Goal: Task Accomplishment & Management: Manage account settings

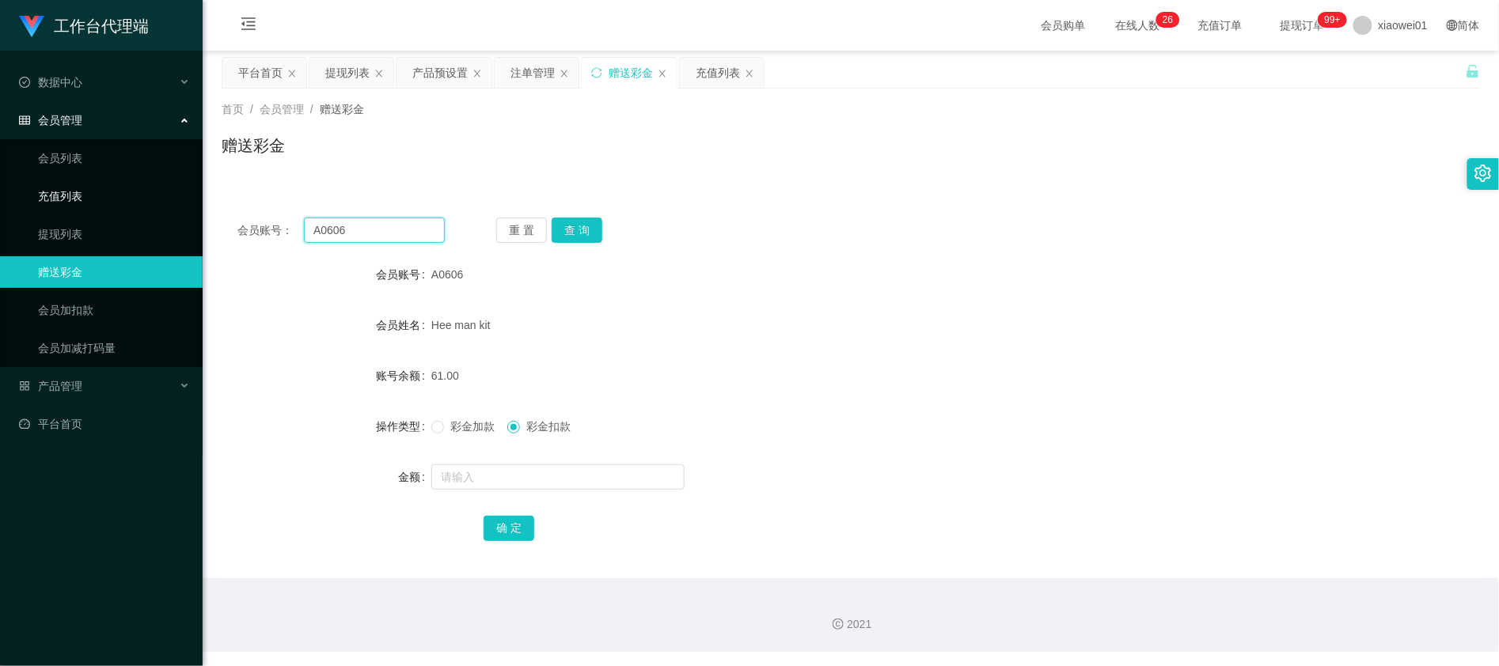
drag, startPoint x: 381, startPoint y: 222, endPoint x: 146, endPoint y: 193, distance: 236.8
click at [144, 196] on section "工作台代理端 数据中心 会员管理 会员列表 充值列表 提现列表 赠送彩金 会员加扣款 会员加减打码量 产品管理 开奖记录 注单管理 产品列表 即时注单 产品预…" at bounding box center [749, 326] width 1499 height 652
paste input "0177128332"
type input "0177128332"
click at [597, 236] on button "查 询" at bounding box center [577, 230] width 51 height 25
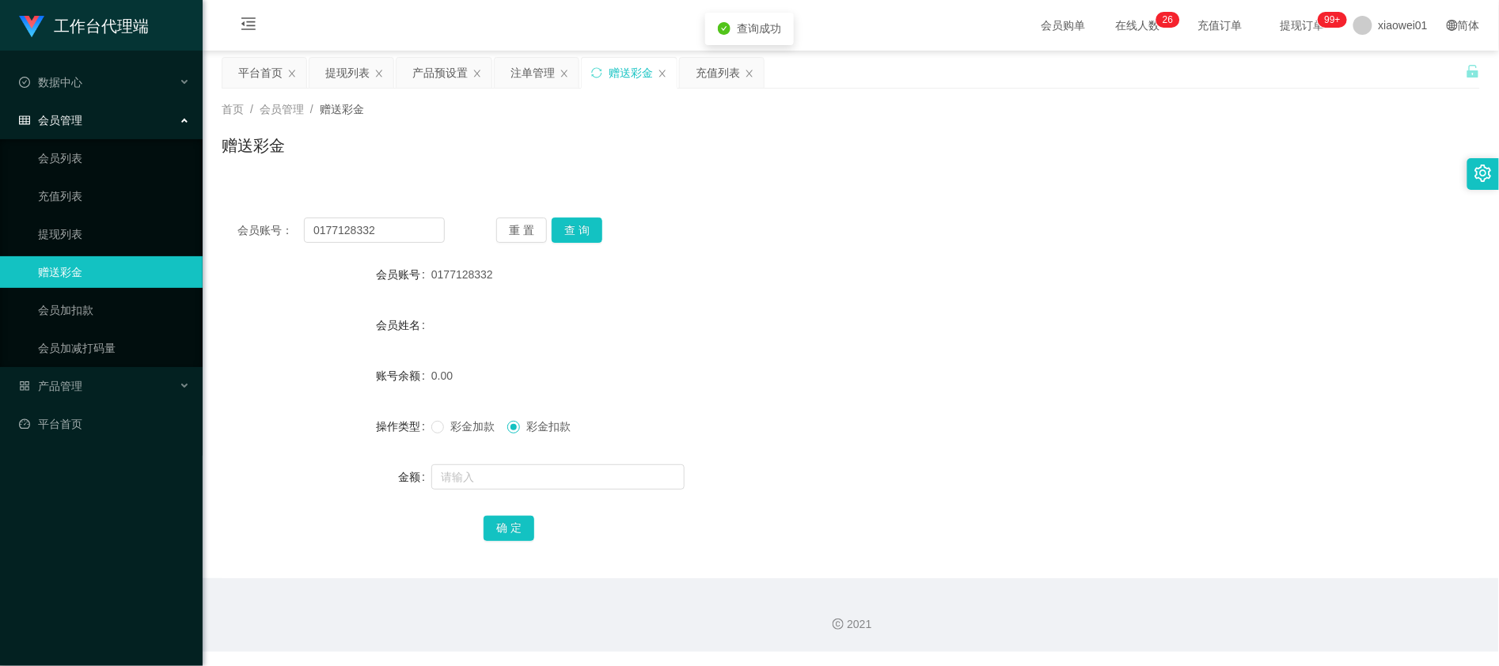
click at [500, 497] on form "会员账号 0177128332 会员姓名 账号余额 0.00 操作类型 彩金加款 彩金扣款 金额 确 定" at bounding box center [851, 401] width 1258 height 285
click at [505, 478] on input "text" at bounding box center [557, 476] width 253 height 25
click at [476, 434] on label "彩金加款" at bounding box center [466, 427] width 70 height 17
click at [467, 475] on input "text" at bounding box center [557, 476] width 253 height 25
type input "30"
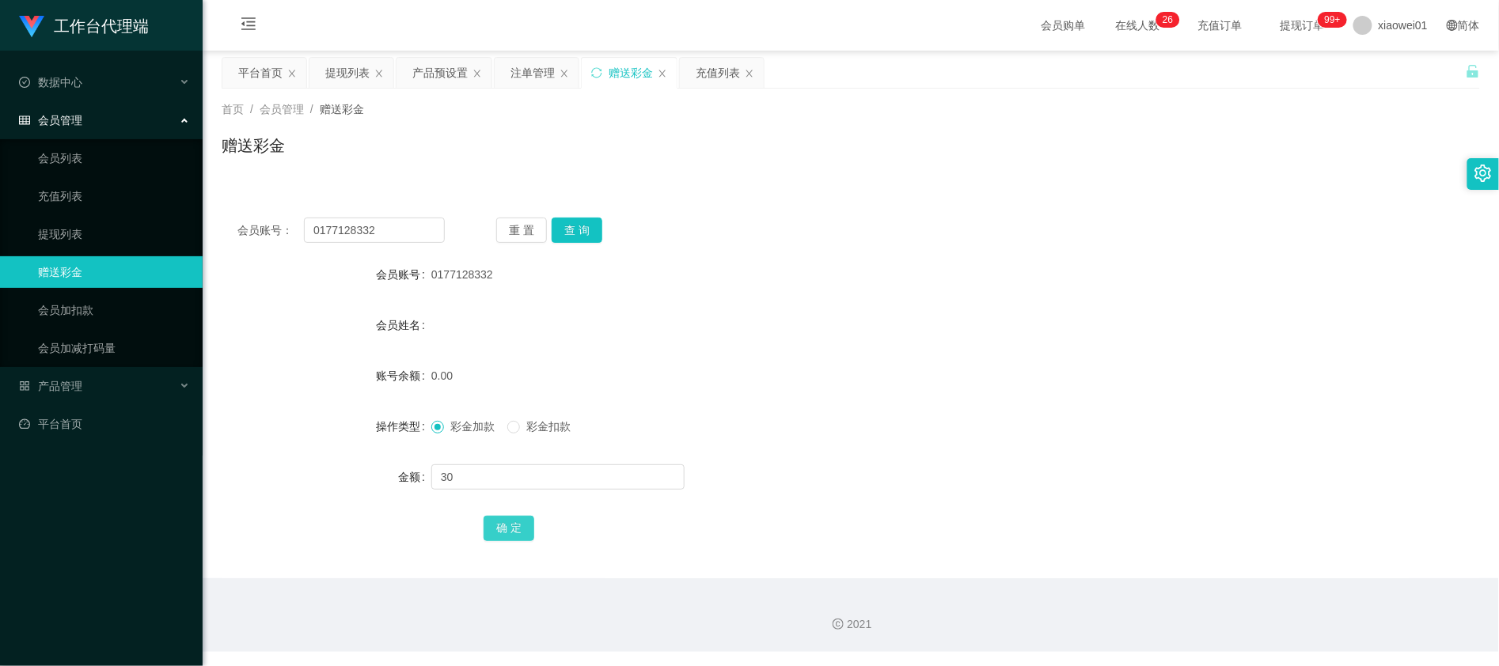
click at [517, 520] on button "确 定" at bounding box center [508, 528] width 51 height 25
click at [441, 78] on div "产品预设置" at bounding box center [439, 73] width 55 height 30
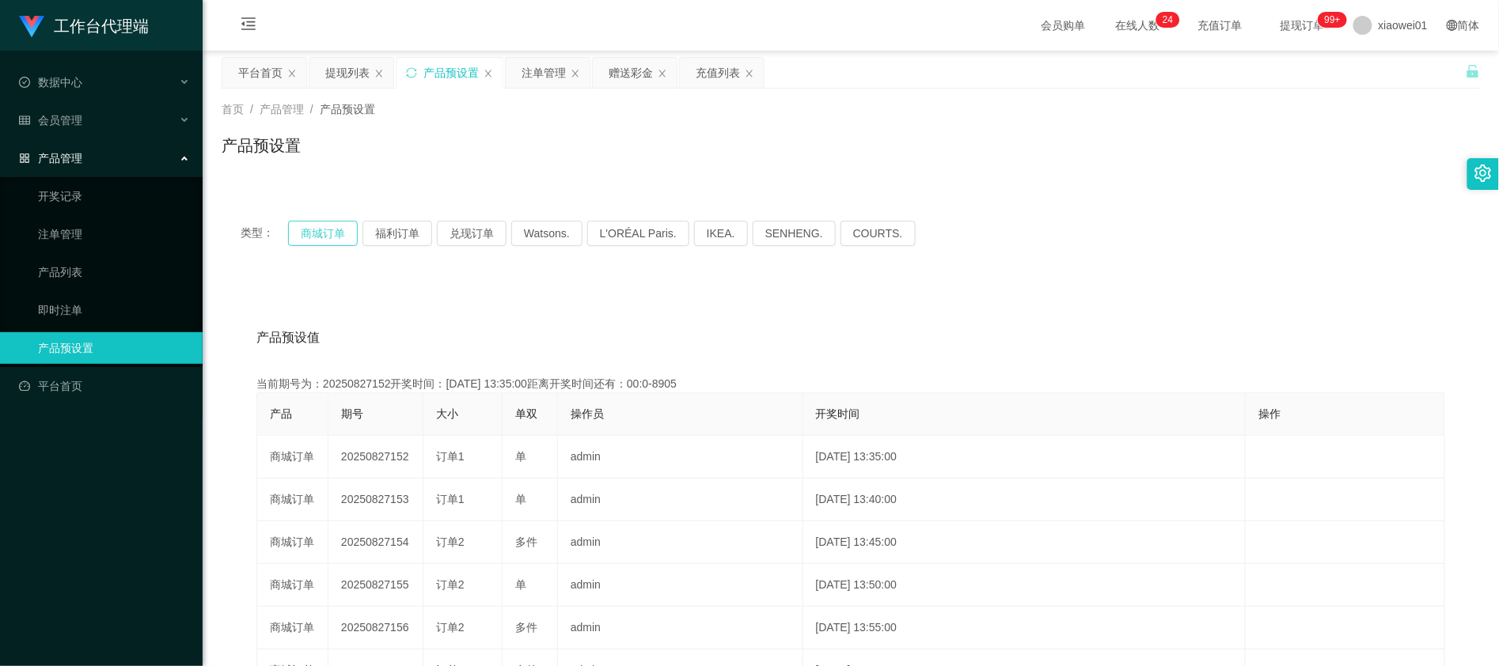
click at [351, 225] on button "商城订单" at bounding box center [323, 233] width 70 height 25
click at [640, 77] on div "赠送彩金" at bounding box center [630, 73] width 44 height 30
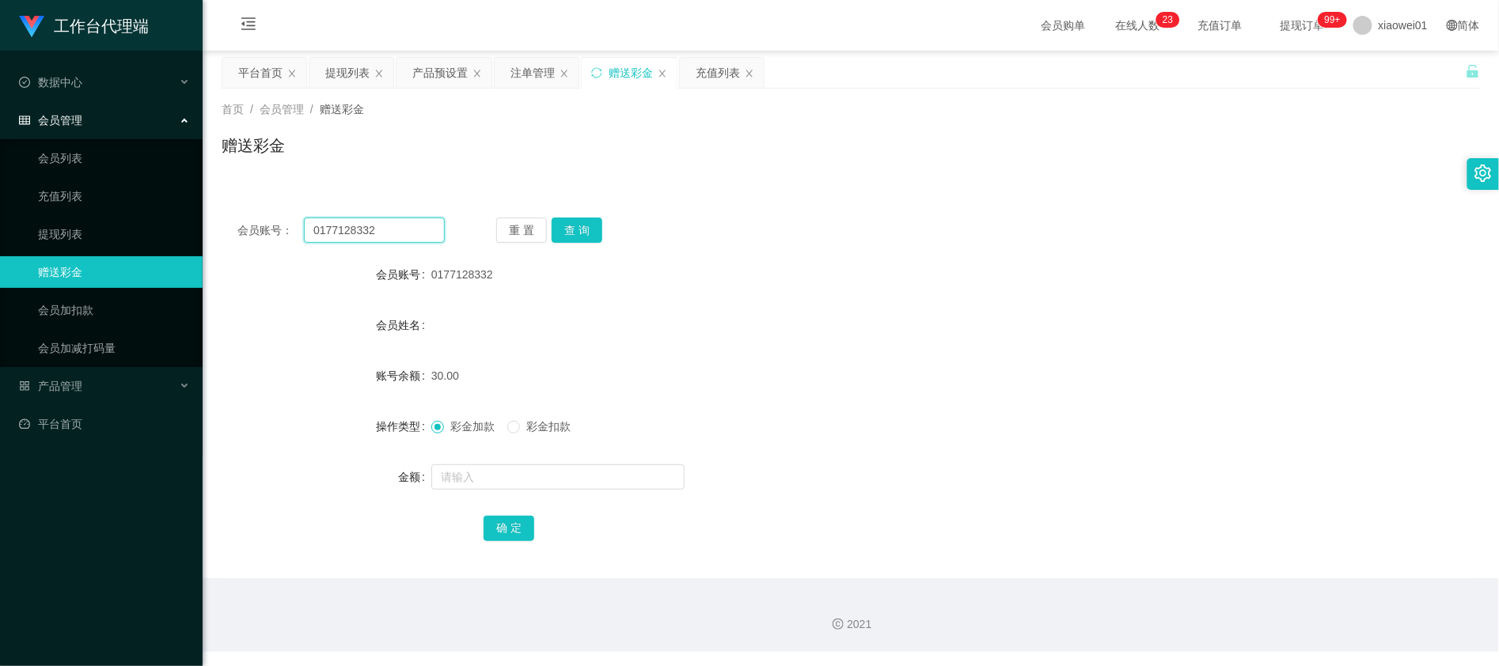
drag, startPoint x: 408, startPoint y: 234, endPoint x: 279, endPoint y: 198, distance: 134.0
click at [201, 210] on section "工作台代理端 数据中心 会员管理 会员列表 充值列表 提现列表 赠送彩金 会员加扣款 会员加减打码量 产品管理 开奖记录 注单管理 产品列表 即时注单 产品预…" at bounding box center [749, 326] width 1499 height 652
paste input "haolian775"
type input "haolian775"
click at [589, 231] on button "查 询" at bounding box center [577, 230] width 51 height 25
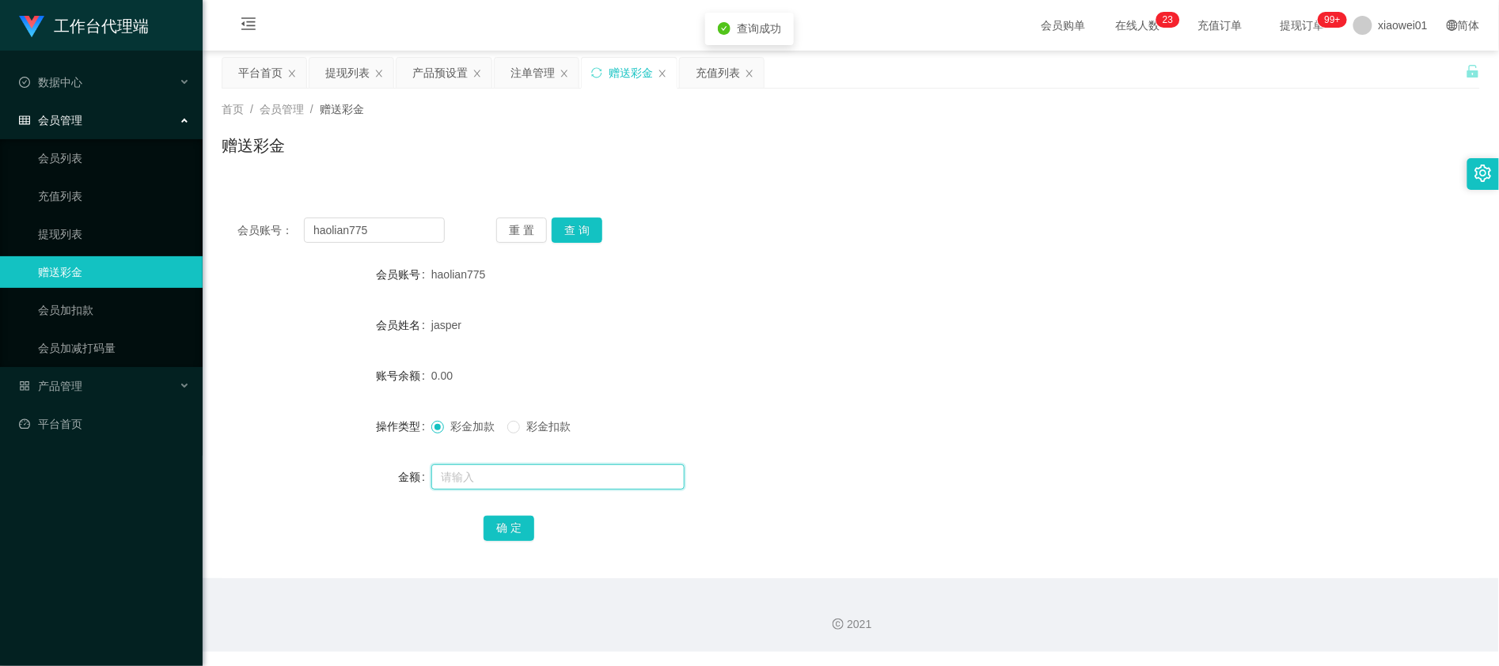
click at [511, 485] on input "text" at bounding box center [557, 476] width 253 height 25
type input "100"
click at [489, 522] on button "确 定" at bounding box center [508, 528] width 51 height 25
click at [950, 360] on div "100.00" at bounding box center [798, 376] width 734 height 32
drag, startPoint x: 406, startPoint y: 231, endPoint x: 165, endPoint y: 206, distance: 242.7
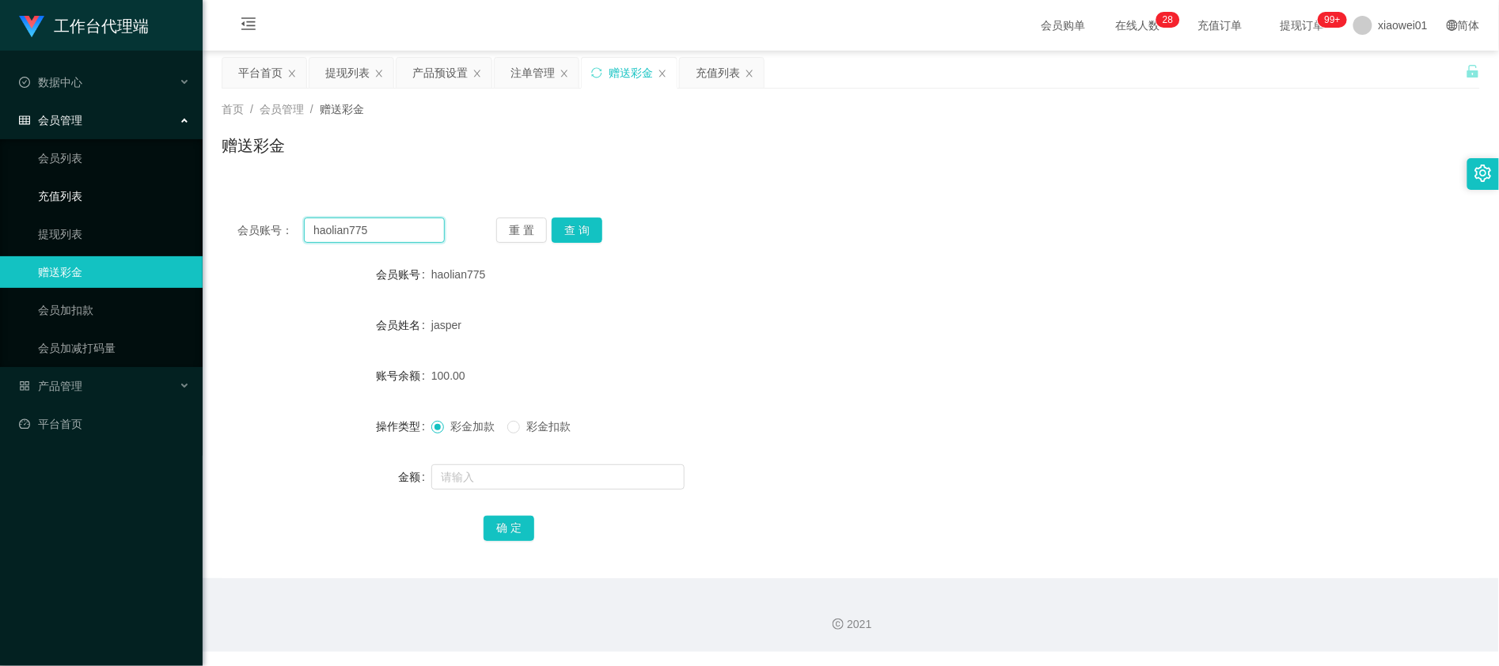
click at [181, 209] on section "工作台代理端 数据中心 会员管理 会员列表 充值列表 提现列表 赠送彩金 会员加扣款 会员加减打码量 产品管理 开奖记录 注单管理 产品列表 即时注单 产品预…" at bounding box center [749, 326] width 1499 height 652
paste input "Kuangzan3027"
type input "Kuangzan3027"
click at [587, 231] on button "查 询" at bounding box center [577, 230] width 51 height 25
click at [507, 473] on input "text" at bounding box center [557, 476] width 253 height 25
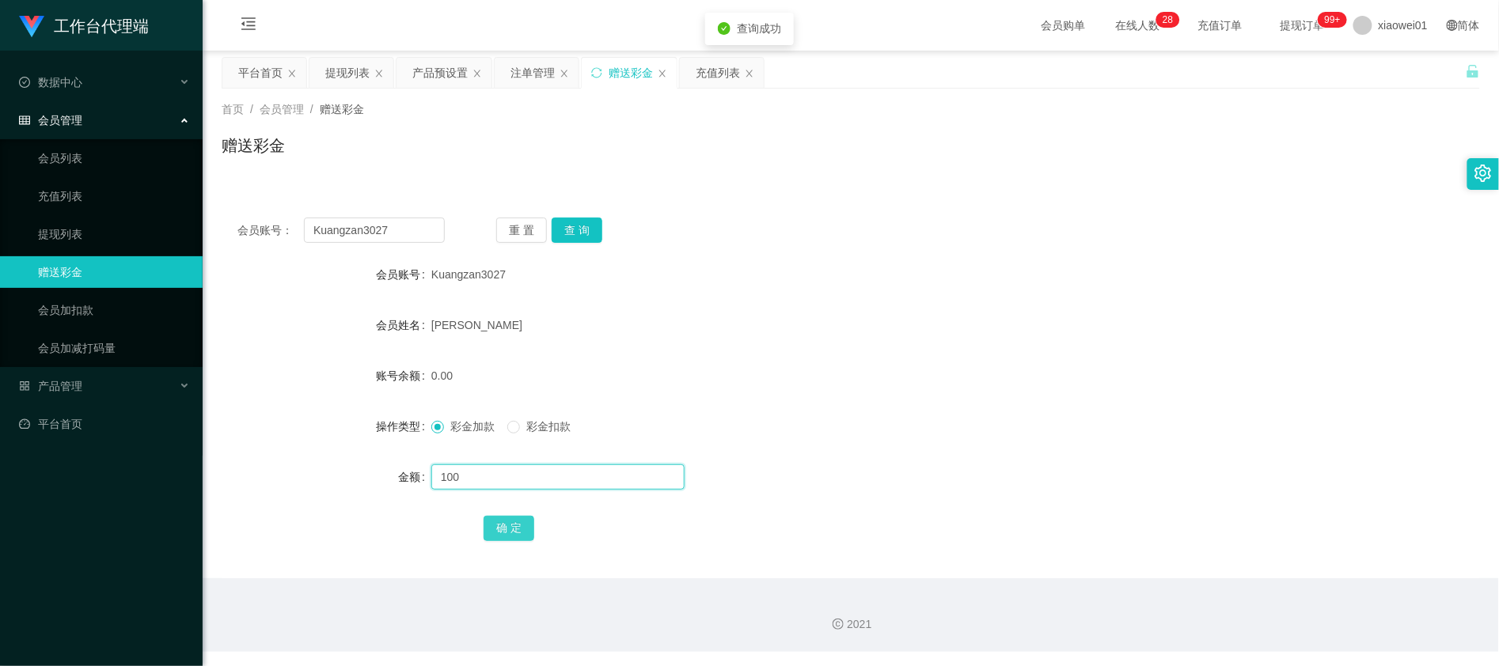
type input "100"
click at [484, 524] on button "确 定" at bounding box center [508, 528] width 51 height 25
click at [877, 460] on form "会员账号 Kuangzan3027 会员姓名 LOKE XIAO SIA 账号余额 100.00 操作类型 彩金加款 彩金扣款 金额 确 定" at bounding box center [851, 401] width 1258 height 285
drag, startPoint x: 428, startPoint y: 225, endPoint x: 127, endPoint y: 191, distance: 303.4
click at [70, 178] on section "工作台代理端 数据中心 会员管理 会员列表 充值列表 提现列表 赠送彩金 会员加扣款 会员加减打码量 产品管理 开奖记录 注单管理 产品列表 即时注单 产品预…" at bounding box center [749, 326] width 1499 height 652
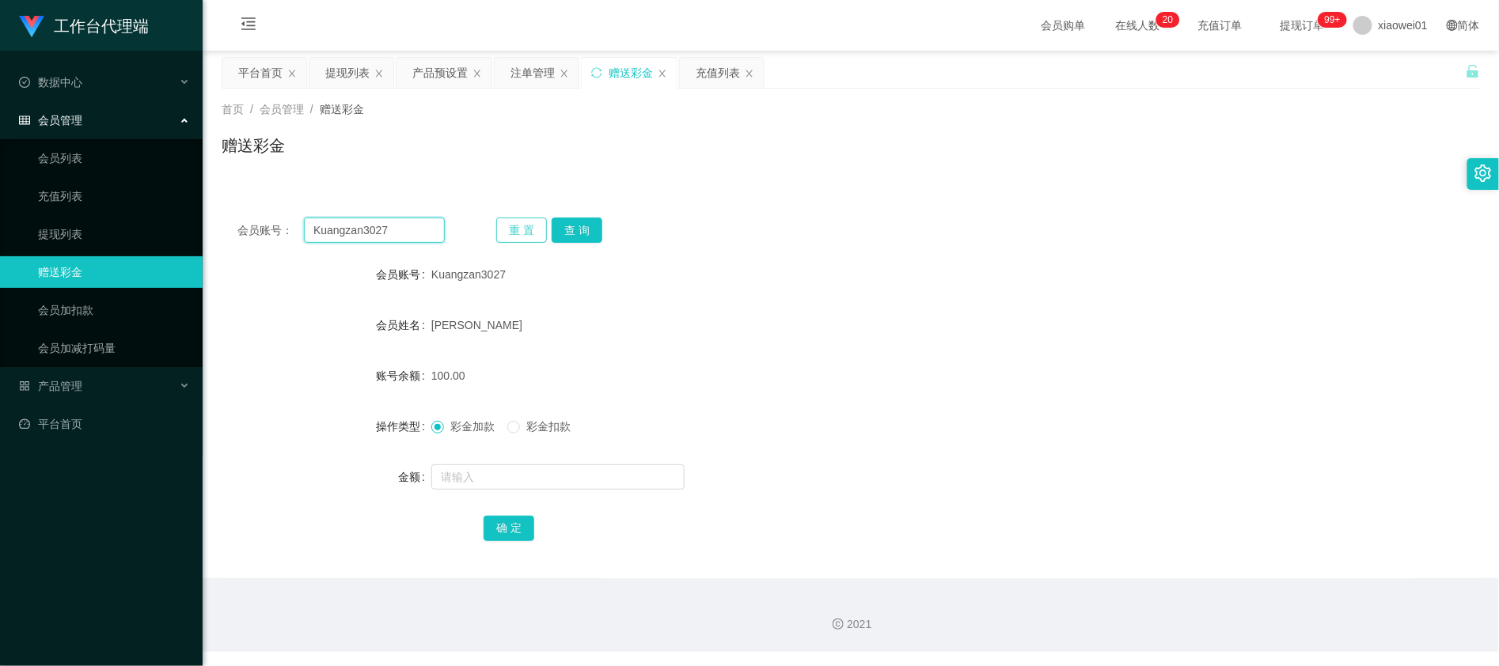
paste input "ng66"
type input "ng66"
drag, startPoint x: 615, startPoint y: 236, endPoint x: 590, endPoint y: 234, distance: 24.6
click at [608, 236] on div "重 置 查 询" at bounding box center [599, 230] width 207 height 25
click at [586, 234] on button "查 询" at bounding box center [577, 230] width 51 height 25
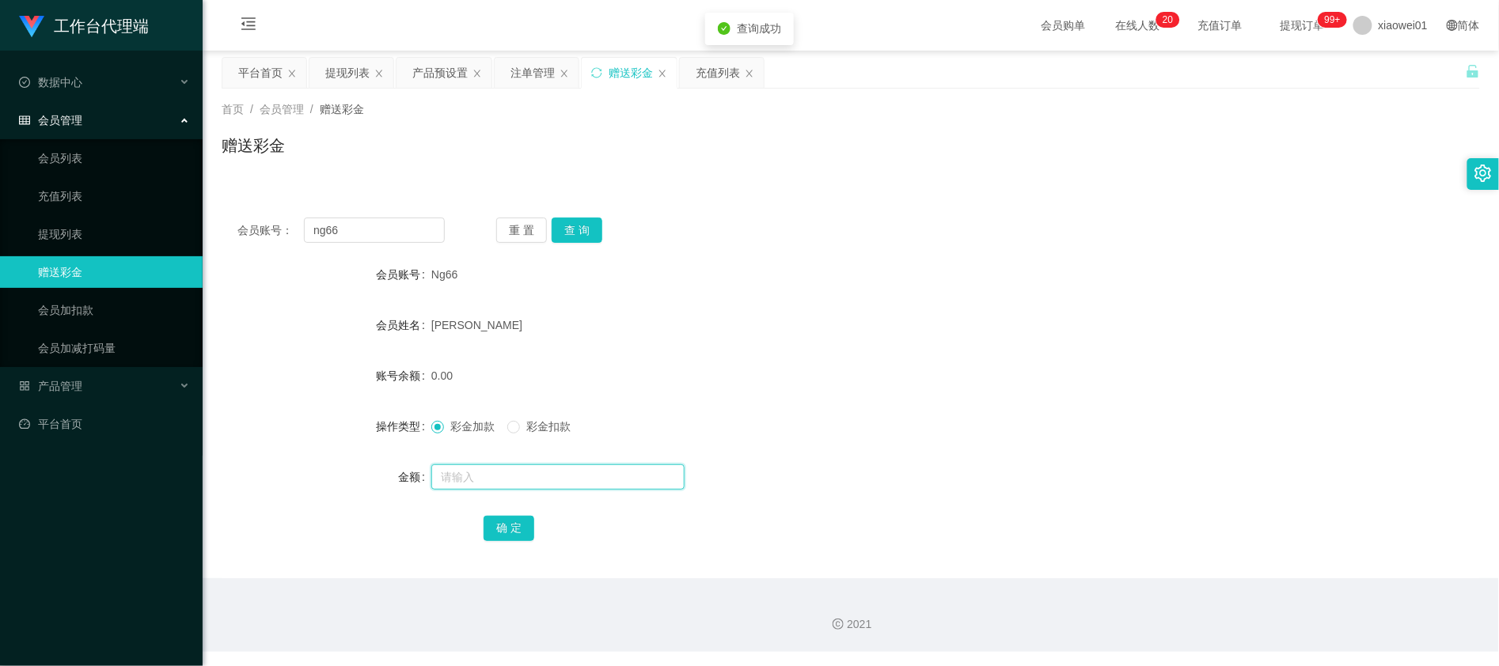
click at [475, 488] on input "text" at bounding box center [557, 476] width 253 height 25
type input "200"
click at [513, 529] on button "确 定" at bounding box center [508, 528] width 51 height 25
click at [608, 61] on div "赠送彩金" at bounding box center [629, 73] width 95 height 30
click at [423, 204] on div "会员账号： ng66 重 置 查 询 会员账号 Ng66 会员姓名 Ng xin jie 账号余额 200.00 操作类型 彩金加款 彩金扣款 金额 确 定" at bounding box center [851, 381] width 1258 height 396
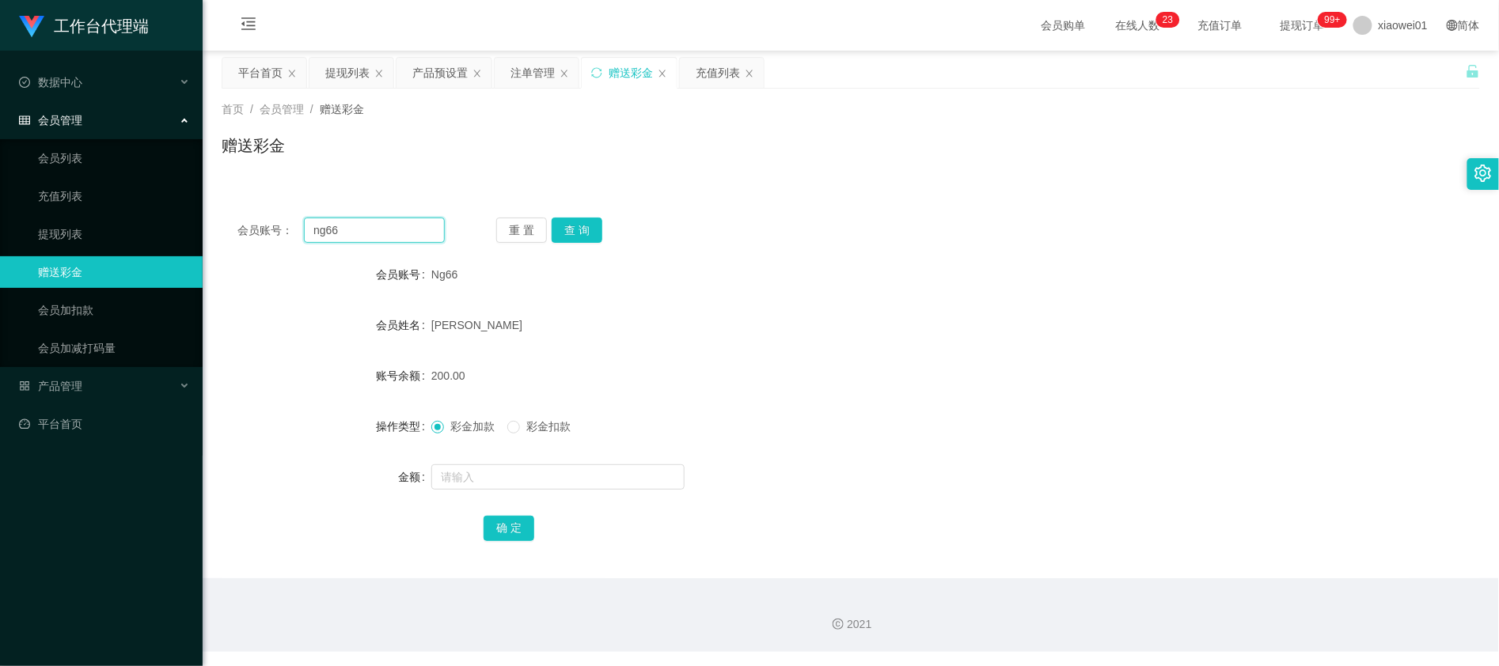
drag, startPoint x: 411, startPoint y: 226, endPoint x: 285, endPoint y: 225, distance: 126.6
click at [79, 217] on section "工作台代理端 数据中心 会员管理 会员列表 充值列表 提现列表 赠送彩金 会员加扣款 会员加减打码量 产品管理 开奖记录 注单管理 产品列表 即时注单 产品预…" at bounding box center [749, 326] width 1499 height 652
paste input "0177128332"
type input "0177128332"
click at [580, 222] on button "查 询" at bounding box center [577, 230] width 51 height 25
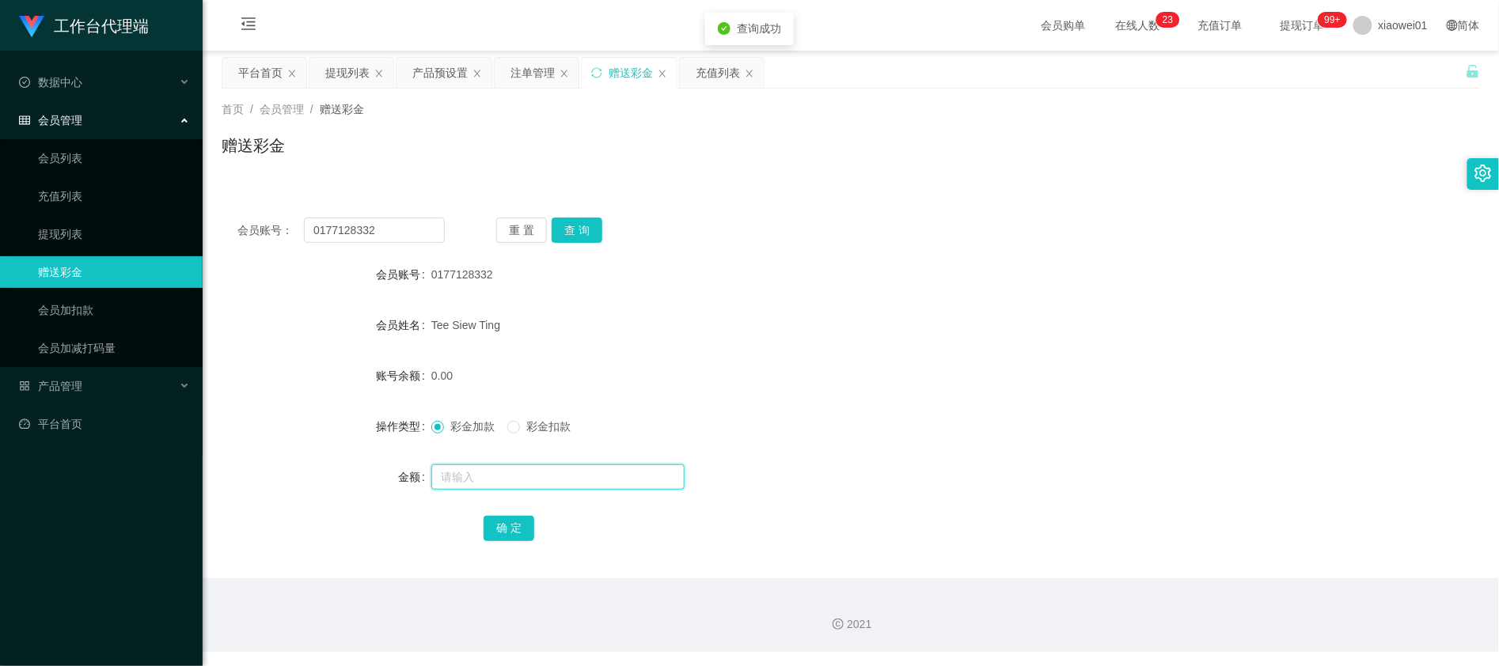
click at [497, 481] on input "text" at bounding box center [557, 476] width 253 height 25
type input "60"
click at [516, 529] on button "确 定" at bounding box center [508, 528] width 51 height 25
click at [905, 366] on div "60.00" at bounding box center [798, 376] width 734 height 32
drag, startPoint x: 381, startPoint y: 225, endPoint x: 138, endPoint y: 212, distance: 244.0
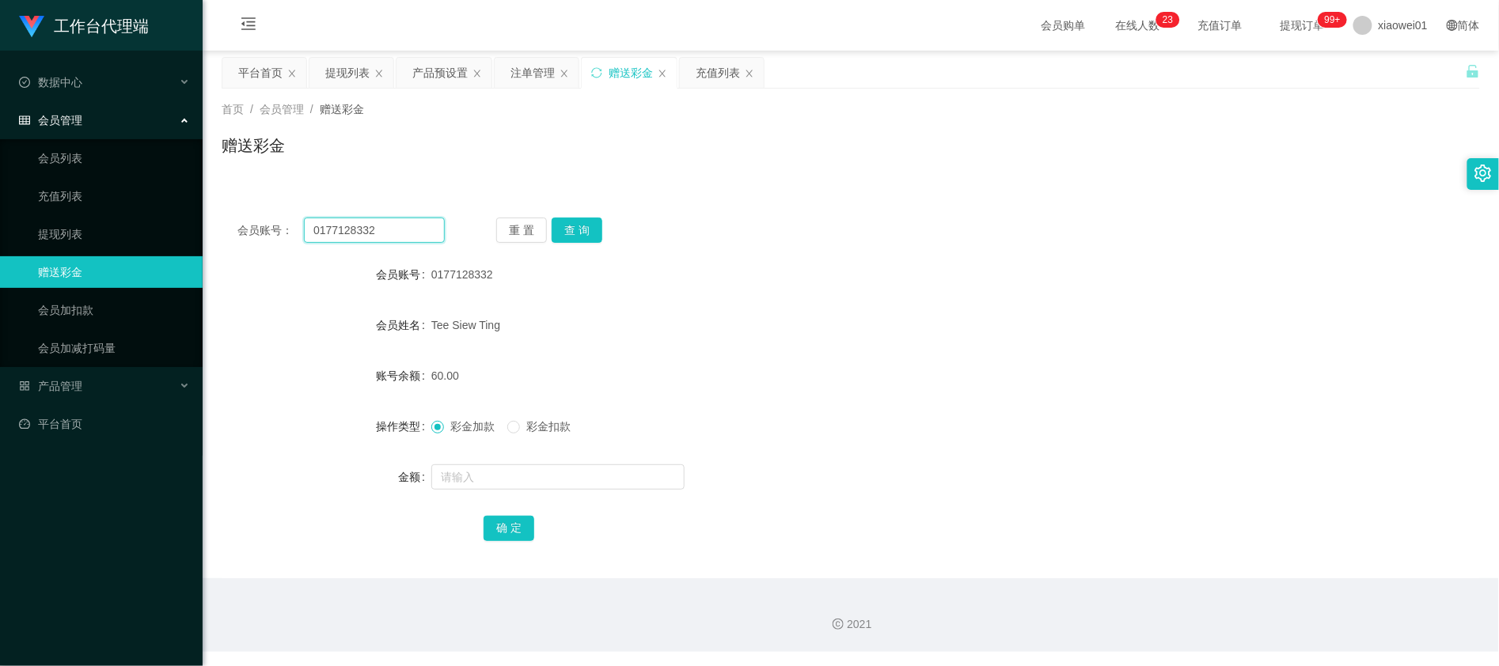
click at [125, 212] on section "工作台代理端 数据中心 会员管理 会员列表 充值列表 提现列表 赠送彩金 会员加扣款 会员加减打码量 产品管理 开奖记录 注单管理 产品列表 即时注单 产品预…" at bounding box center [749, 326] width 1499 height 652
paste input "A0606"
type input "A0606"
click at [579, 235] on button "查 询" at bounding box center [577, 230] width 51 height 25
click at [484, 481] on input "text" at bounding box center [557, 476] width 253 height 25
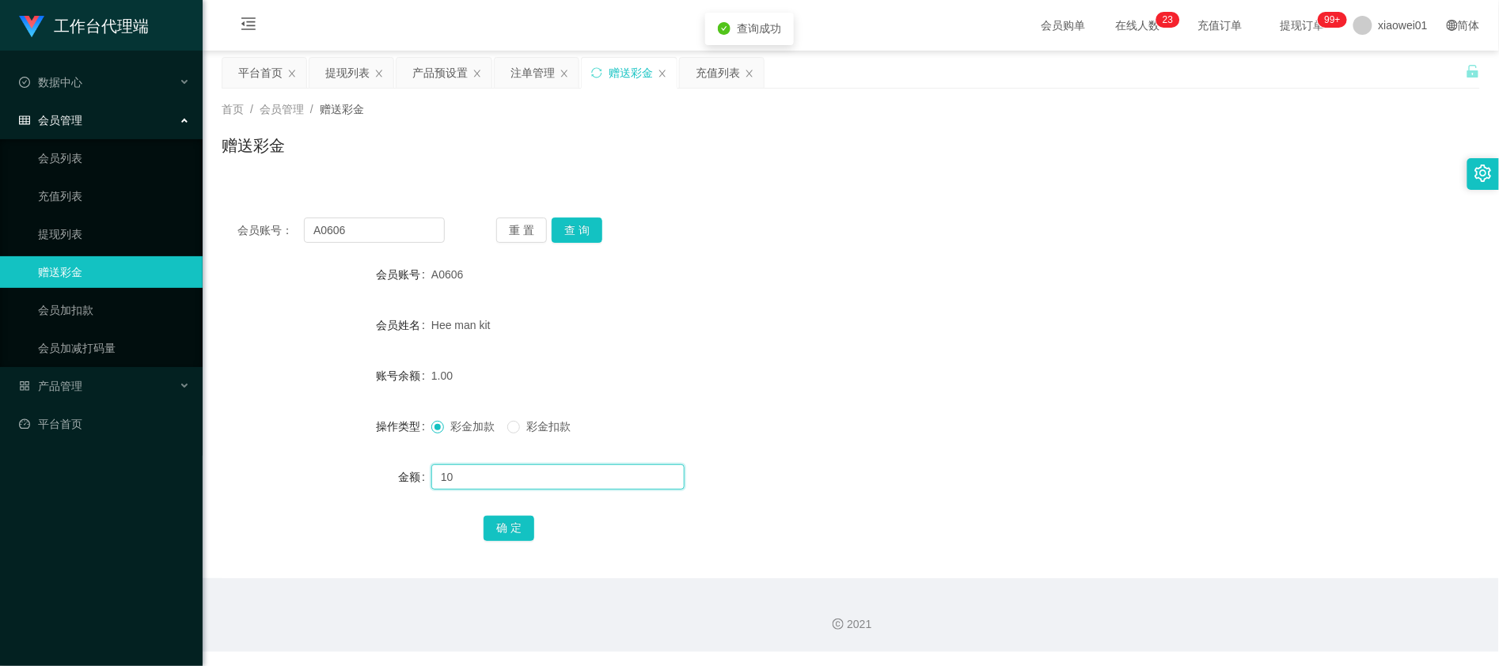
type input "1"
type input "9"
type input "100"
click at [505, 522] on button "确 定" at bounding box center [508, 528] width 51 height 25
click at [837, 358] on form "会员账号 A0606 会员姓名 Hee man kit 账号余额 101.00 操作类型 彩金加款 彩金扣款 金额 确 定" at bounding box center [851, 401] width 1258 height 285
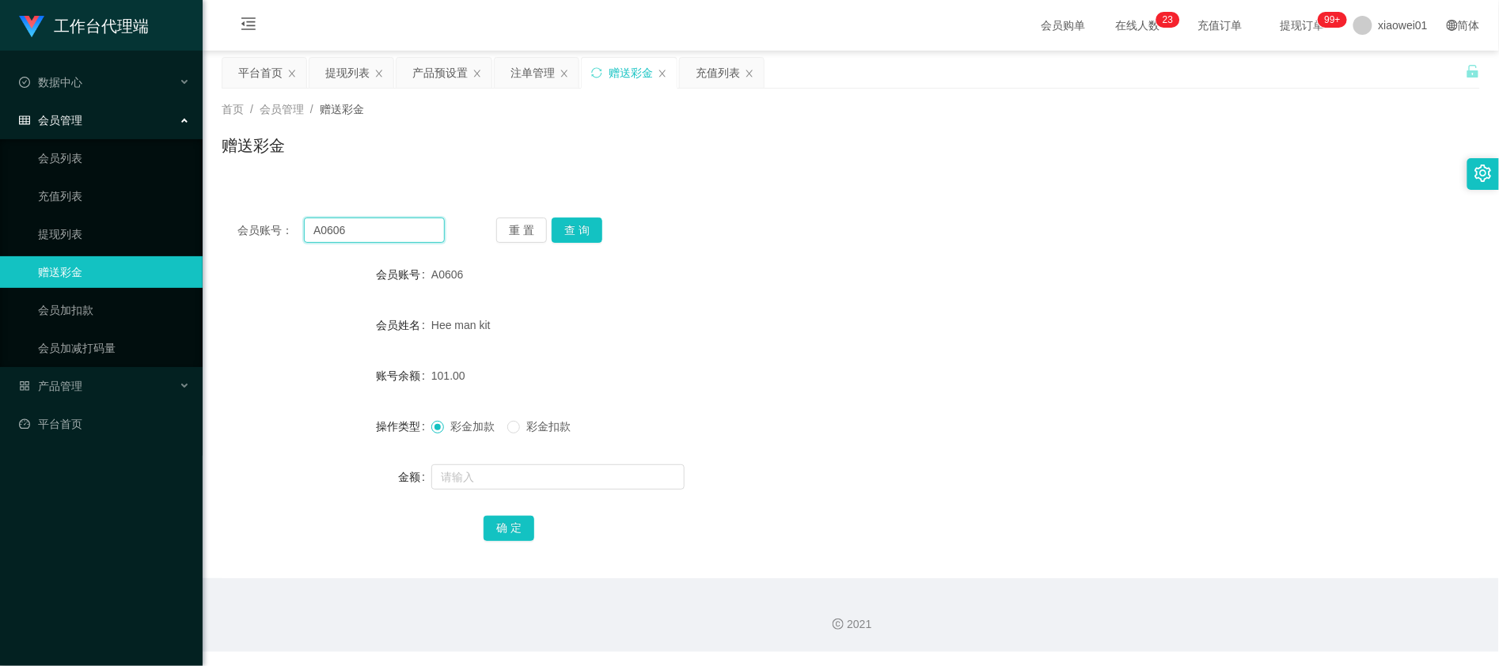
drag, startPoint x: 193, startPoint y: 218, endPoint x: 176, endPoint y: 213, distance: 18.3
click at [172, 214] on section "工作台代理端 数据中心 会员管理 会员列表 充值列表 提现列表 赠送彩金 会员加扣款 会员加减打码量 产品管理 开奖记录 注单管理 产品列表 即时注单 产品预…" at bounding box center [749, 326] width 1499 height 652
paste input "May99"
type input "May99"
click at [576, 225] on button "查 询" at bounding box center [577, 230] width 51 height 25
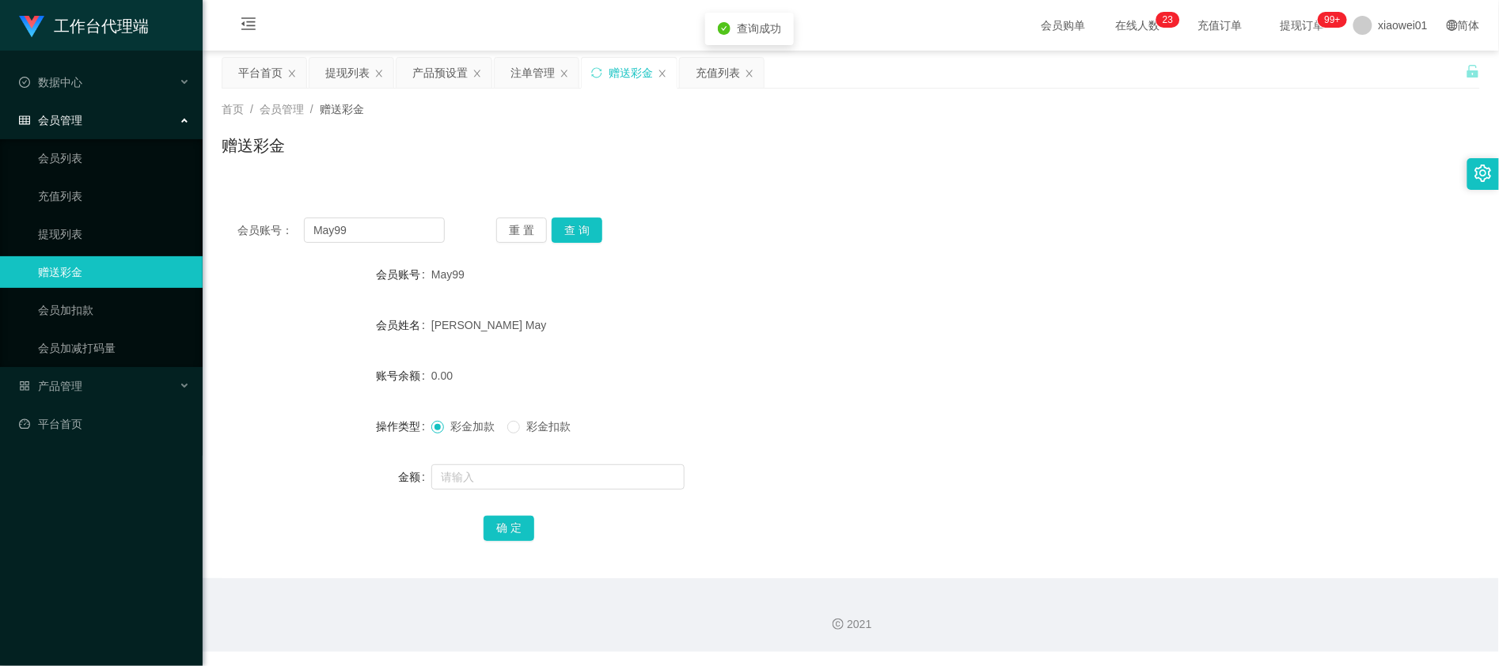
click at [517, 495] on form "会员账号 May99 会员姓名 Ng Siew May 账号余额 0.00 操作类型 彩金加款 彩金扣款 金额 确 定" at bounding box center [851, 401] width 1258 height 285
click at [520, 489] on input "text" at bounding box center [557, 476] width 253 height 25
type input "100"
click at [514, 539] on button "确 定" at bounding box center [508, 528] width 51 height 25
click at [1013, 343] on form "会员账号 May99 会员姓名 Ng Siew May 账号余额 0.00 操作类型 彩金加款 彩金扣款 金额 100 确 定" at bounding box center [851, 401] width 1258 height 285
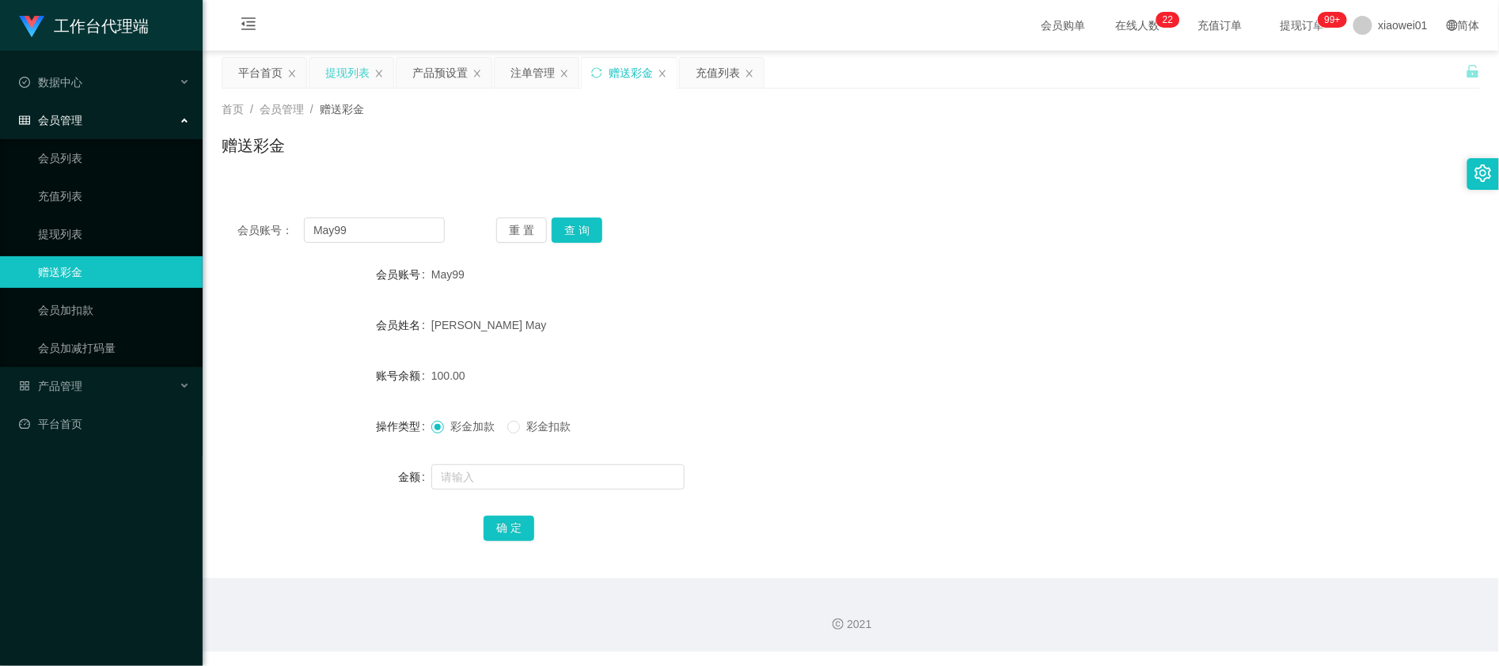
click at [343, 63] on div "提现列表" at bounding box center [347, 73] width 44 height 30
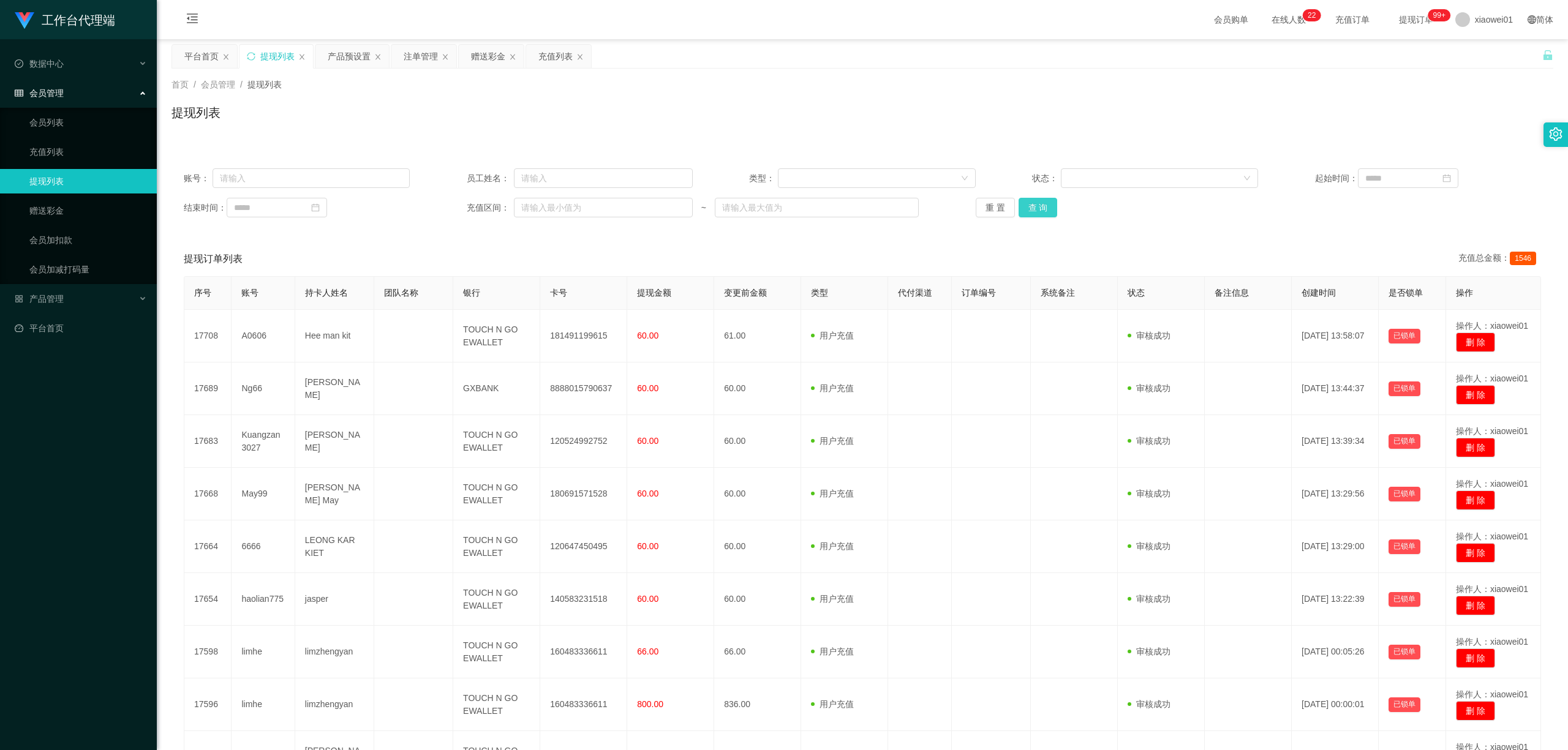
click at [1040, 208] on button "查 询" at bounding box center [1038, 207] width 39 height 19
click at [1028, 204] on button "查 询" at bounding box center [1038, 207] width 39 height 19
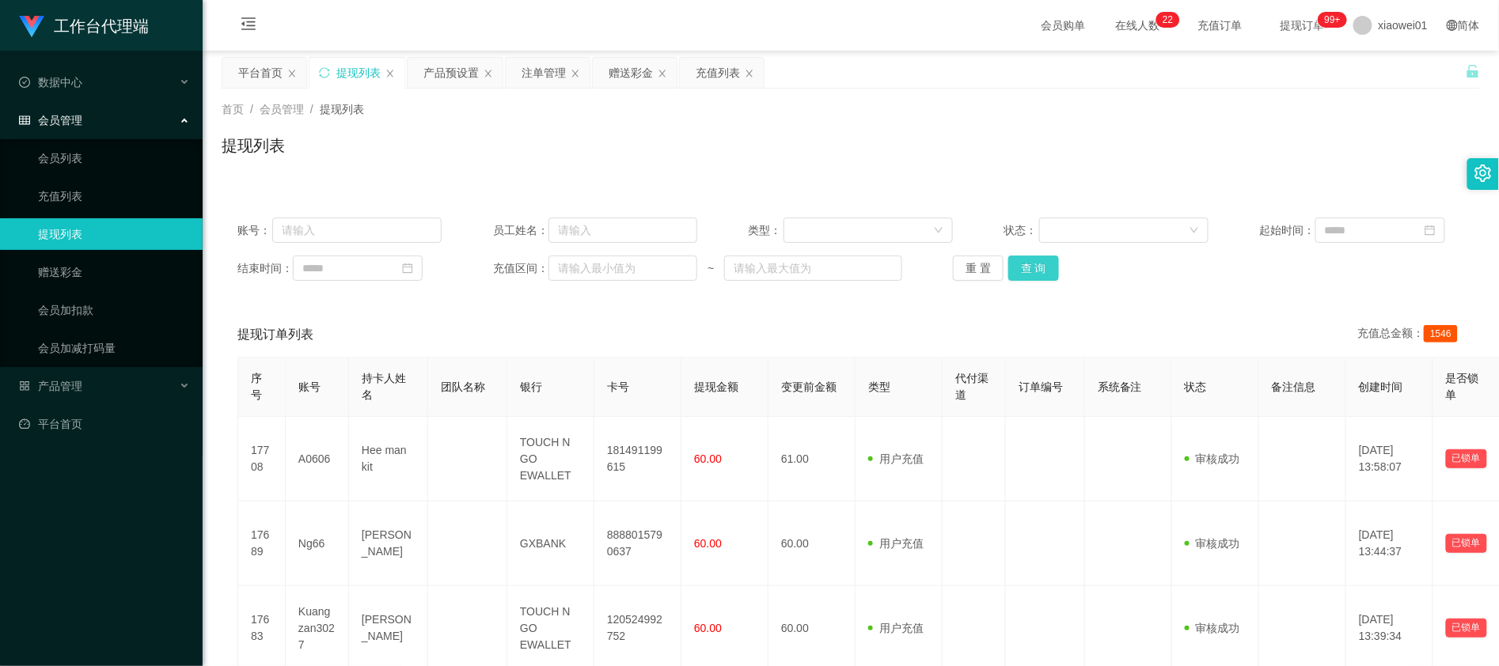
click at [1048, 273] on button "查 询" at bounding box center [1033, 268] width 51 height 25
click at [1059, 274] on div "重 置 查 询" at bounding box center [1055, 268] width 204 height 25
click at [1045, 277] on button "查 询" at bounding box center [1033, 268] width 51 height 25
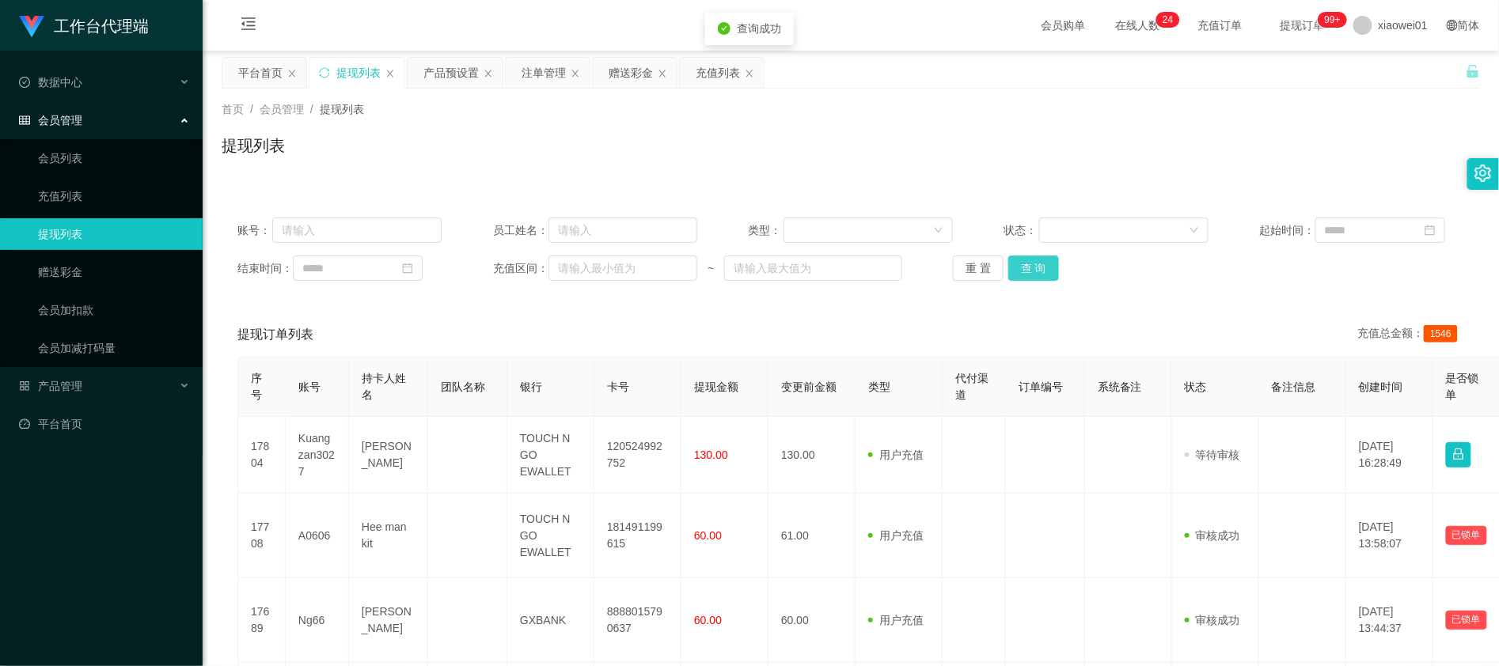
click at [1045, 277] on button "查 询" at bounding box center [1033, 268] width 51 height 25
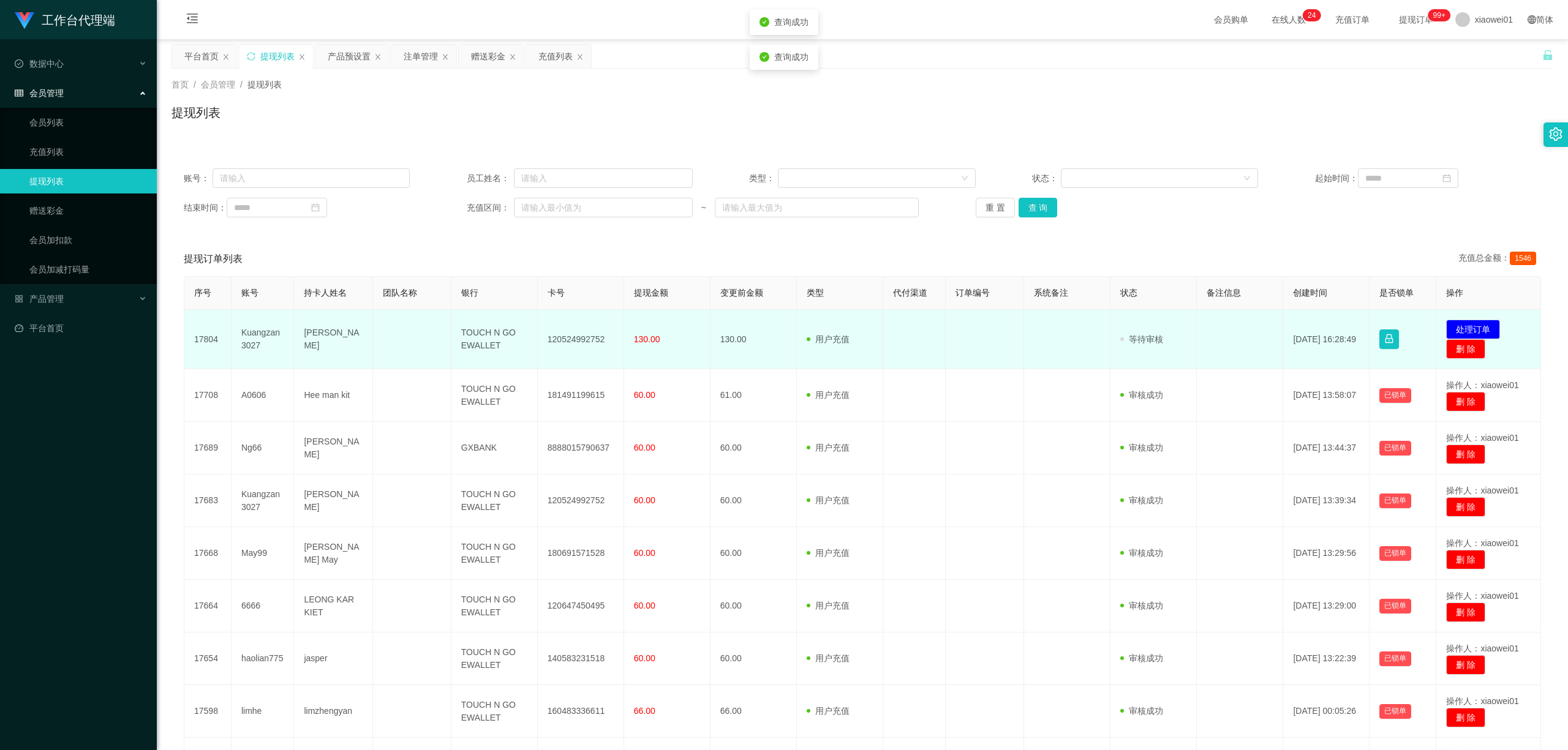
click at [541, 324] on td "120524992752" at bounding box center [581, 339] width 87 height 60
click at [576, 339] on td "120524992752" at bounding box center [581, 339] width 87 height 60
drag, startPoint x: 576, startPoint y: 339, endPoint x: 645, endPoint y: 333, distance: 69.3
click at [576, 338] on td "120524992752" at bounding box center [581, 339] width 87 height 60
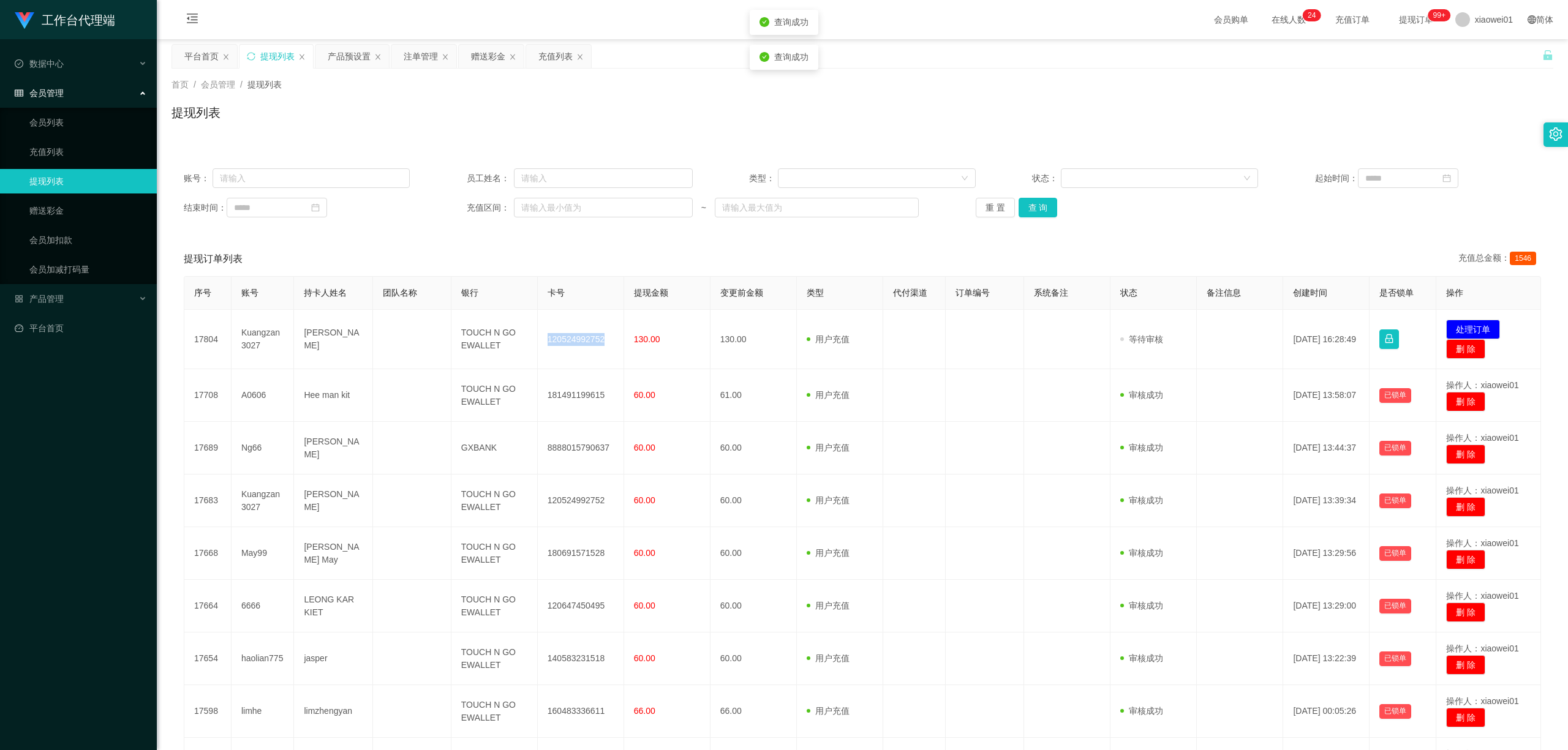
copy td "120524992752"
click at [1159, 324] on button "处理订单" at bounding box center [1473, 329] width 54 height 19
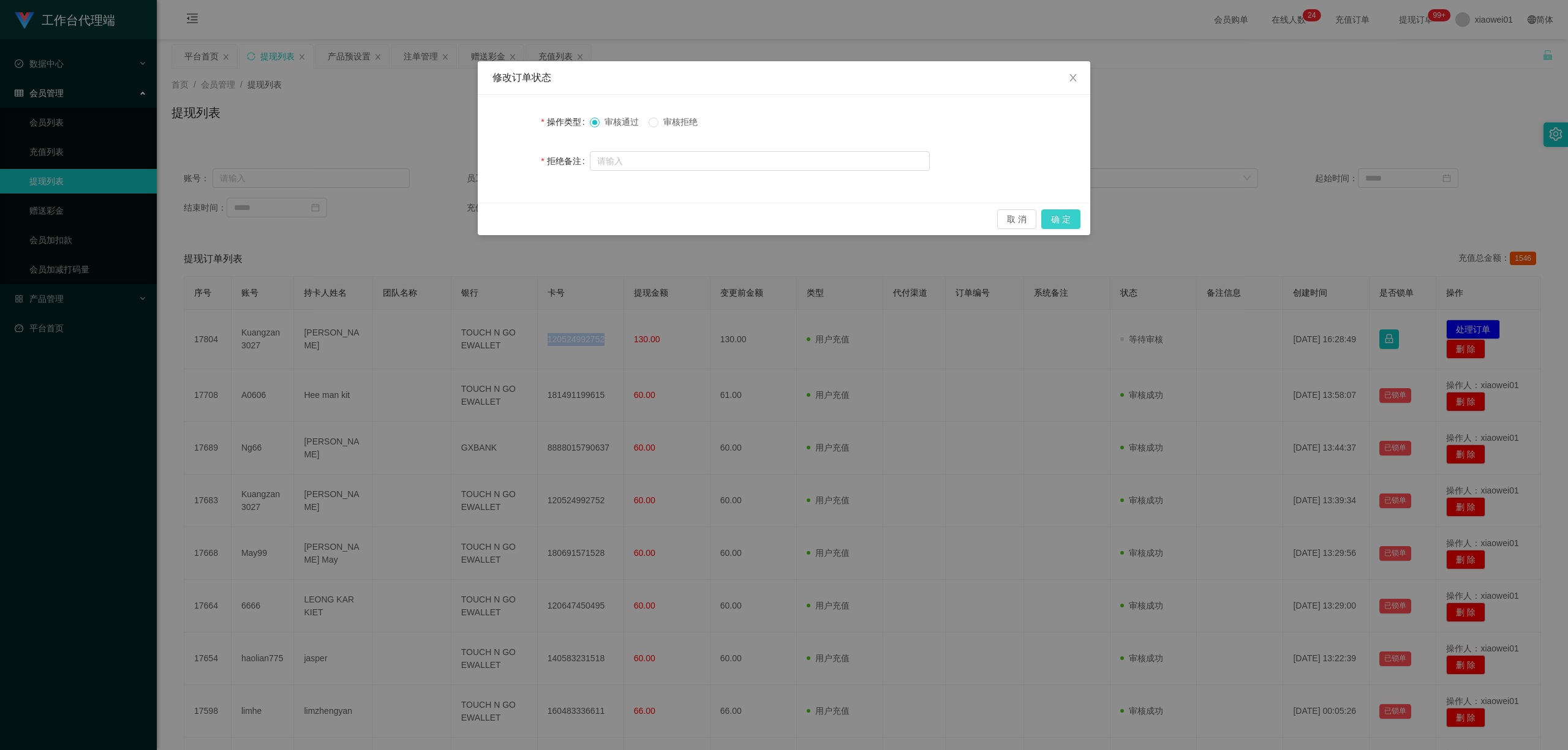
click at [1054, 221] on button "确 定" at bounding box center [1060, 219] width 39 height 19
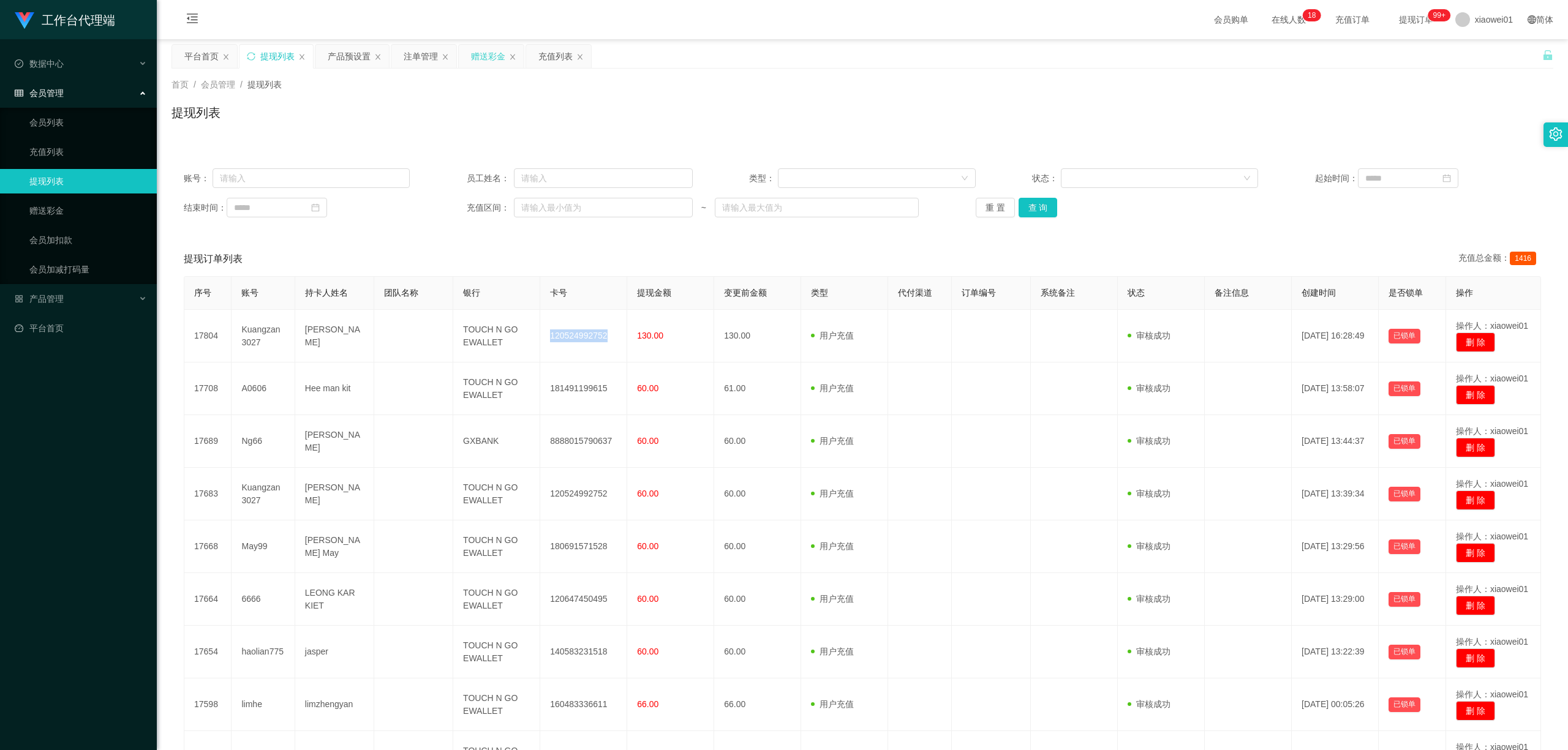
click at [495, 53] on div "赠送彩金" at bounding box center [488, 57] width 34 height 23
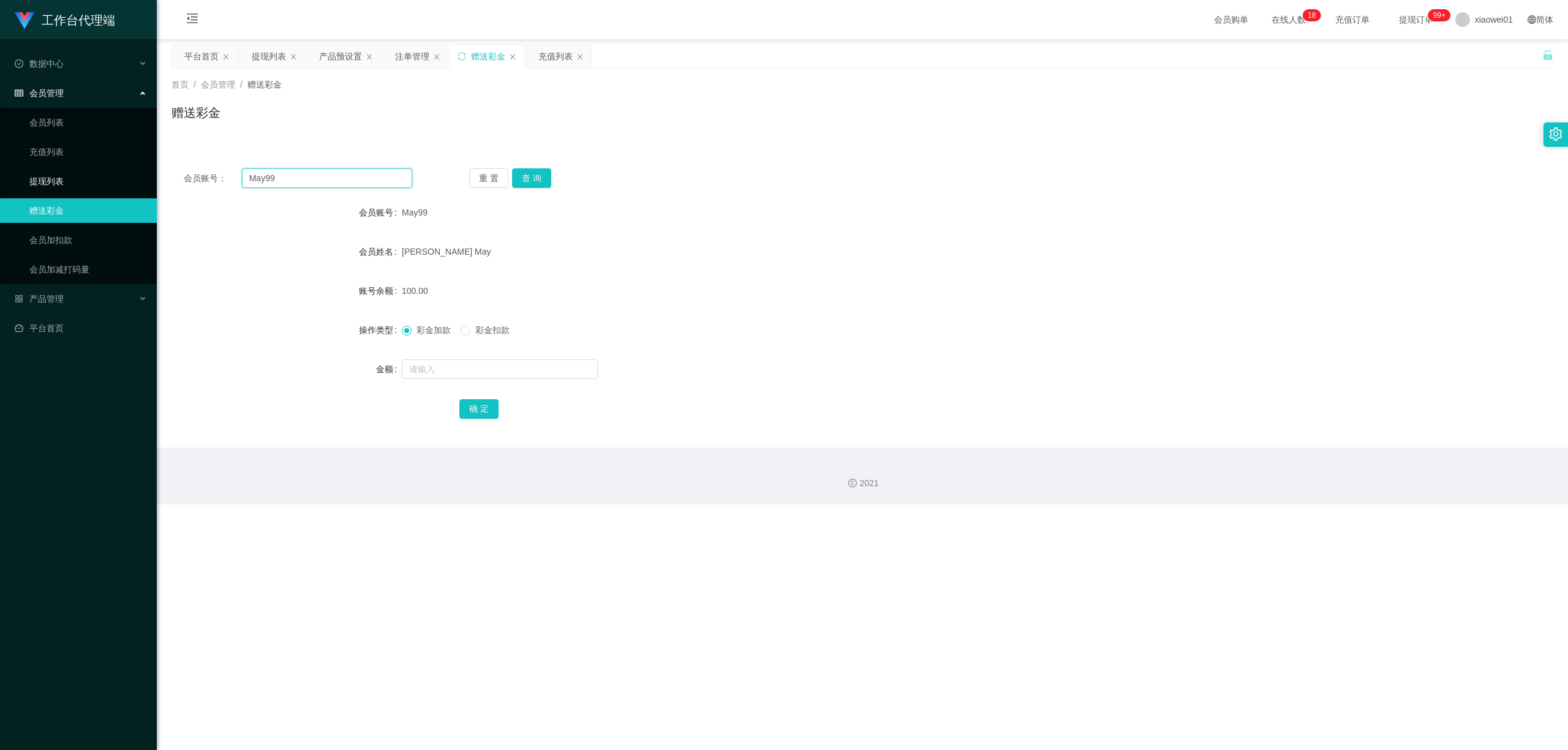
drag, startPoint x: 309, startPoint y: 180, endPoint x: 91, endPoint y: 162, distance: 218.7
click at [98, 163] on section "工作台代理端 数据中心 会员管理 会员列表 充值列表 提现列表 赠送彩金 会员加扣款 会员加减打码量 产品管理 开奖记录 注单管理 产品列表 即时注单 产品预…" at bounding box center [784, 252] width 1568 height 505
paste input "ng66"
type input "ng66"
click at [541, 173] on button "查 询" at bounding box center [531, 178] width 39 height 19
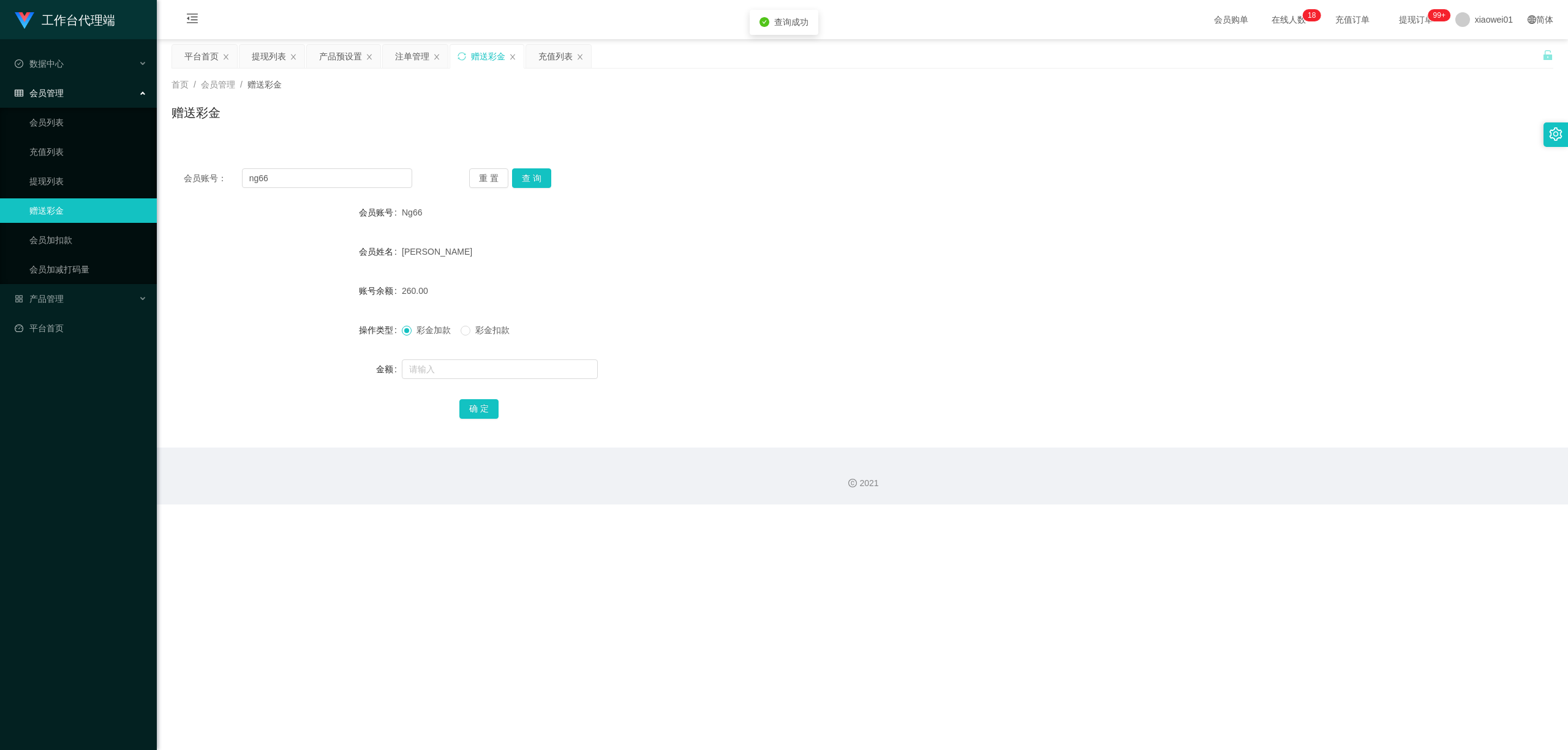
drag, startPoint x: 823, startPoint y: 262, endPoint x: 1025, endPoint y: 193, distance: 213.5
click at [826, 262] on div "[PERSON_NAME]" at bounding box center [804, 252] width 806 height 25
click at [254, 59] on div "提现列表" at bounding box center [269, 57] width 34 height 23
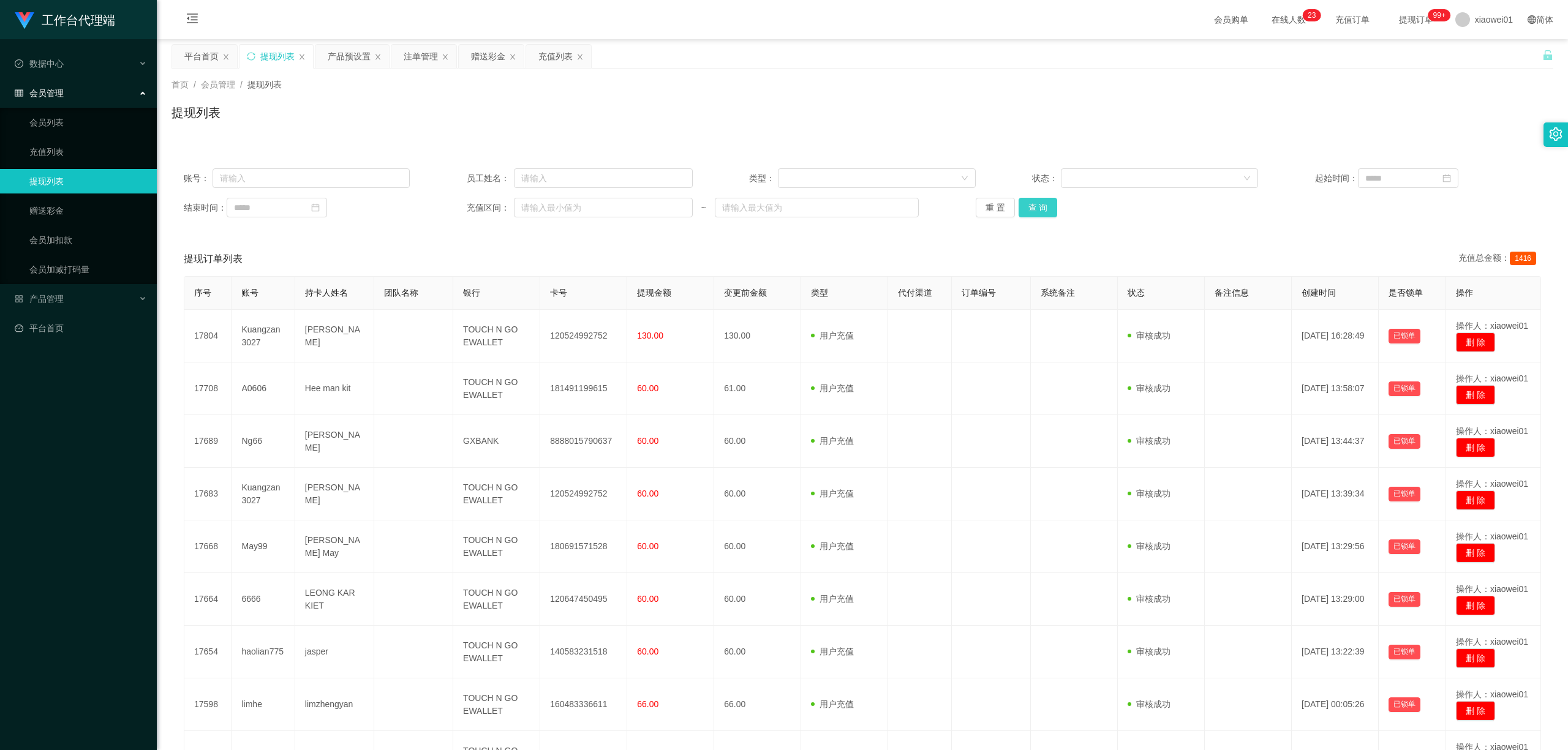
click at [1036, 204] on button "查 询" at bounding box center [1038, 207] width 39 height 19
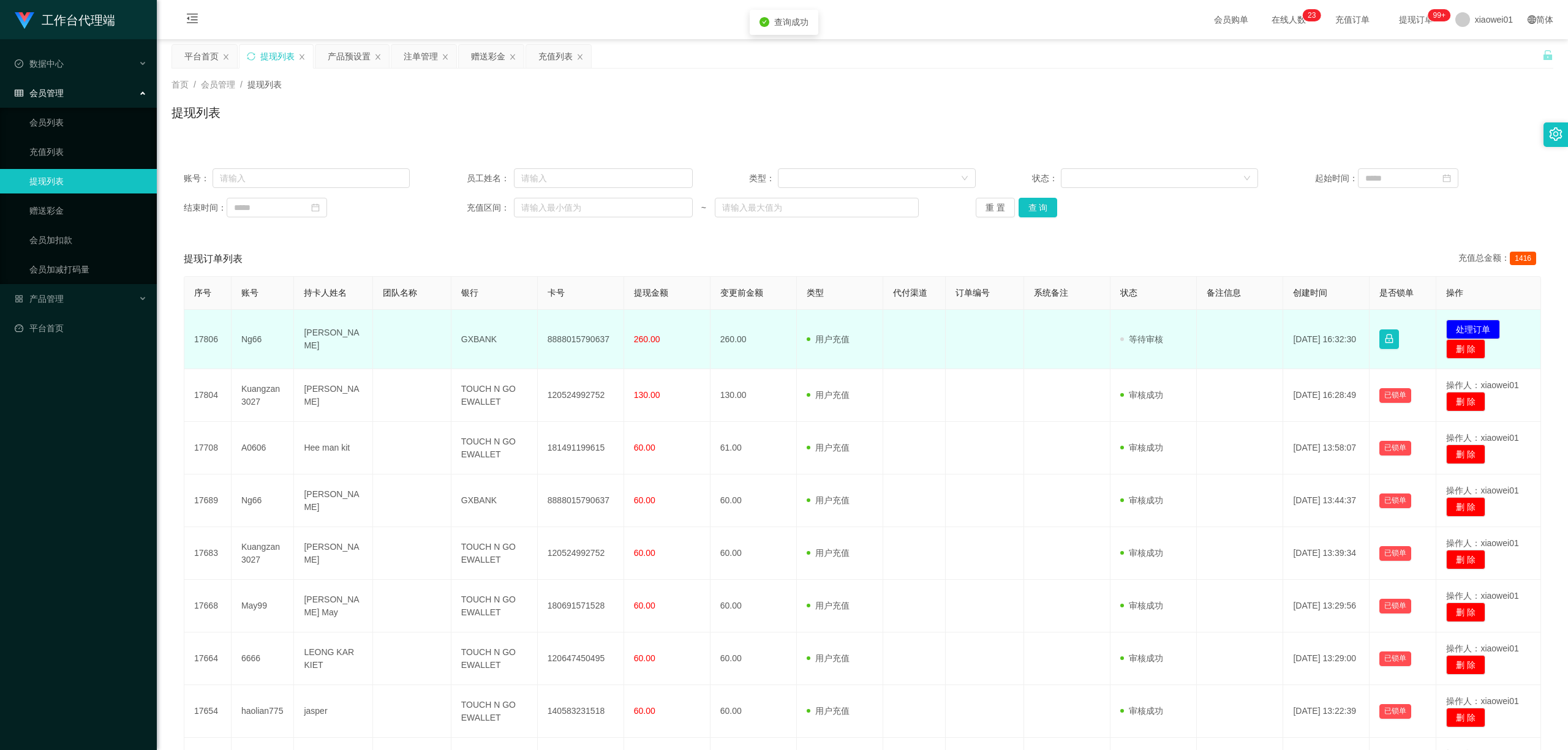
click at [554, 348] on td "8888015790637" at bounding box center [581, 339] width 87 height 60
click at [553, 348] on td "8888015790637" at bounding box center [581, 339] width 87 height 60
copy td "8888015790637"
click at [1159, 326] on button "处理订单" at bounding box center [1473, 329] width 54 height 19
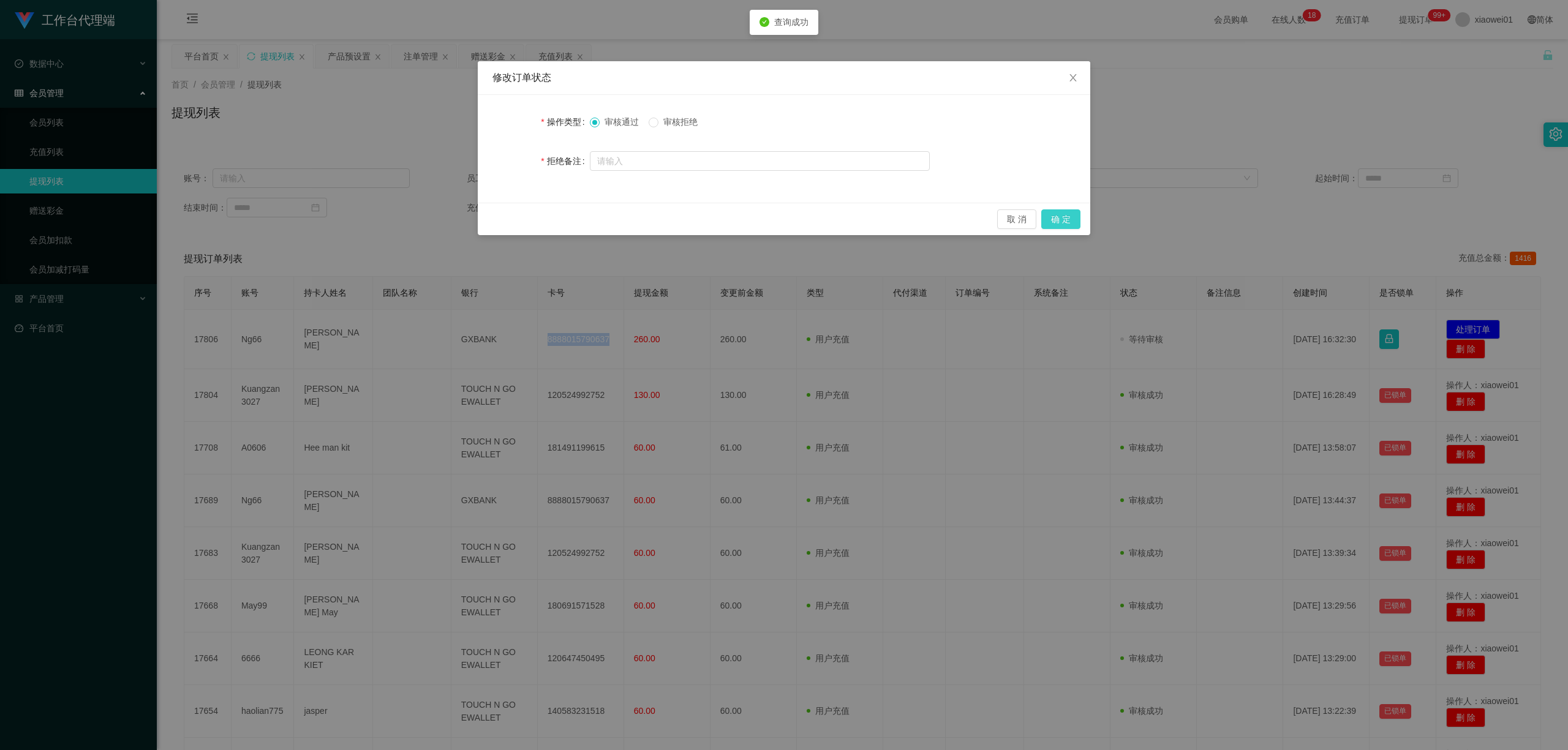
click at [1063, 221] on button "确 定" at bounding box center [1060, 219] width 39 height 19
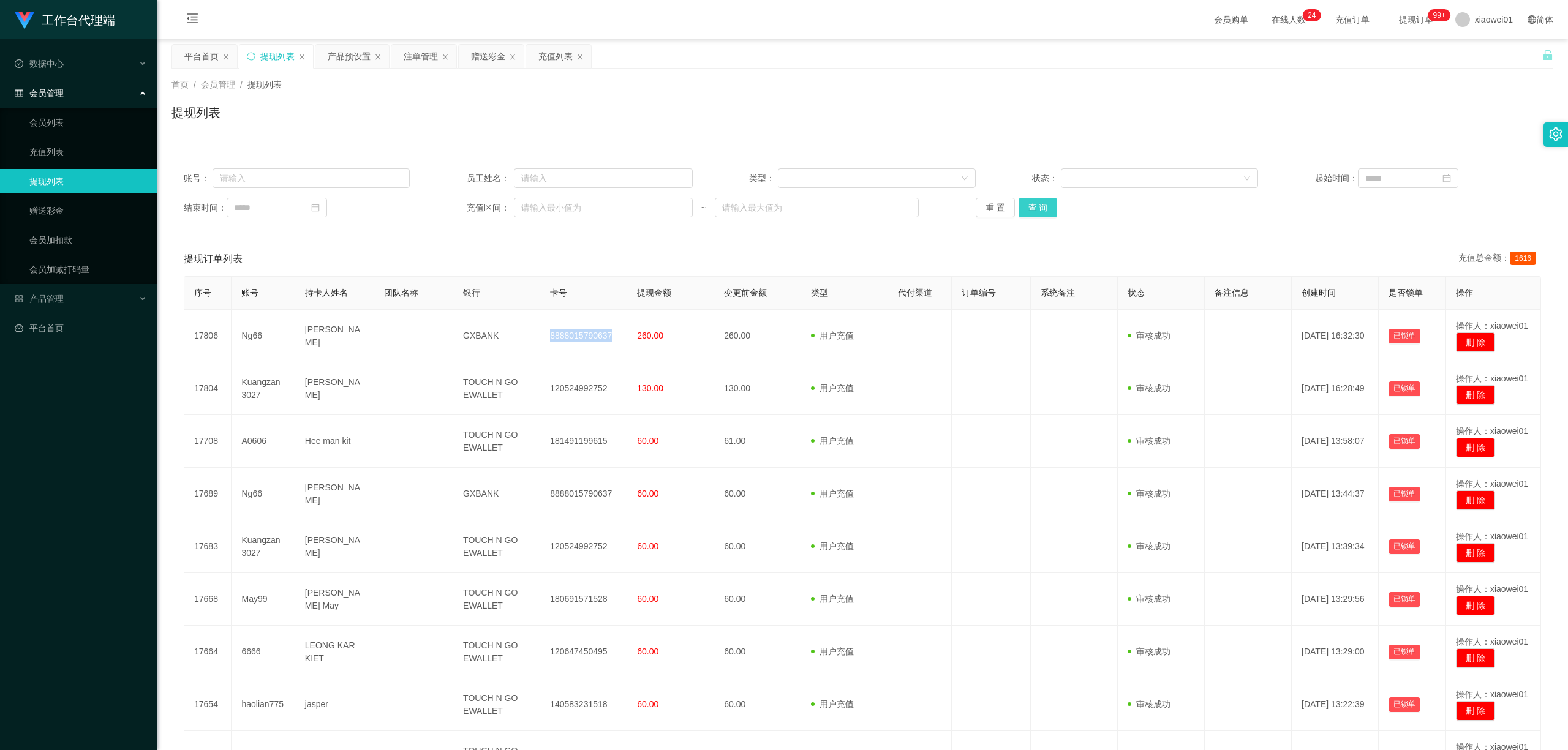
click at [1029, 213] on button "查 询" at bounding box center [1038, 207] width 39 height 19
click at [483, 62] on div "赠送彩金" at bounding box center [488, 57] width 34 height 23
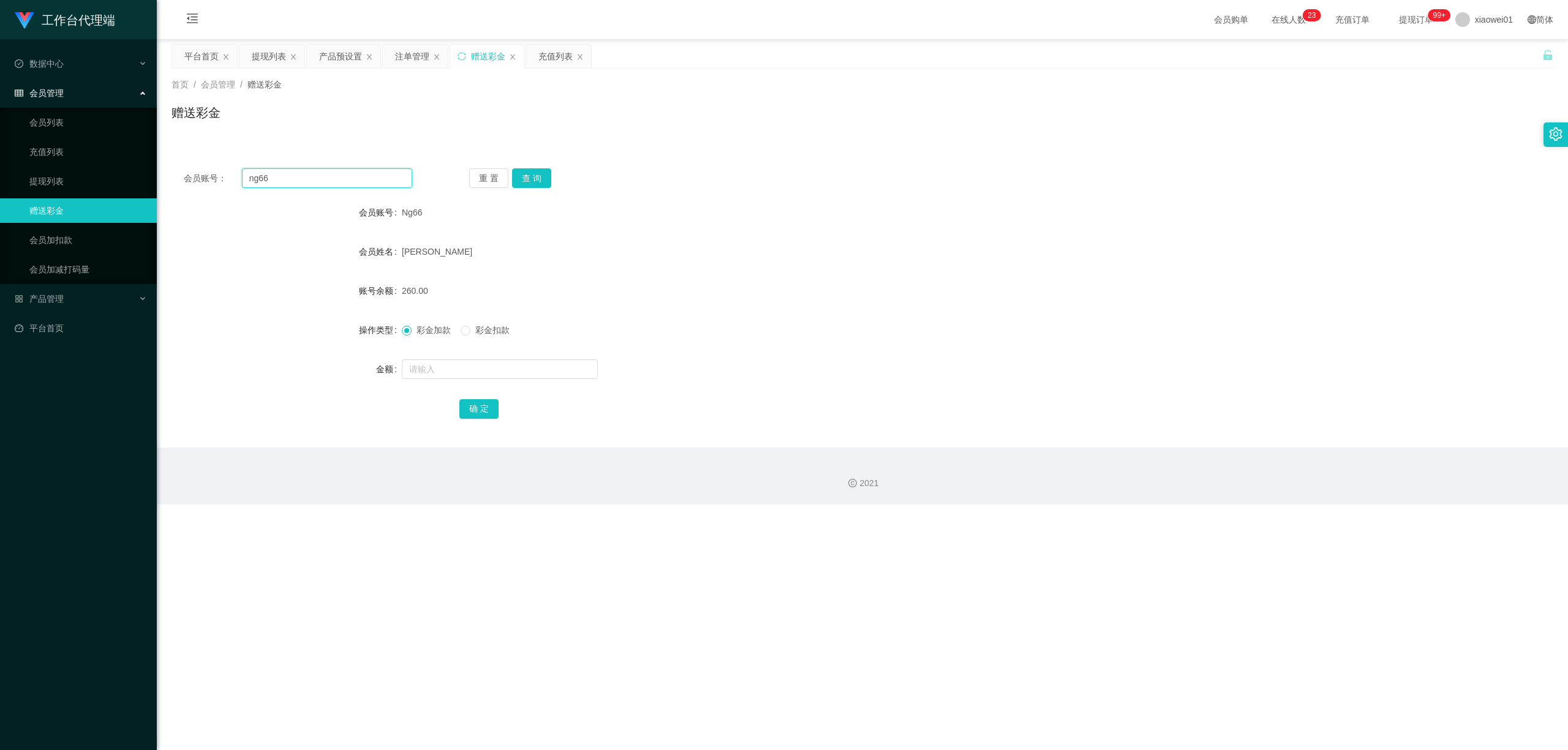
drag, startPoint x: 349, startPoint y: 181, endPoint x: 344, endPoint y: 187, distance: 7.8
click at [15, 201] on section "工作台代理端 数据中心 会员管理 会员列表 充值列表 提现列表 赠送彩金 会员加扣款 会员加减打码量 产品管理 开奖记录 注单管理 产品列表 即时注单 产品预…" at bounding box center [784, 252] width 1568 height 505
paste input "haolian775"
type input "haolian775"
click at [539, 177] on button "查 询" at bounding box center [531, 178] width 39 height 19
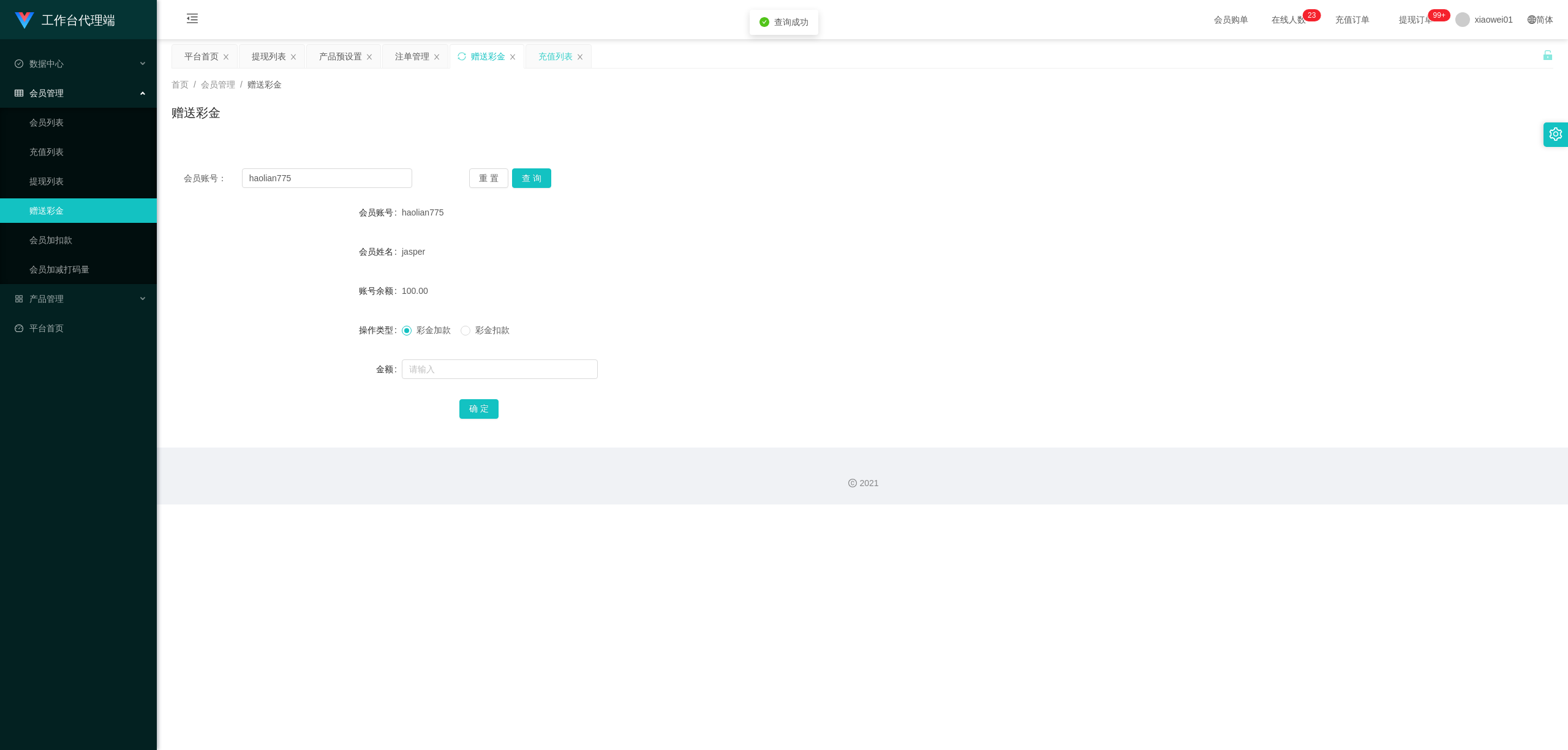
click at [568, 57] on div "充值列表" at bounding box center [556, 57] width 34 height 23
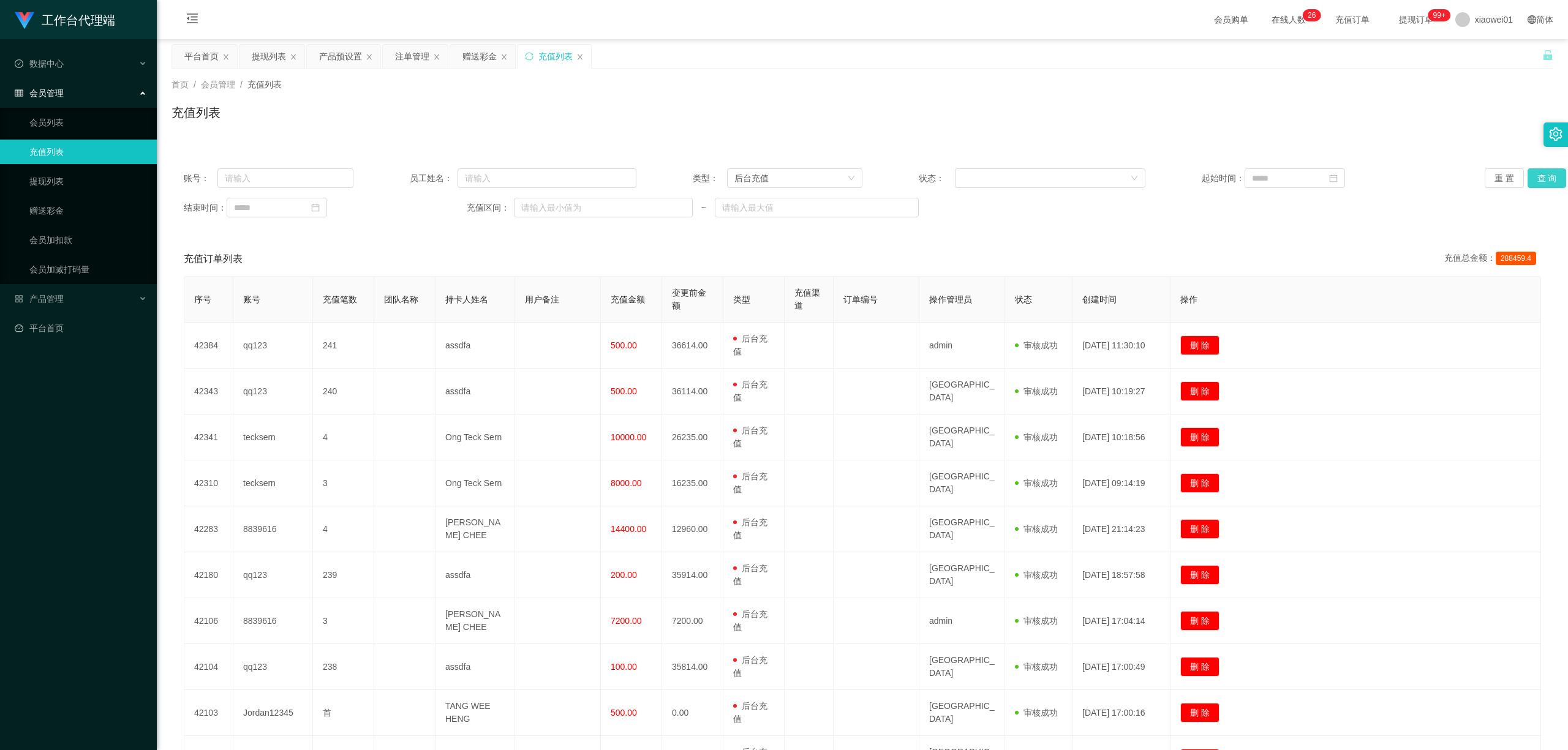
click at [1159, 181] on button "查 询" at bounding box center [1546, 178] width 39 height 19
click at [277, 51] on div "提现列表" at bounding box center [269, 57] width 34 height 23
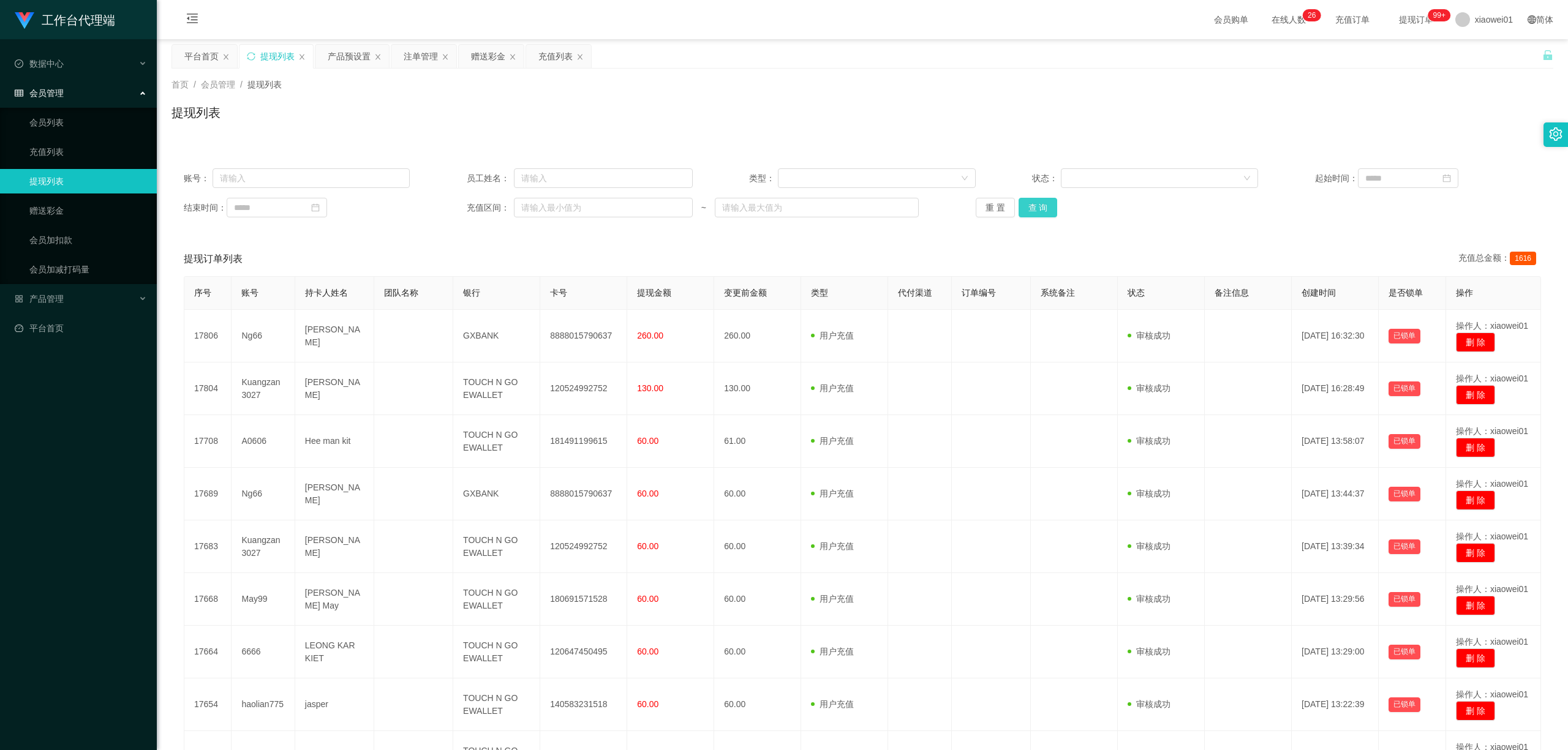
click at [1045, 207] on button "查 询" at bounding box center [1038, 207] width 39 height 19
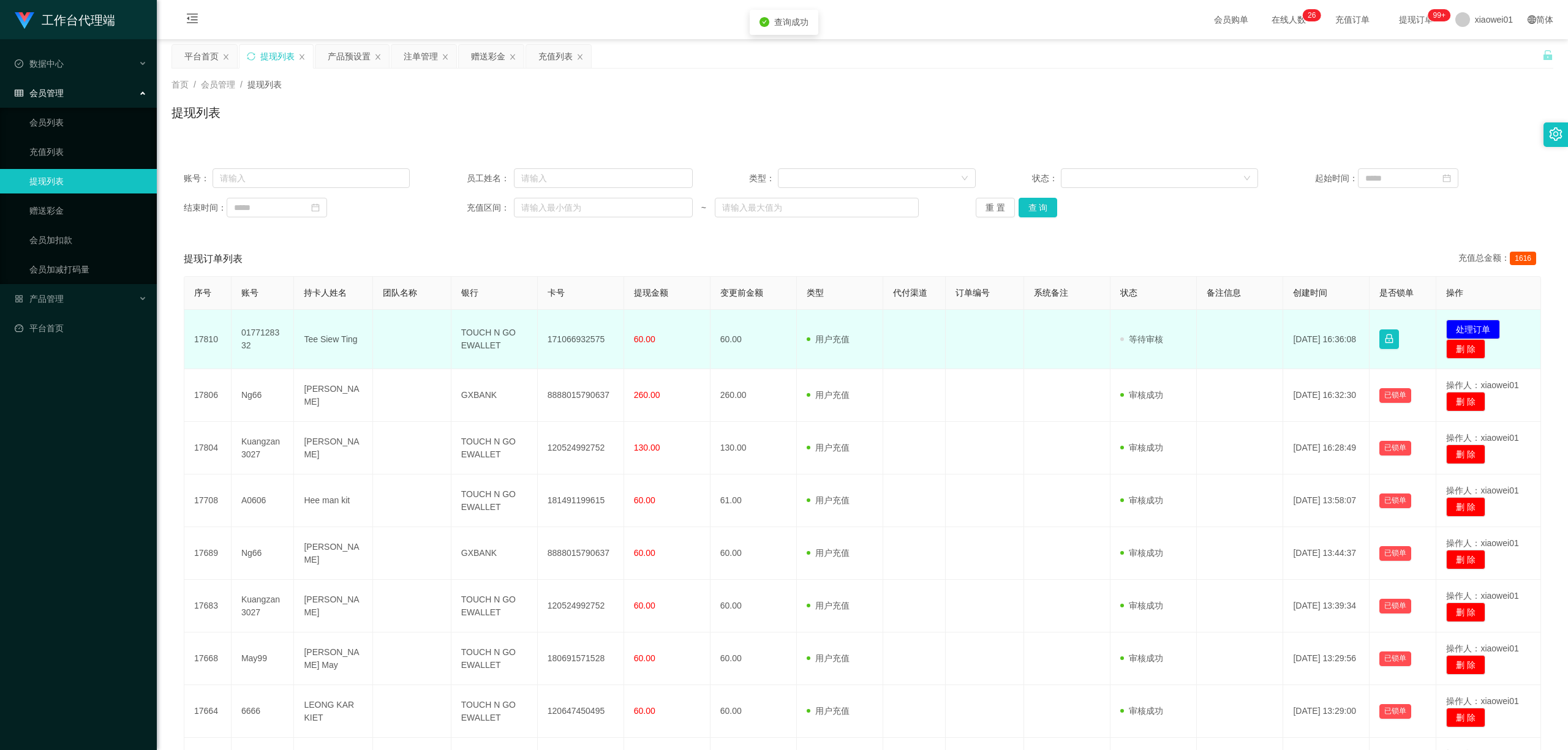
click at [546, 331] on td "171066932575" at bounding box center [581, 339] width 87 height 60
copy td "171066932575"
click at [1159, 326] on button "处理订单" at bounding box center [1473, 329] width 54 height 19
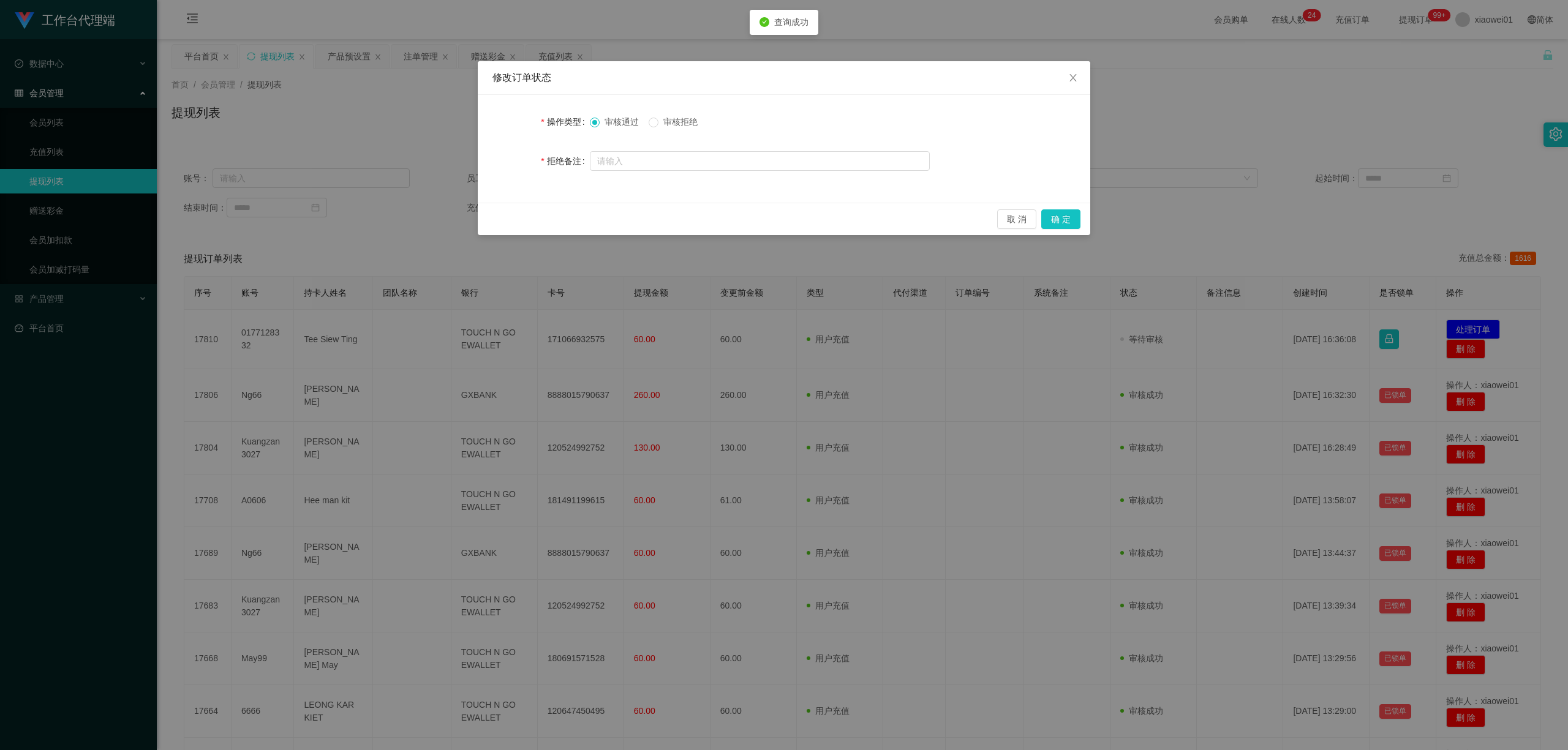
click at [1064, 231] on div "取 消 确 定" at bounding box center [783, 219] width 612 height 33
click at [1068, 221] on button "确 定" at bounding box center [1060, 219] width 39 height 19
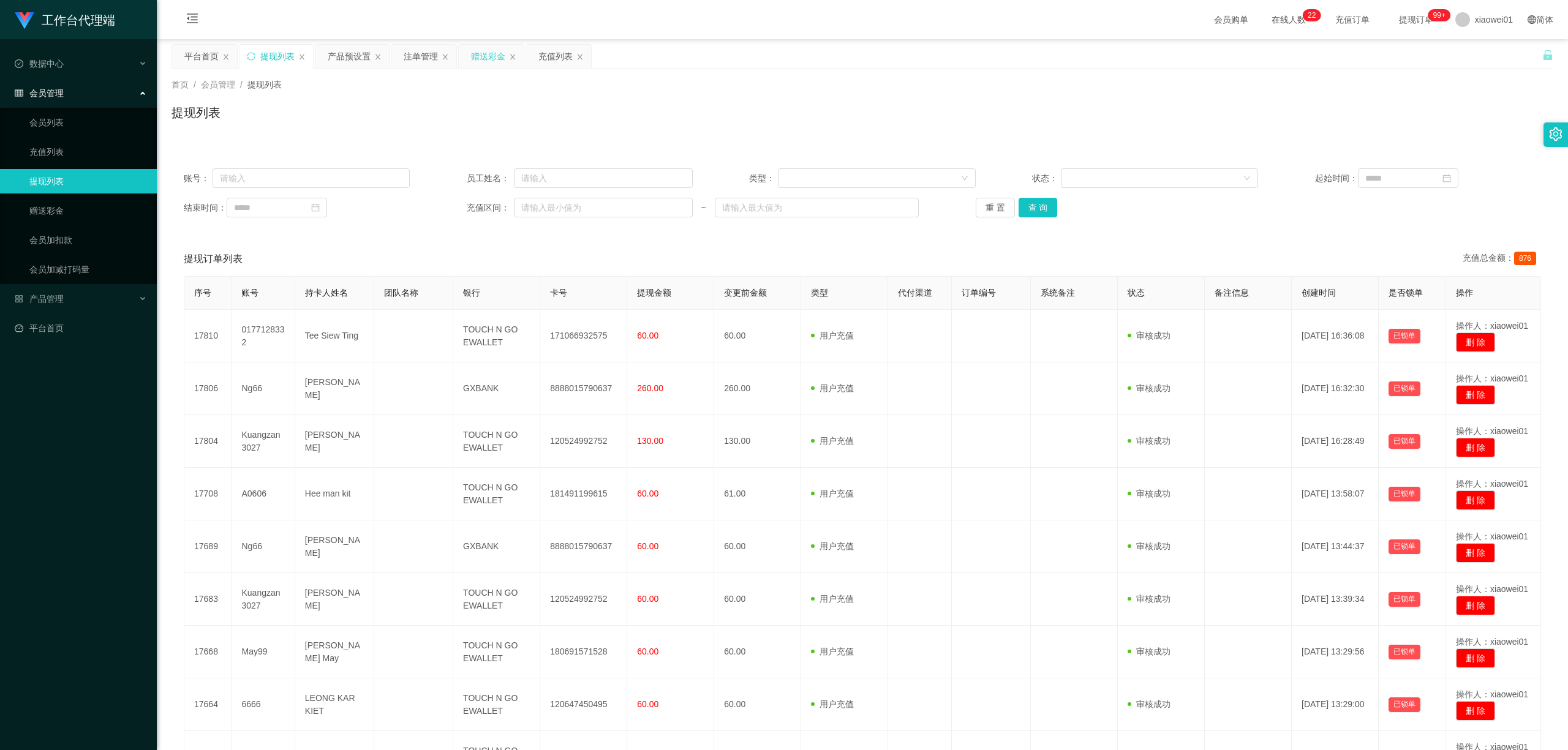
click at [498, 55] on div "赠送彩金" at bounding box center [488, 57] width 34 height 23
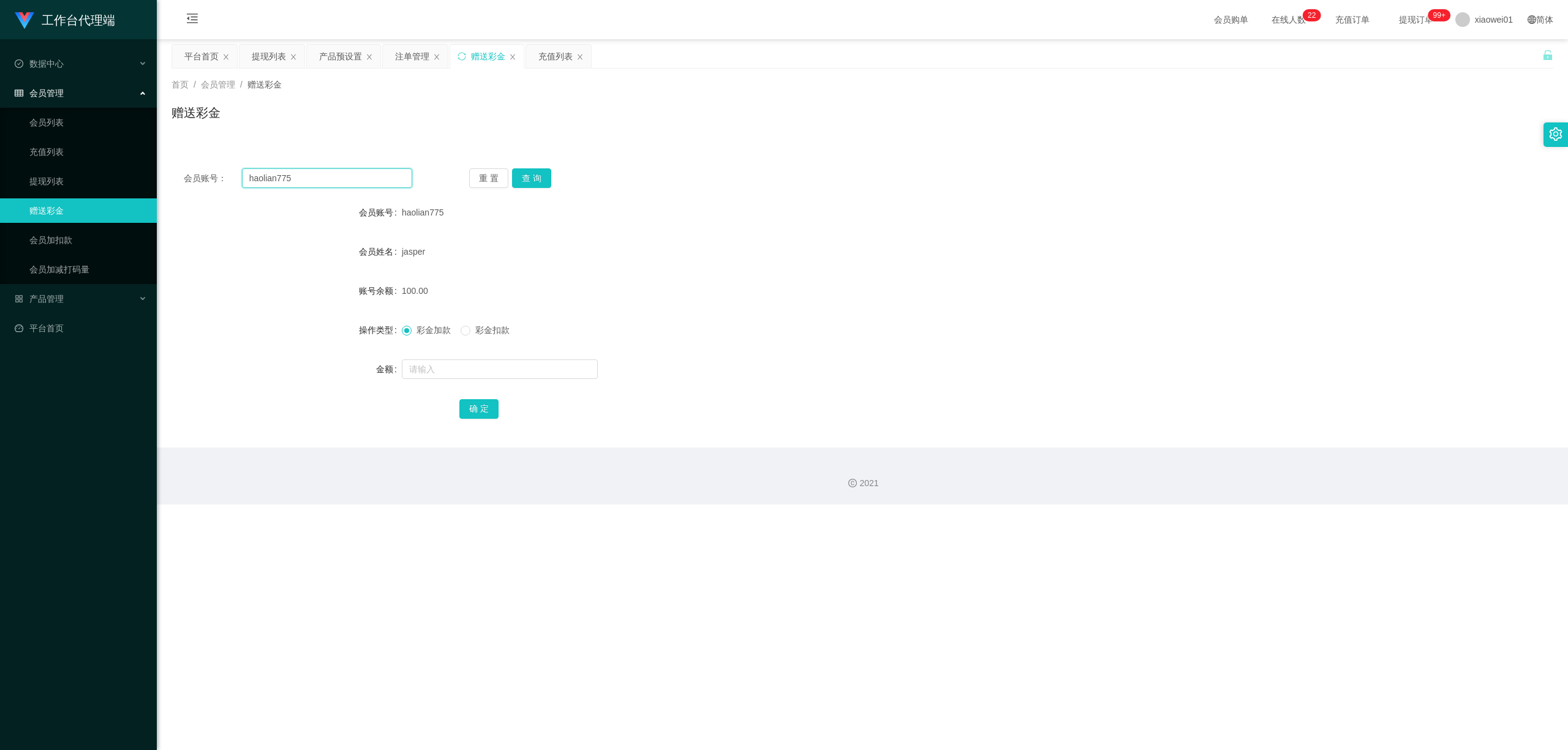
drag, startPoint x: 342, startPoint y: 181, endPoint x: 207, endPoint y: 162, distance: 136.3
click at [51, 166] on section "工作台代理端 数据中心 会员管理 会员列表 充值列表 提现列表 赠送彩金 会员加扣款 会员加减打码量 产品管理 开奖记录 注单管理 产品列表 即时注单 产品预…" at bounding box center [784, 252] width 1568 height 505
paste input "6666"
type input "6666"
click at [542, 179] on button "查 询" at bounding box center [531, 178] width 39 height 19
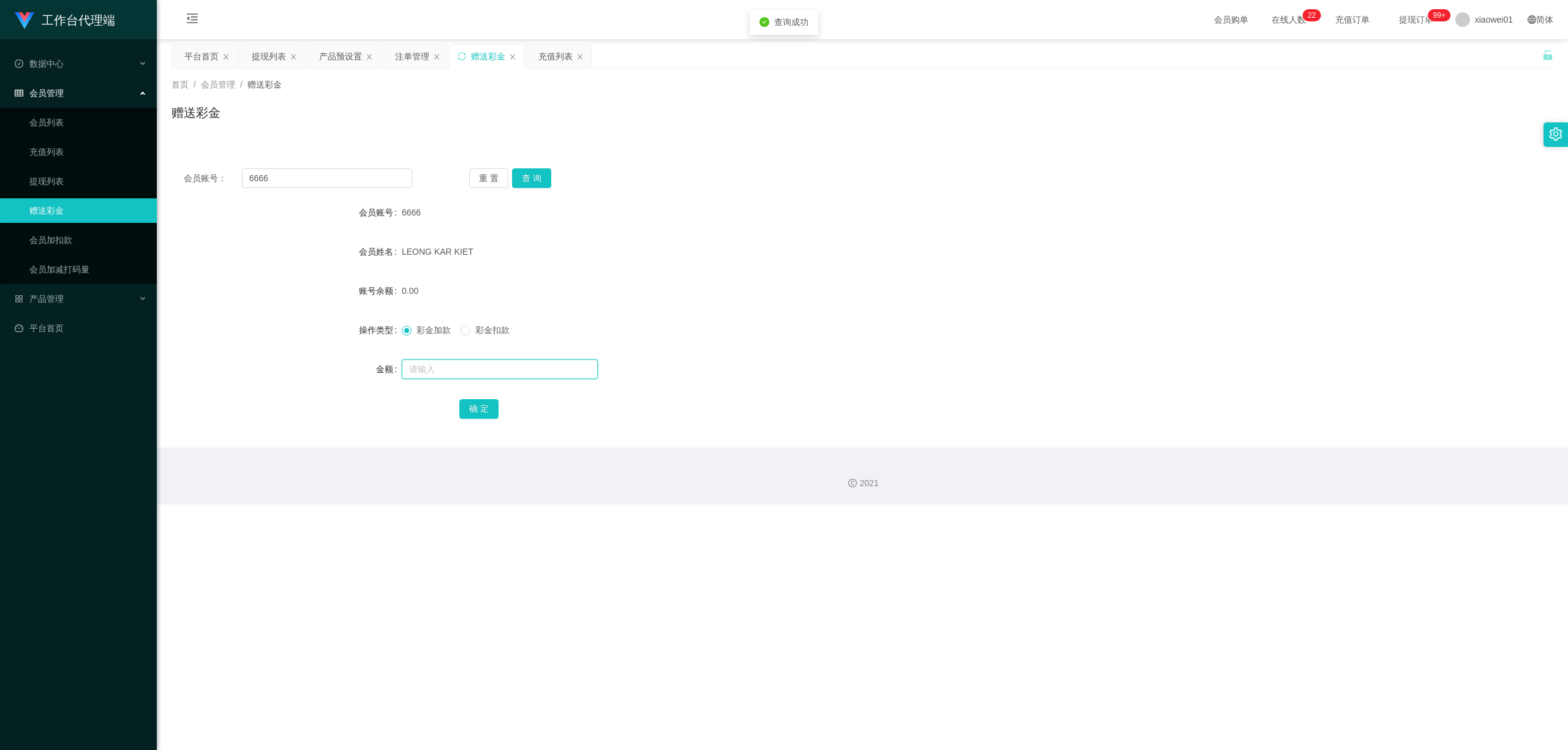
click at [488, 374] on input "text" at bounding box center [499, 368] width 196 height 19
type input "100"
click at [496, 408] on button "确 定" at bounding box center [478, 409] width 39 height 19
click at [25, 143] on section "工作台代理端 数据中心 会员管理 会员列表 充值列表 提现列表 赠送彩金 会员加扣款 会员加减打码量 产品管理 开奖记录 注单管理 产品列表 即时注单 产品预…" at bounding box center [784, 252] width 1568 height 505
paste input "0177128332"
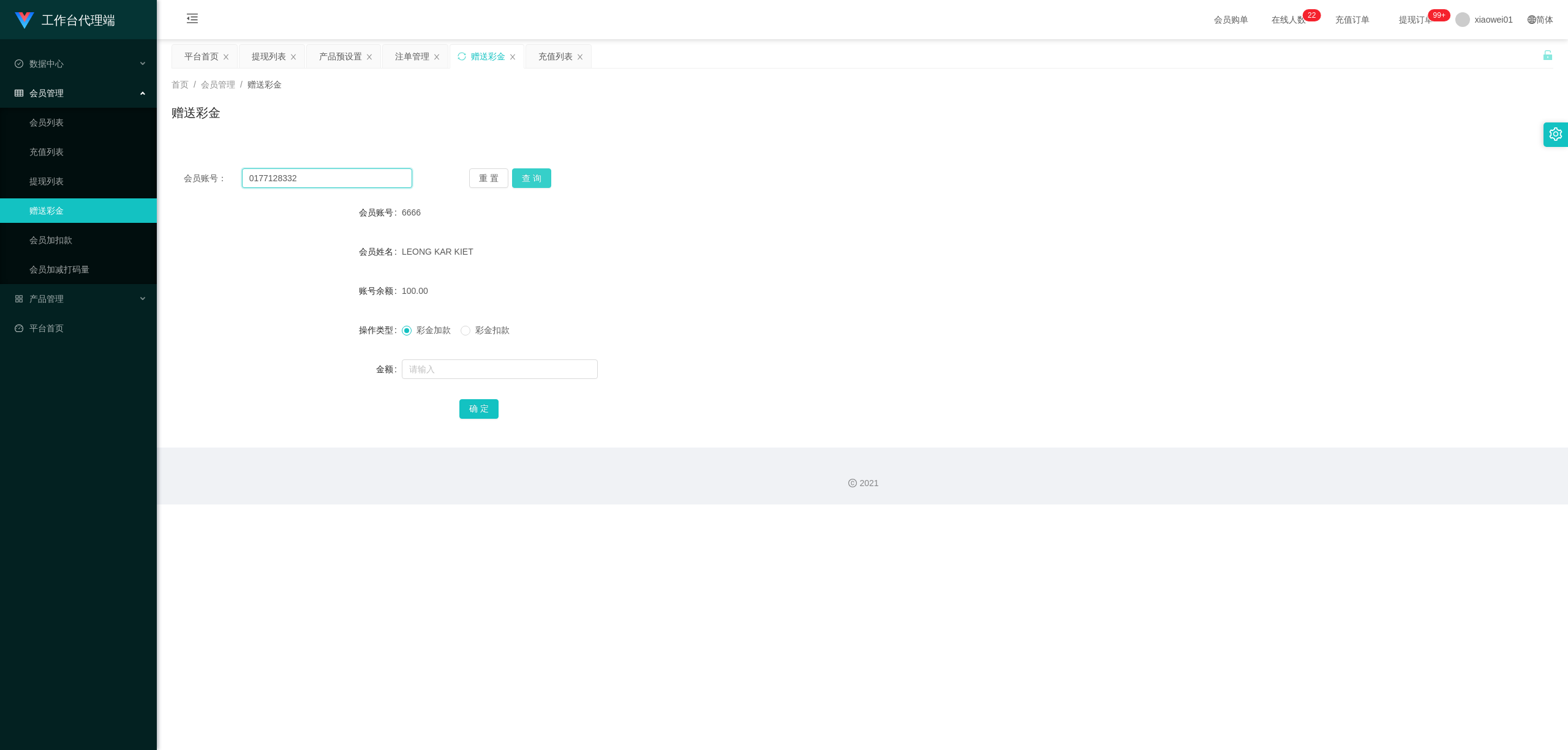
type input "0177128332"
click at [515, 172] on button "查 询" at bounding box center [531, 178] width 39 height 19
click at [451, 355] on form "会员账号 0177128332 会员姓名 Tee Siew Ting 账号余额 0.00 操作类型 彩金加款 彩金扣款 金额 确 定" at bounding box center [862, 310] width 1381 height 221
click at [450, 365] on input "text" at bounding box center [499, 368] width 196 height 19
type input "200"
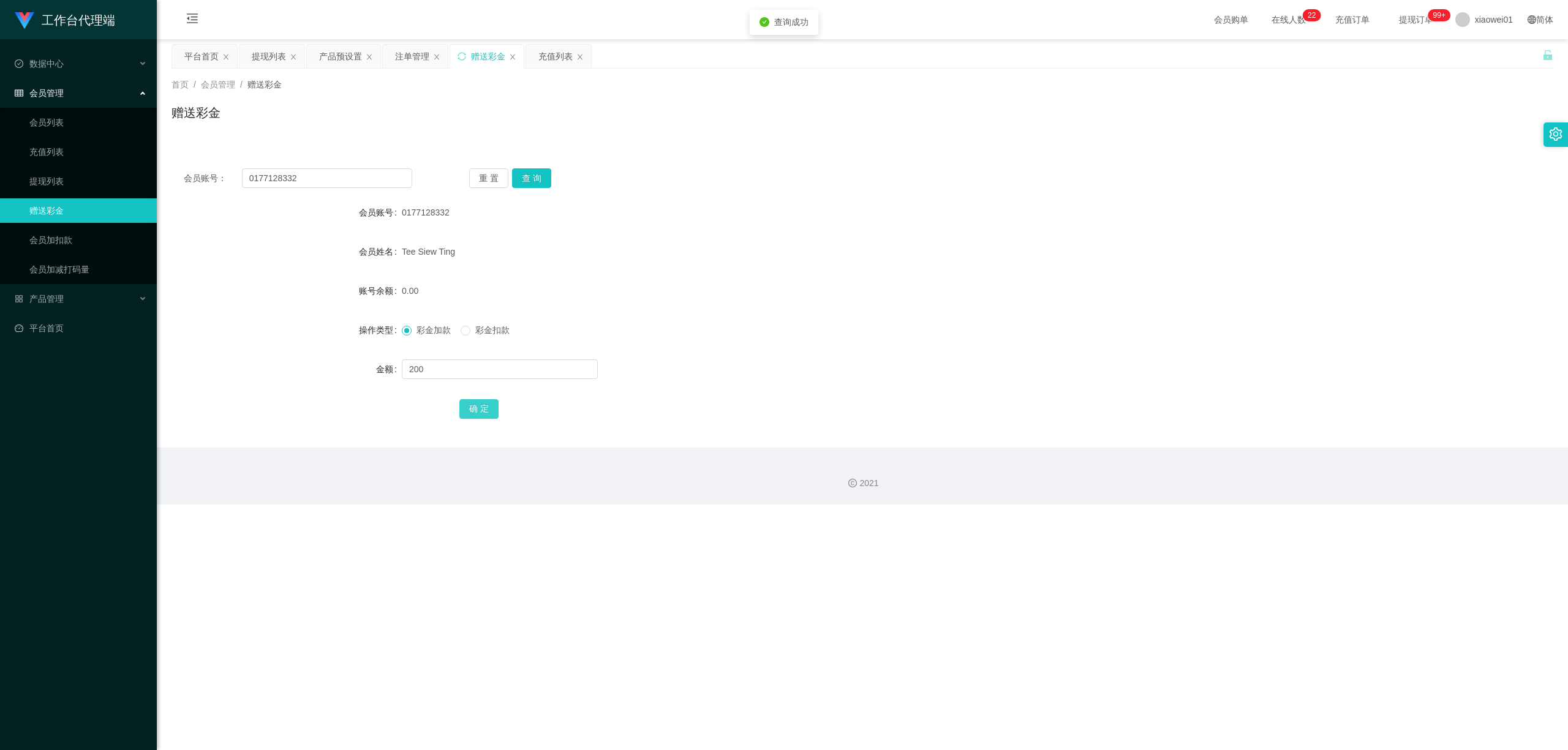
click at [488, 413] on button "确 定" at bounding box center [478, 409] width 39 height 19
click at [836, 307] on form "会员账号 0177128332 会员姓名 Tee Siew Ting 账号余额 200.00 操作类型 彩金加款 彩金扣款 金额 确 定" at bounding box center [862, 310] width 1381 height 221
click at [279, 52] on div "提现列表" at bounding box center [269, 57] width 34 height 23
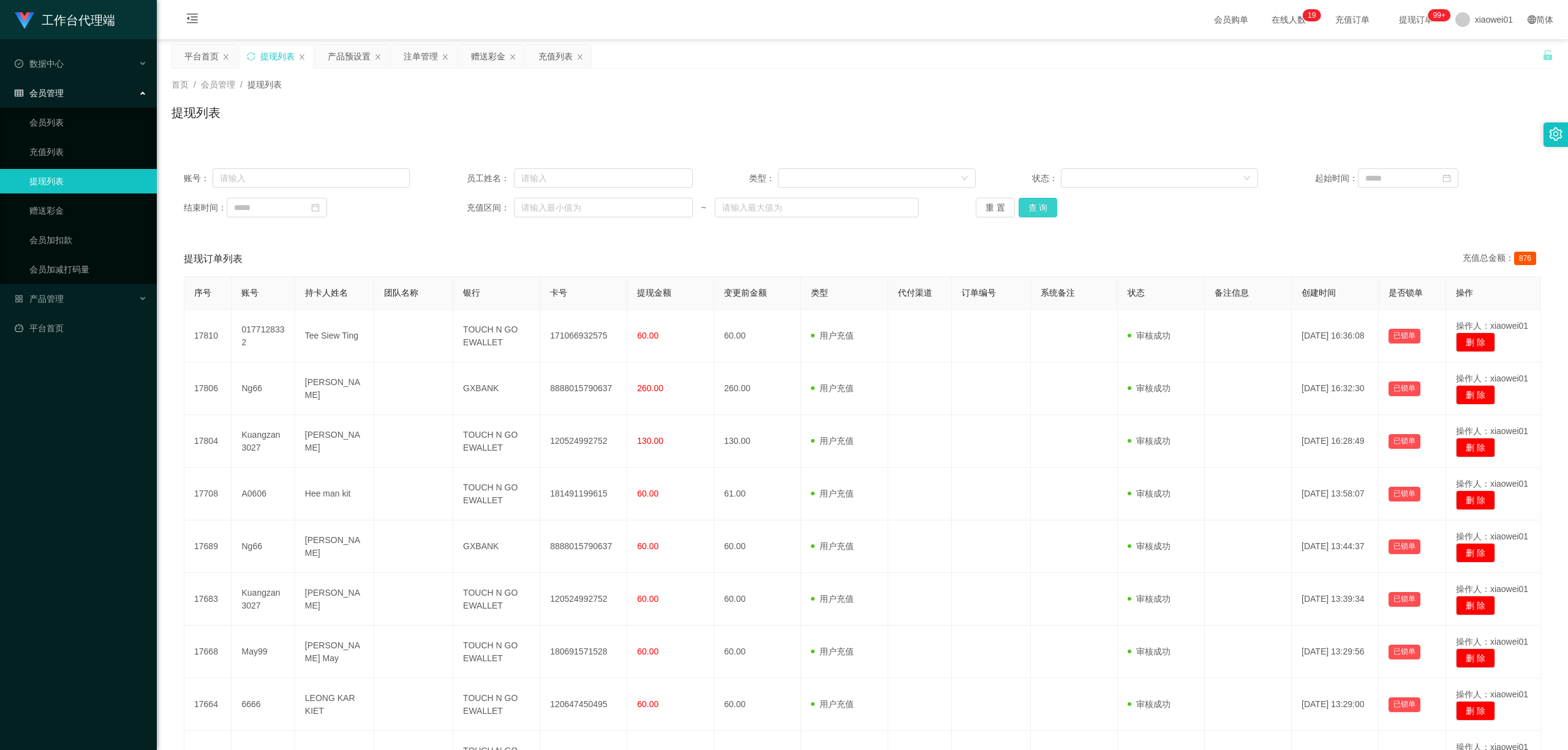
drag, startPoint x: 1034, startPoint y: 197, endPoint x: 1037, endPoint y: 204, distance: 7.6
click at [1034, 200] on div "账号： 员工姓名： 类型： 状态： 起始时间： 结束时间： 充值区间： ~ 重 置 查 询" at bounding box center [862, 193] width 1381 height 74
click at [1037, 204] on button "查 询" at bounding box center [1038, 207] width 39 height 19
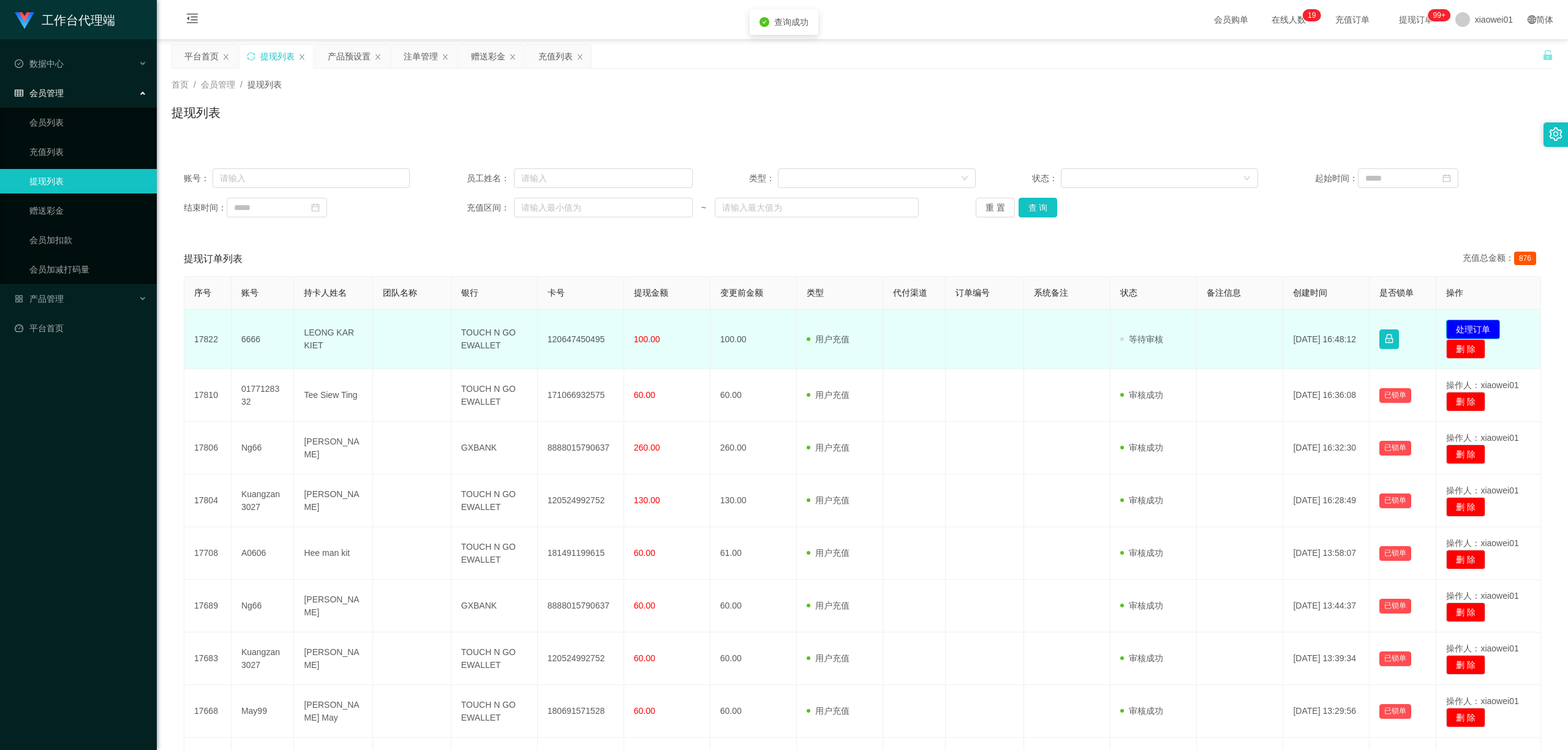
click at [1159, 328] on button "处理订单" at bounding box center [1473, 329] width 54 height 19
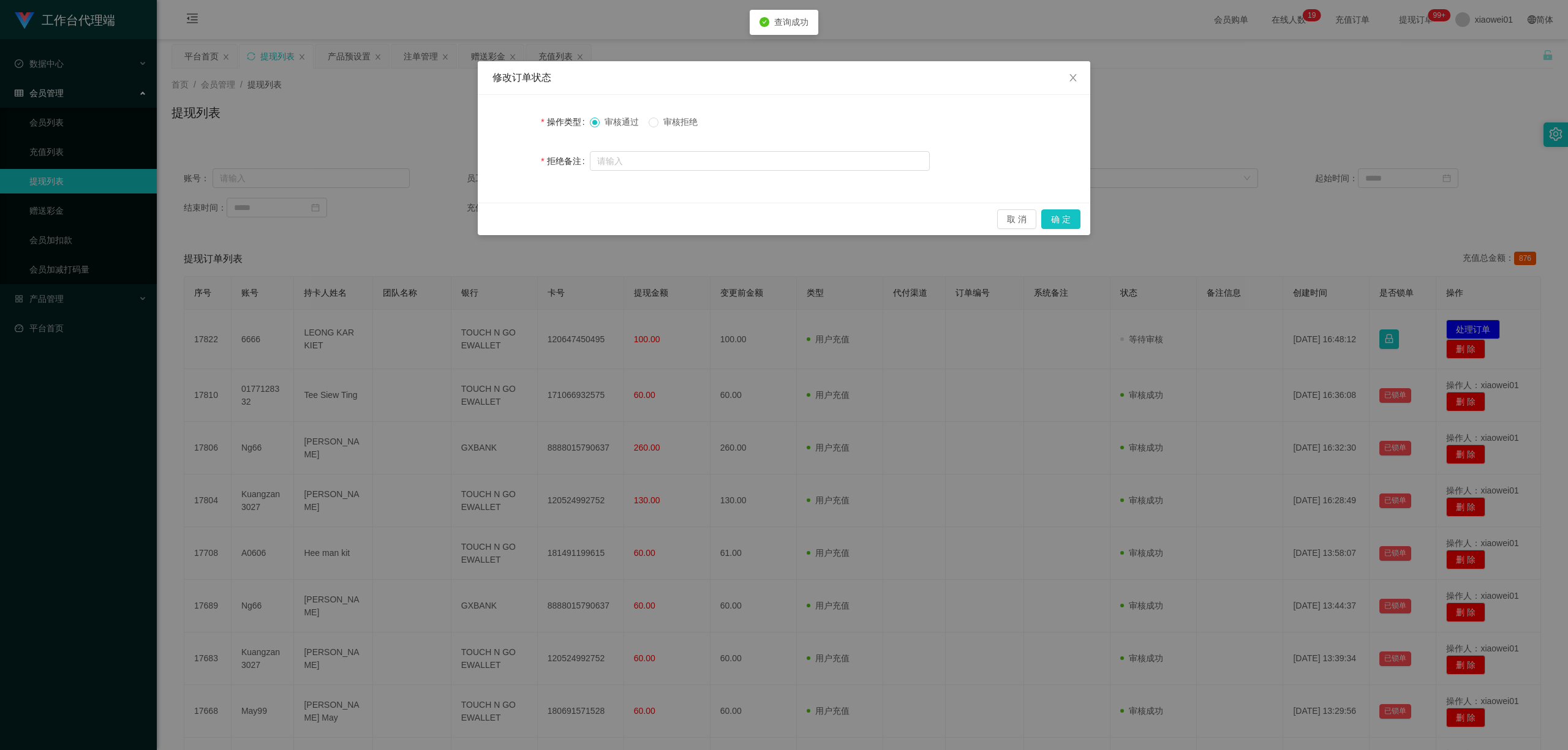
click at [683, 107] on div "操作类型 审核通过 审核拒绝 拒绝备注" at bounding box center [783, 149] width 612 height 108
click at [675, 118] on span "审核拒绝" at bounding box center [680, 122] width 44 height 10
click at [1061, 221] on button "确 定" at bounding box center [1060, 219] width 39 height 19
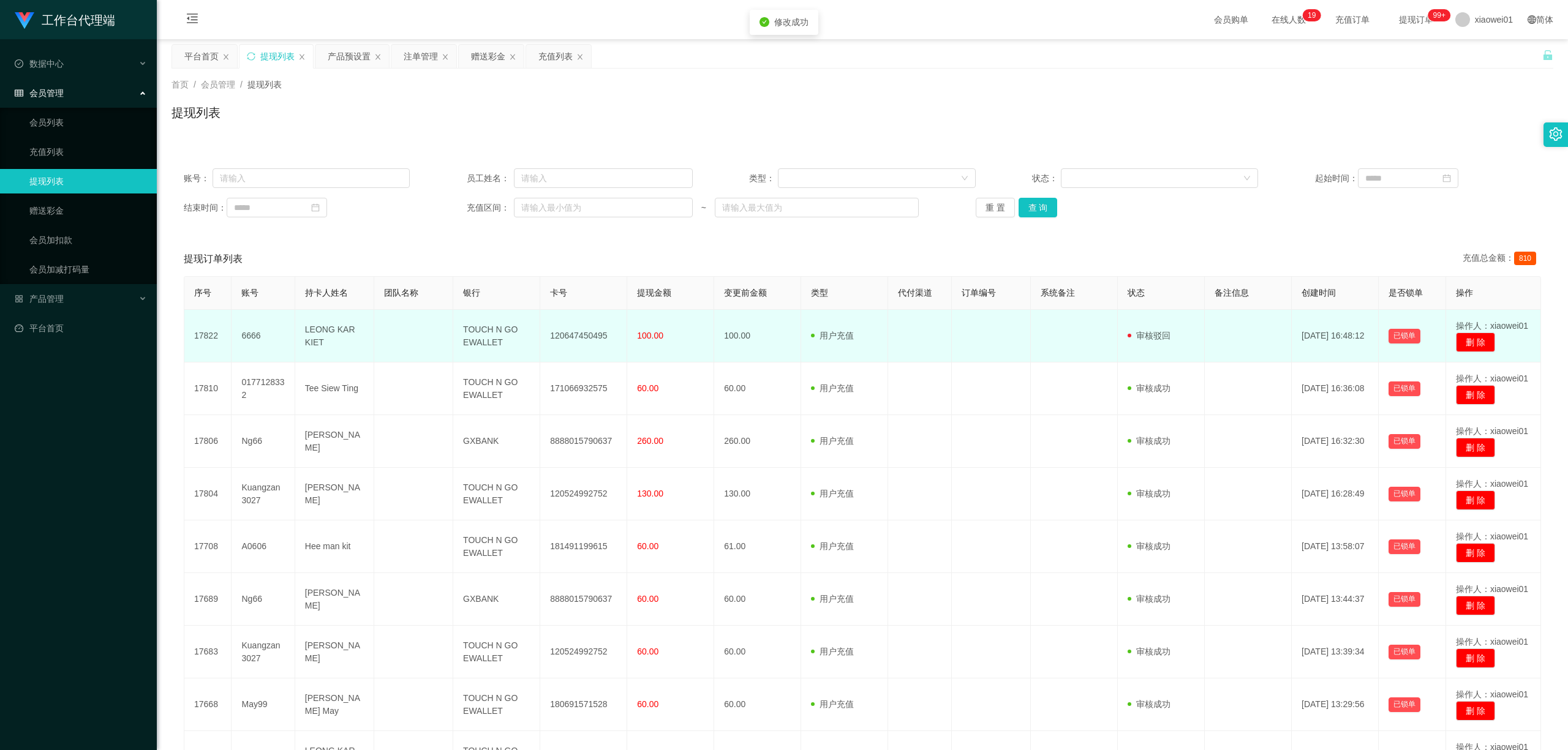
click at [1058, 324] on td at bounding box center [1074, 336] width 87 height 53
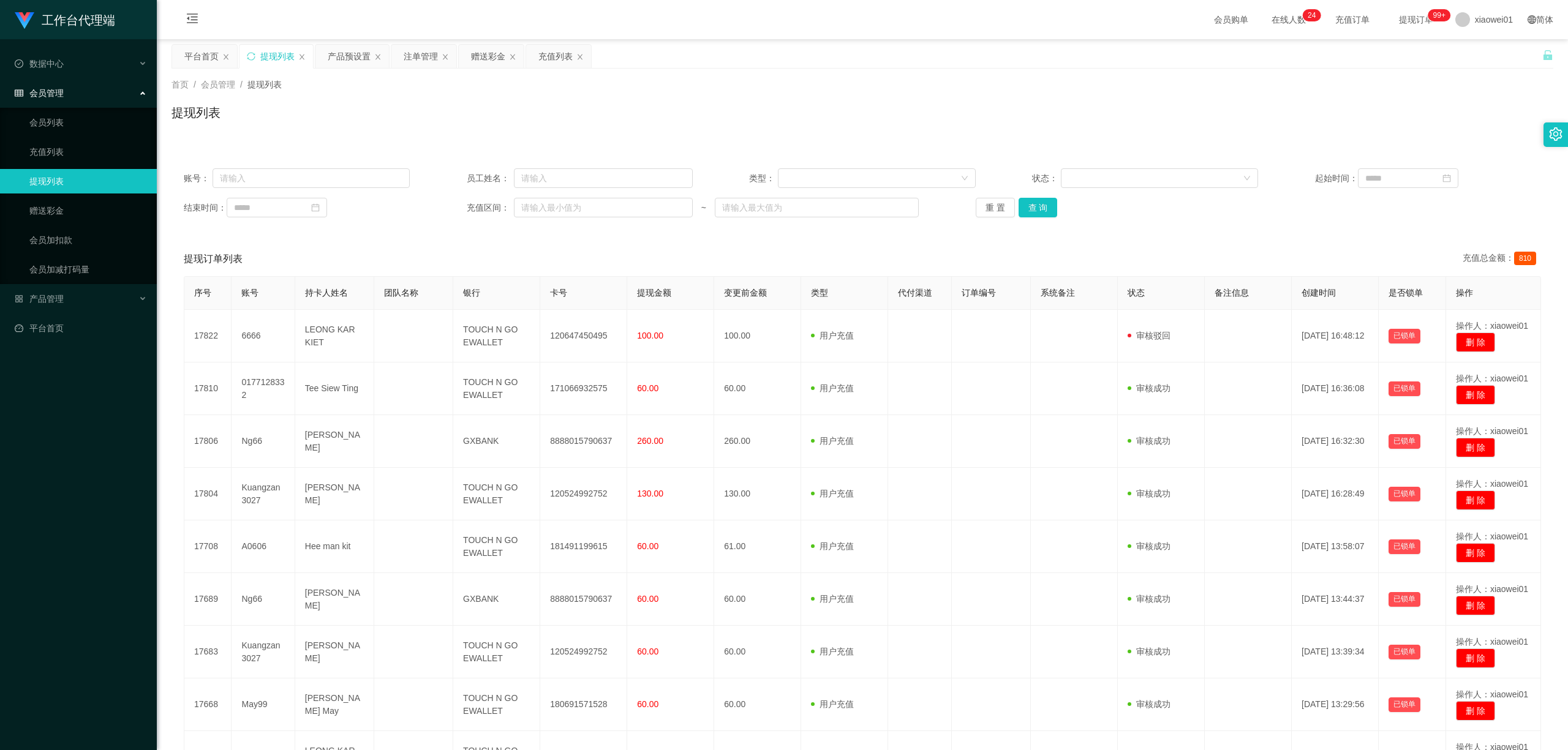
click at [280, 55] on div "提现列表" at bounding box center [277, 57] width 34 height 23
click at [1052, 214] on button "查 询" at bounding box center [1038, 207] width 39 height 19
click at [1034, 207] on button "查 询" at bounding box center [1038, 207] width 39 height 19
drag, startPoint x: 1015, startPoint y: 211, endPoint x: 1032, endPoint y: 207, distance: 17.5
click at [1019, 211] on button "查 询" at bounding box center [1038, 207] width 39 height 19
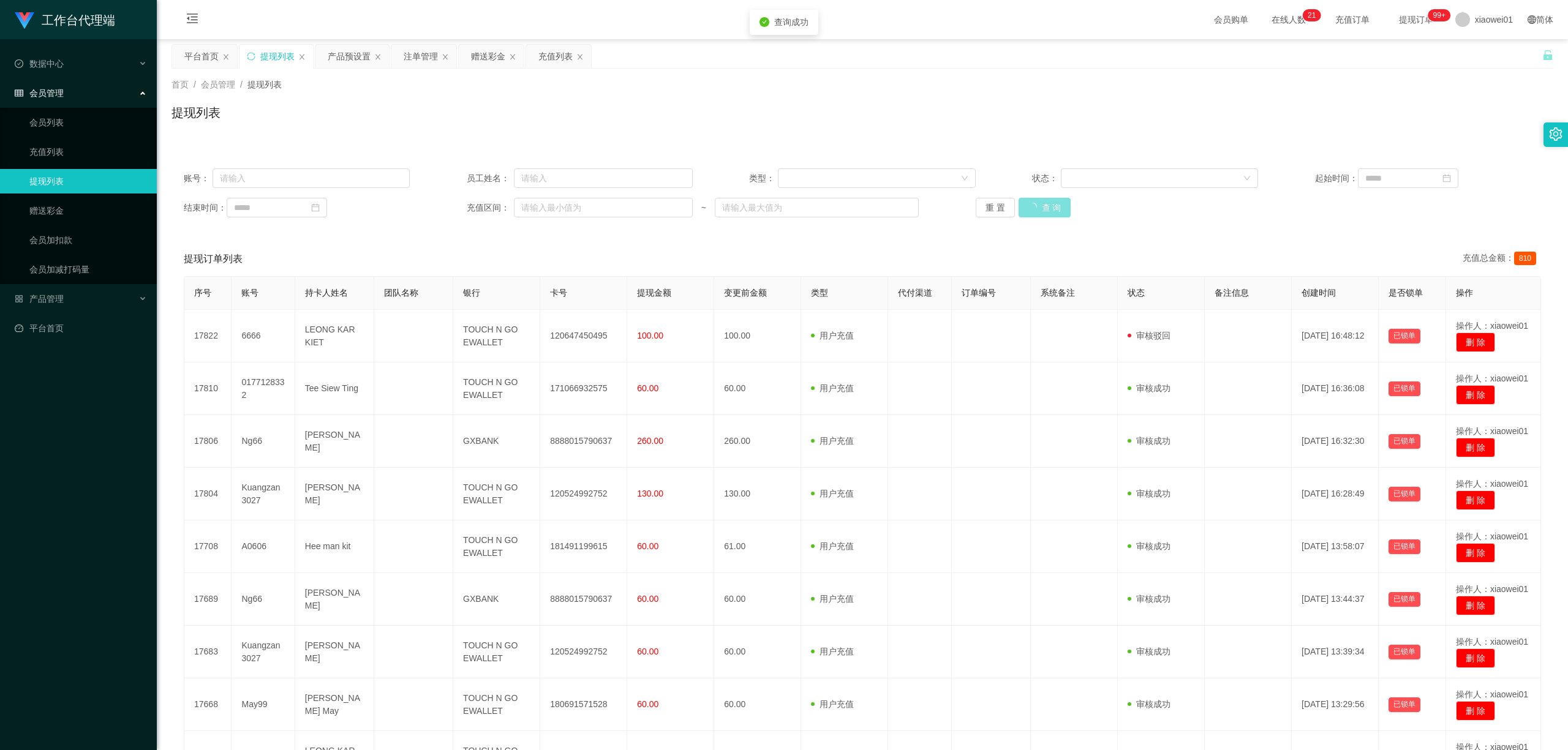
click at [1035, 204] on button "查 询" at bounding box center [1045, 207] width 53 height 19
click at [1035, 204] on div "重 置 查 询" at bounding box center [1088, 207] width 226 height 19
click at [1025, 198] on button "查 询" at bounding box center [1038, 207] width 39 height 19
click at [1027, 204] on button "查 询" at bounding box center [1038, 207] width 39 height 19
click at [275, 57] on div "提现列表" at bounding box center [277, 57] width 34 height 23
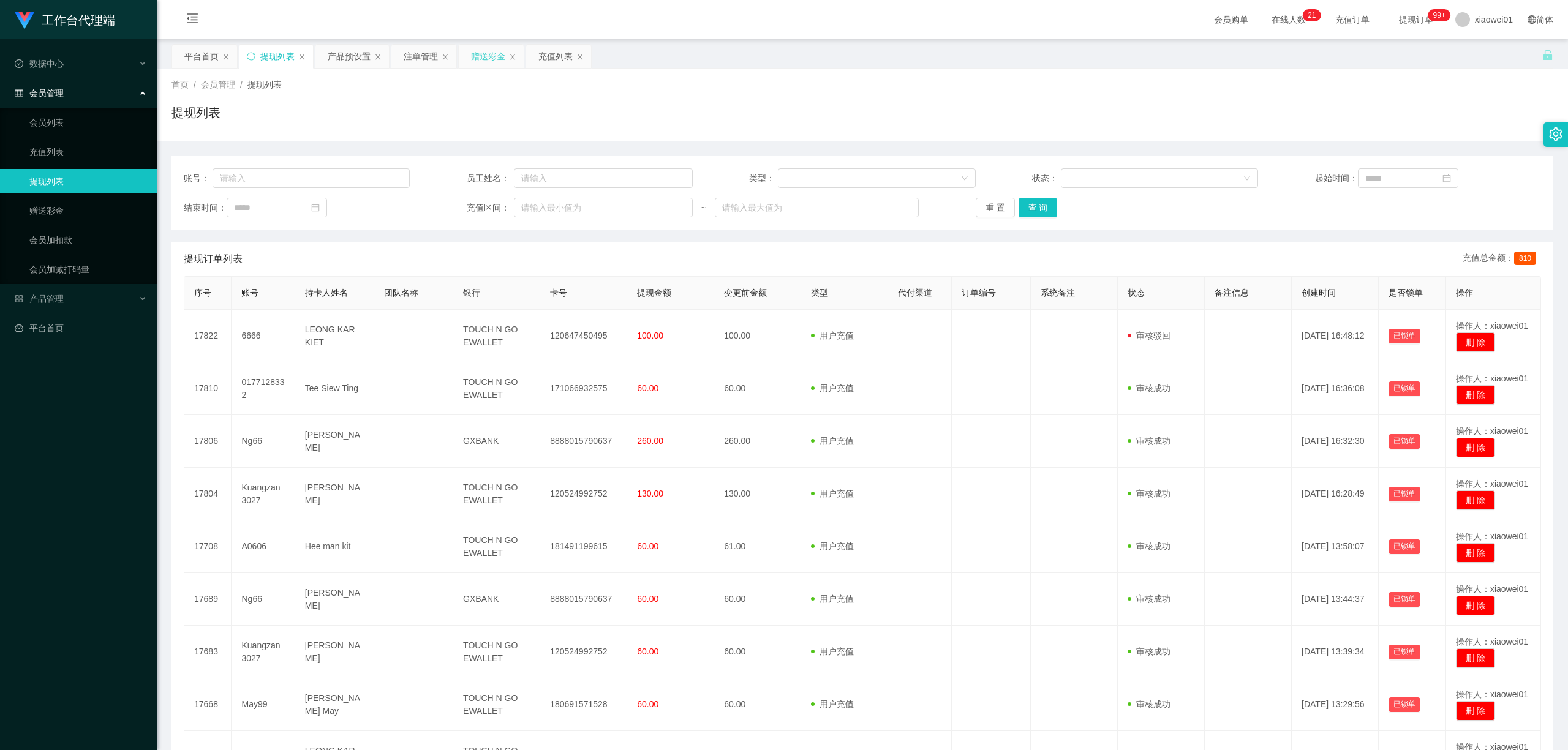
click at [495, 54] on div "赠送彩金" at bounding box center [488, 57] width 34 height 23
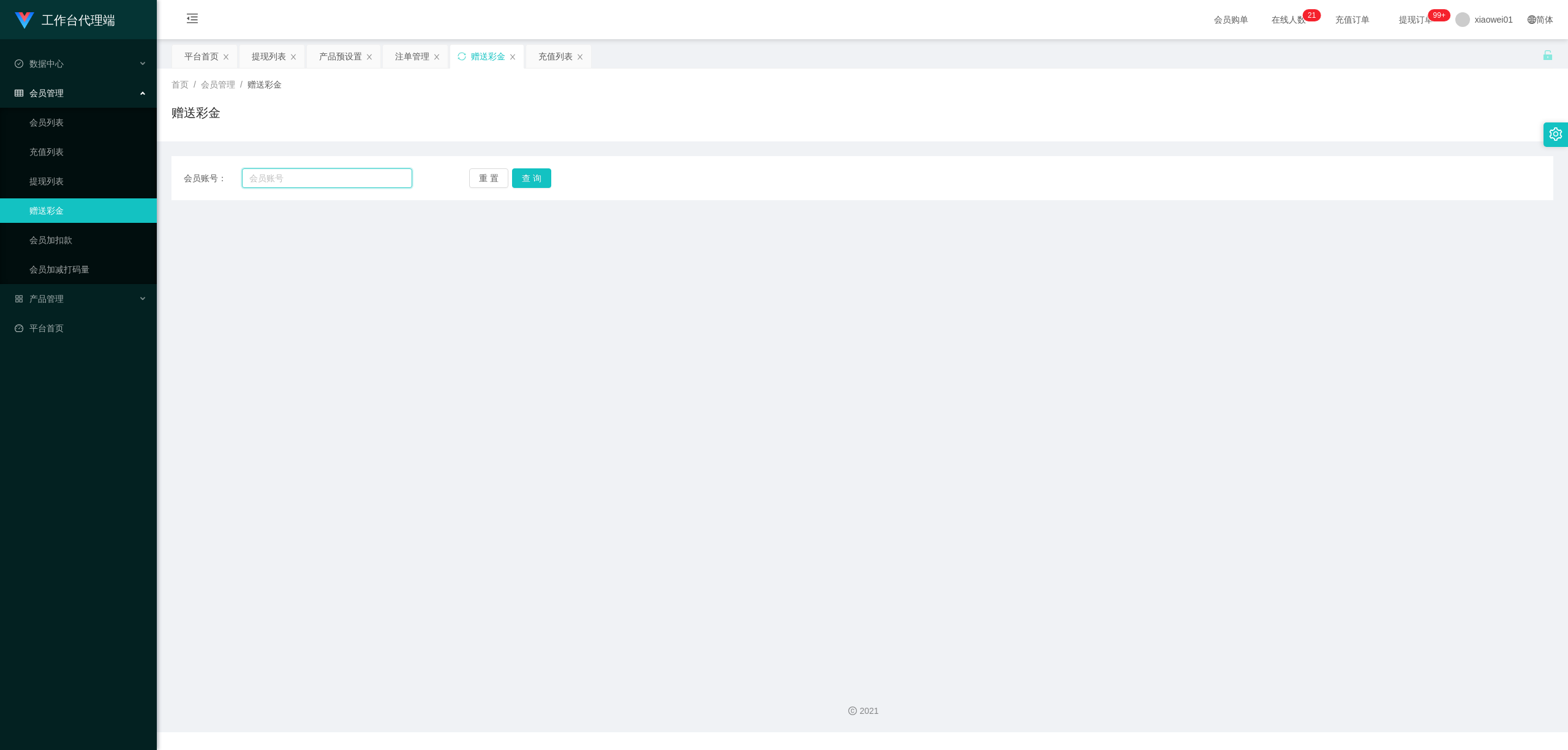
drag, startPoint x: 314, startPoint y: 181, endPoint x: 183, endPoint y: 173, distance: 131.2
click at [194, 170] on div "会员账号：" at bounding box center [297, 178] width 228 height 19
paste input "ng66"
type input "ng66"
click at [524, 181] on button "查 询" at bounding box center [531, 178] width 39 height 19
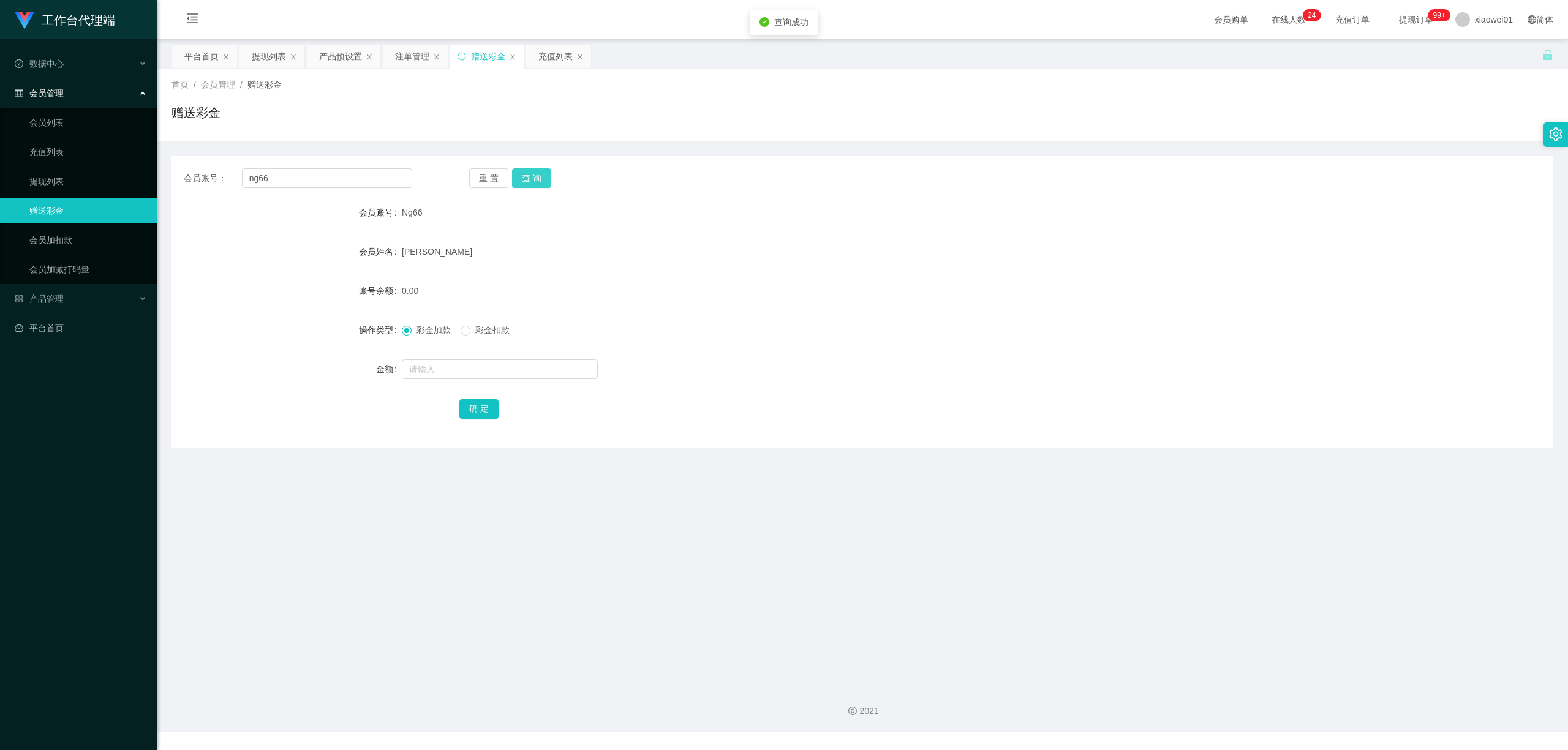
click at [539, 180] on button "查 询" at bounding box center [531, 178] width 39 height 19
click at [539, 180] on div "重 置 查 询" at bounding box center [583, 178] width 228 height 19
click at [257, 53] on div "提现列表" at bounding box center [269, 57] width 34 height 23
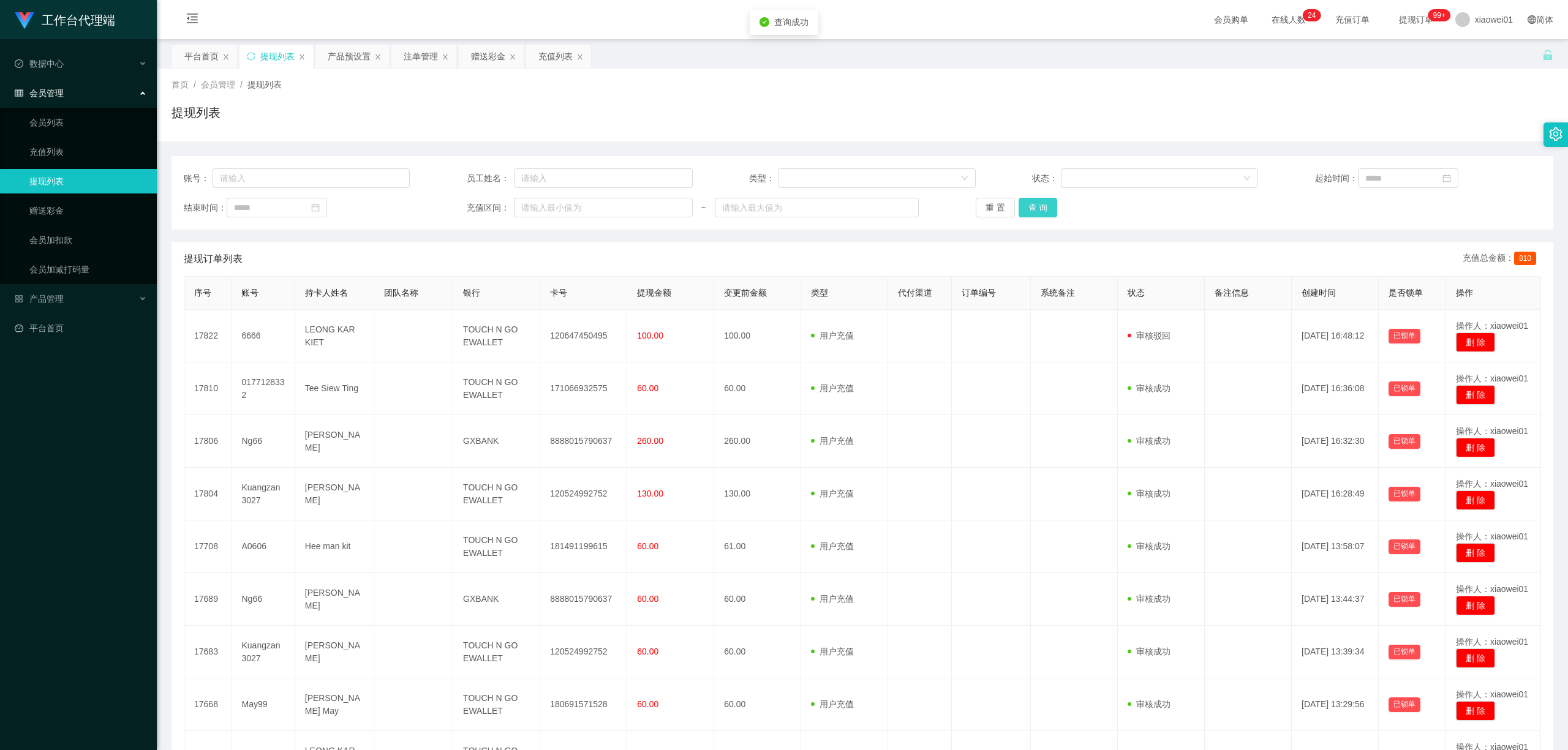
click at [1032, 208] on button "查 询" at bounding box center [1038, 207] width 39 height 19
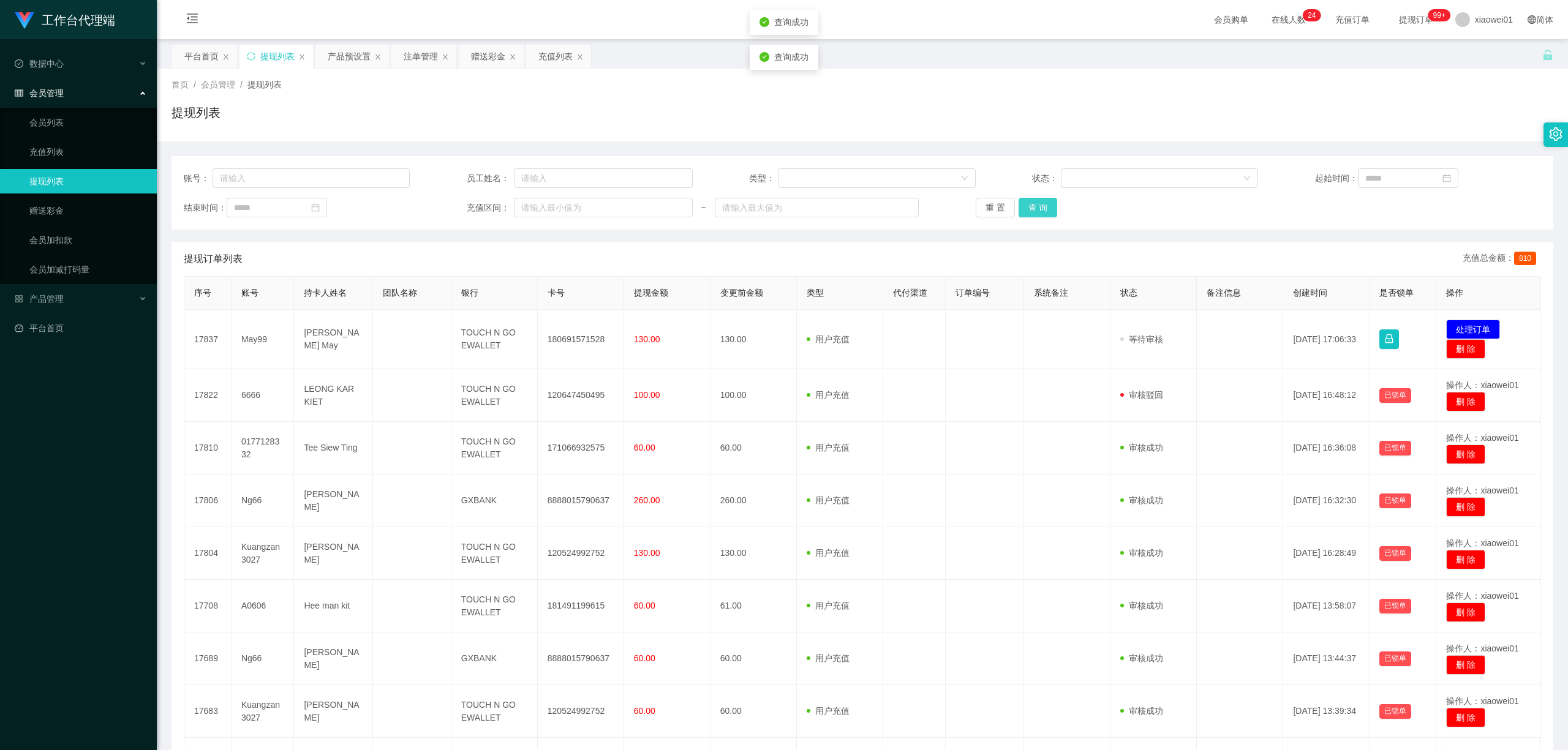
click at [1032, 208] on button "查 询" at bounding box center [1038, 207] width 39 height 19
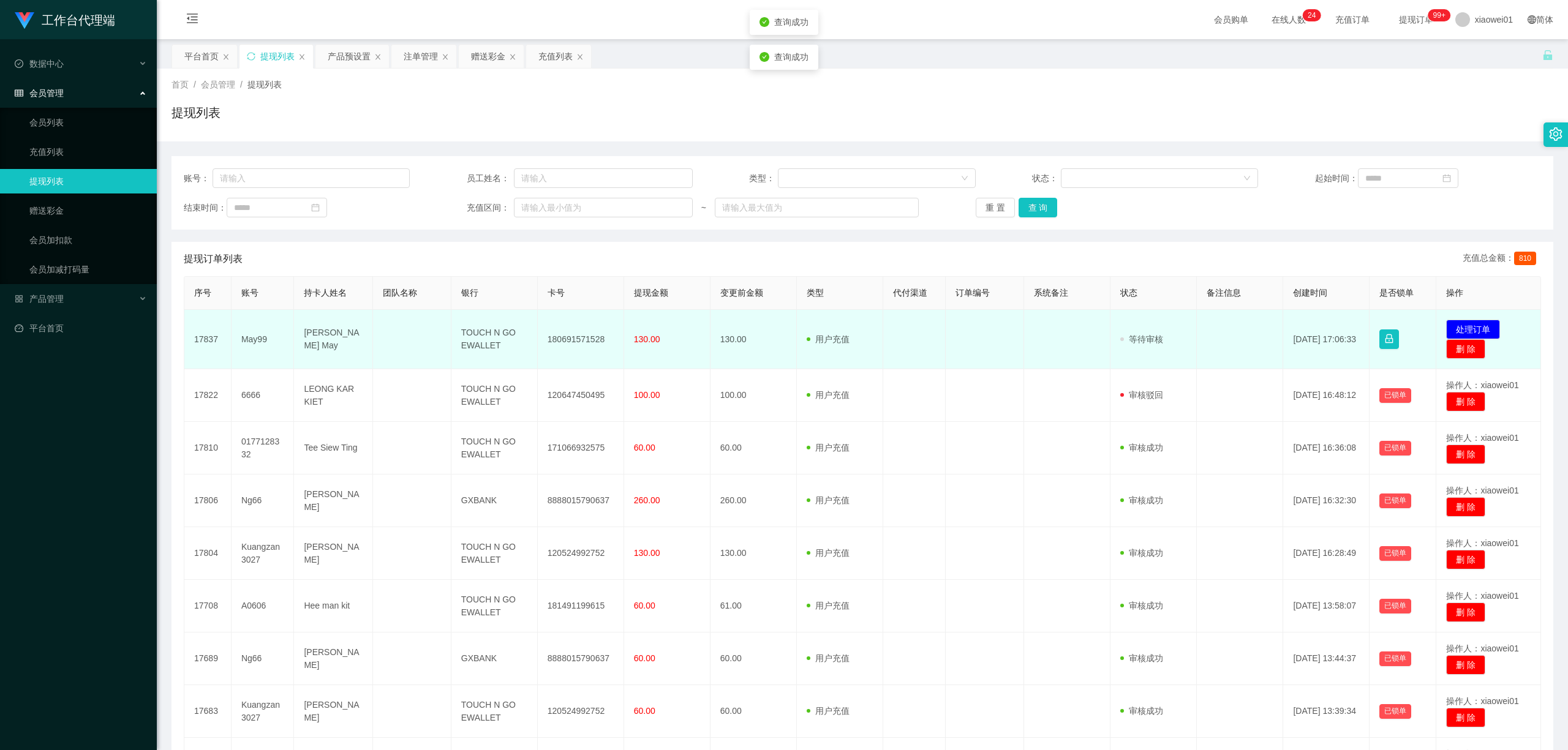
click at [576, 338] on td "180691571528" at bounding box center [581, 339] width 87 height 60
copy td "180691571528"
click at [1473, 324] on button "处理订单" at bounding box center [1473, 329] width 54 height 19
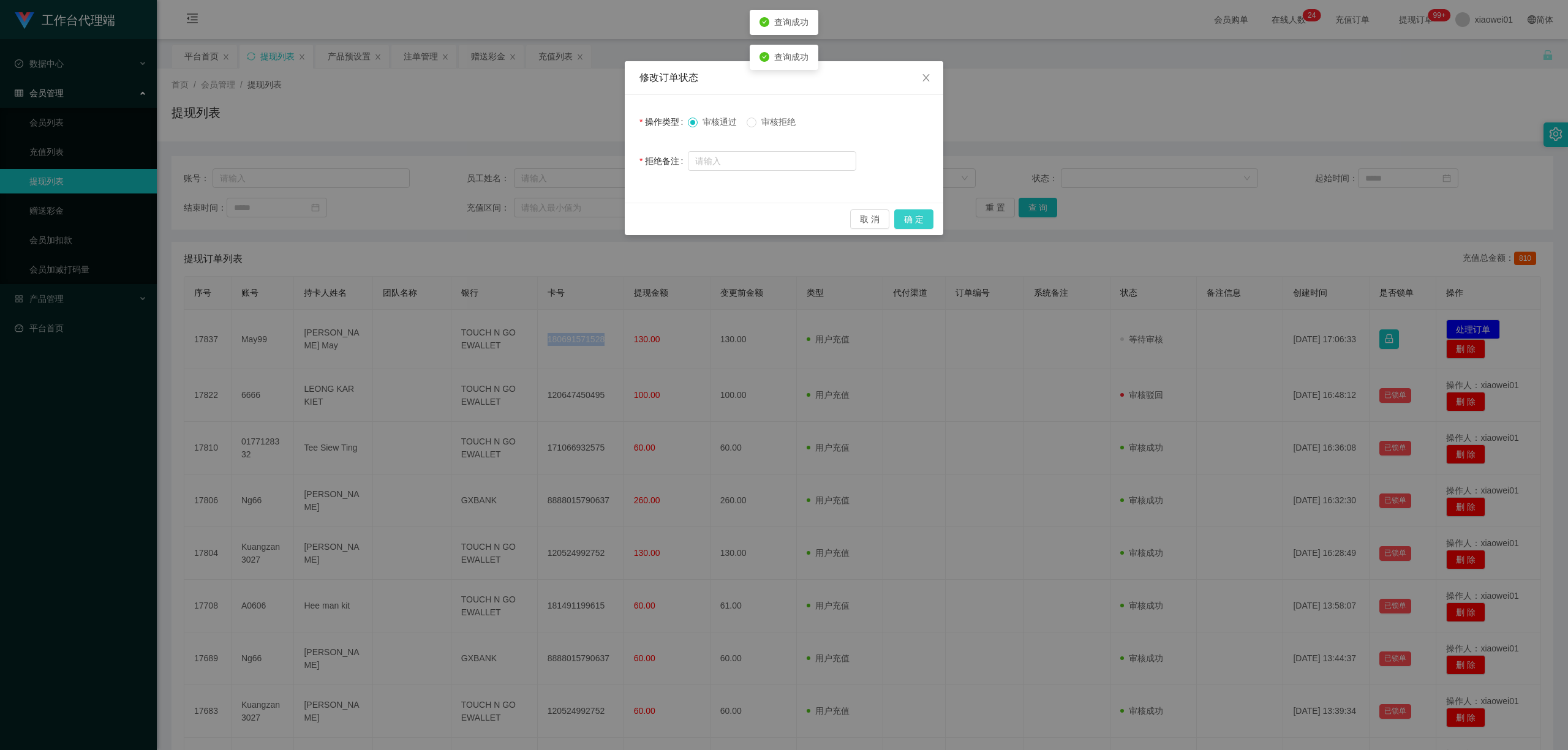
drag, startPoint x: 914, startPoint y: 216, endPoint x: 1234, endPoint y: 138, distance: 329.4
click at [912, 216] on button "确 定" at bounding box center [913, 219] width 39 height 19
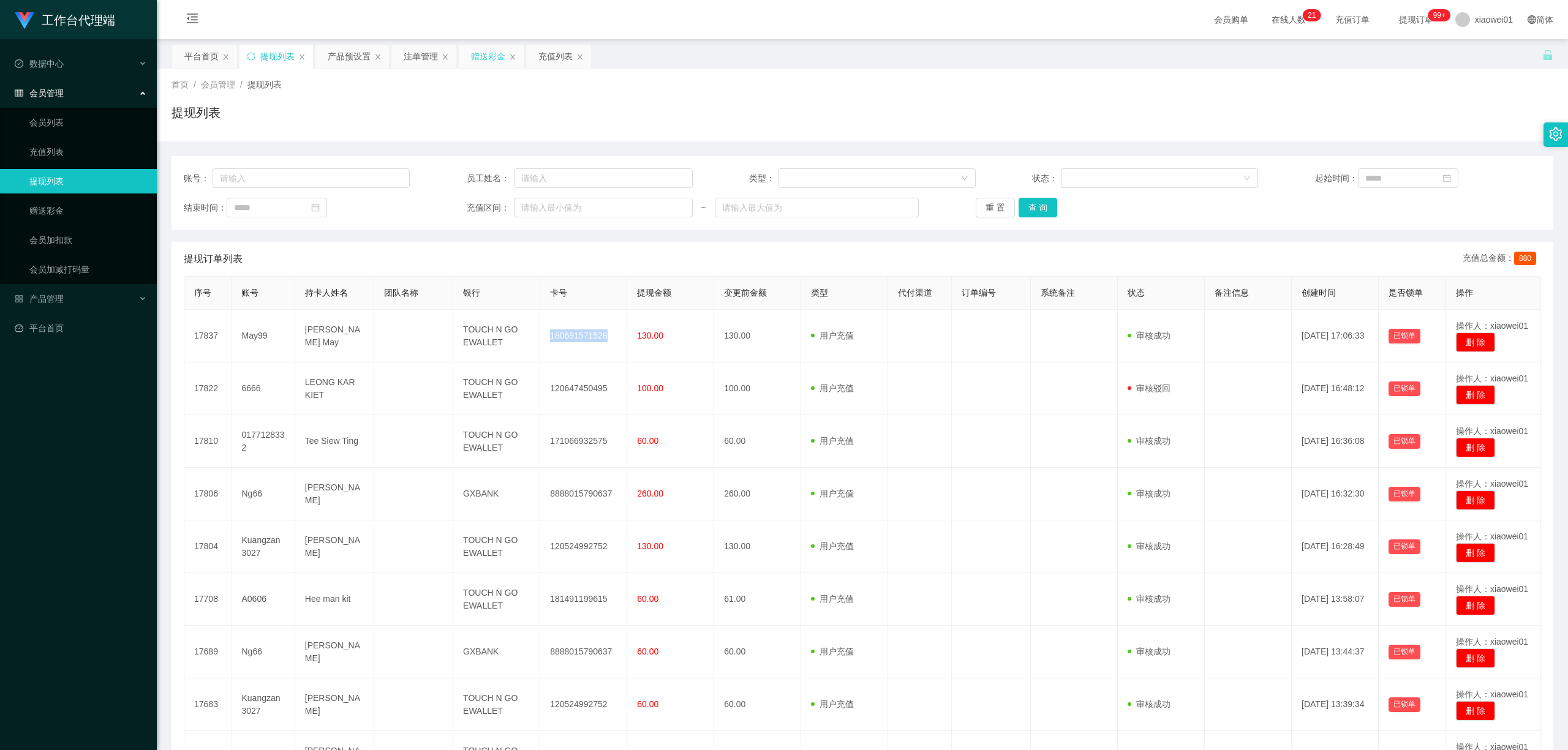
drag, startPoint x: 492, startPoint y: 57, endPoint x: 503, endPoint y: 55, distance: 11.2
click at [491, 57] on div "赠送彩金" at bounding box center [488, 57] width 34 height 23
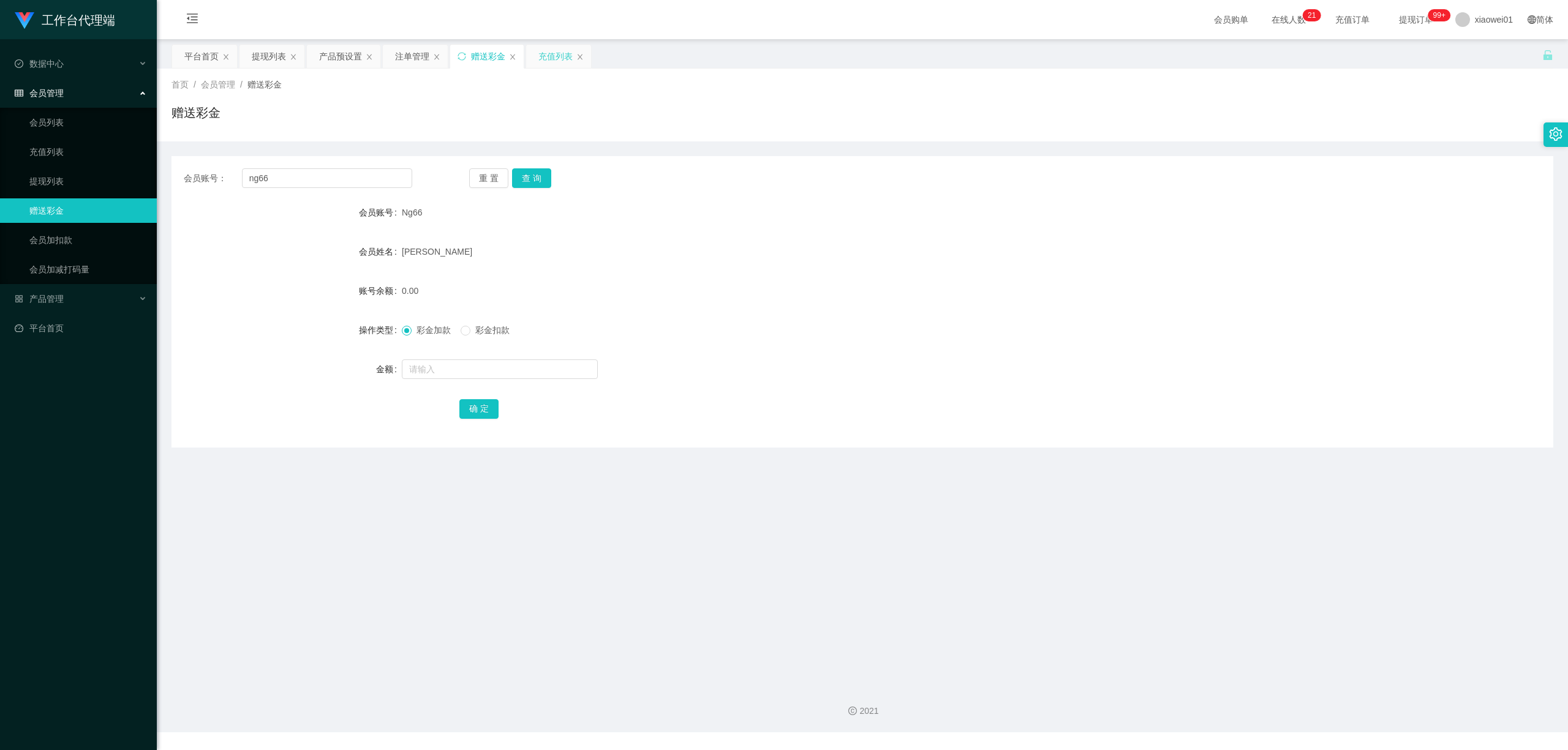
click at [556, 52] on div "充值列表" at bounding box center [556, 57] width 34 height 23
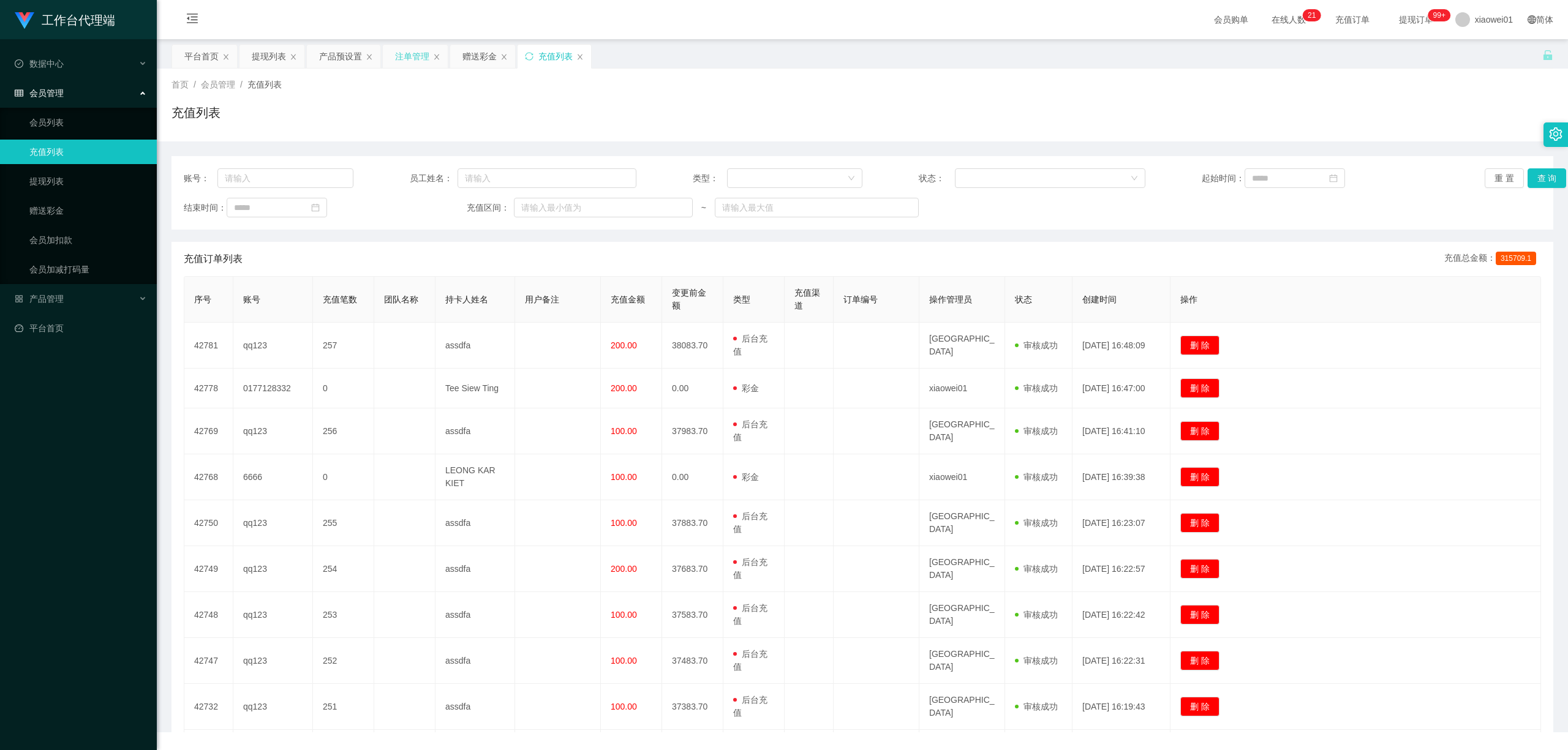
click at [399, 65] on div "注单管理" at bounding box center [412, 57] width 34 height 23
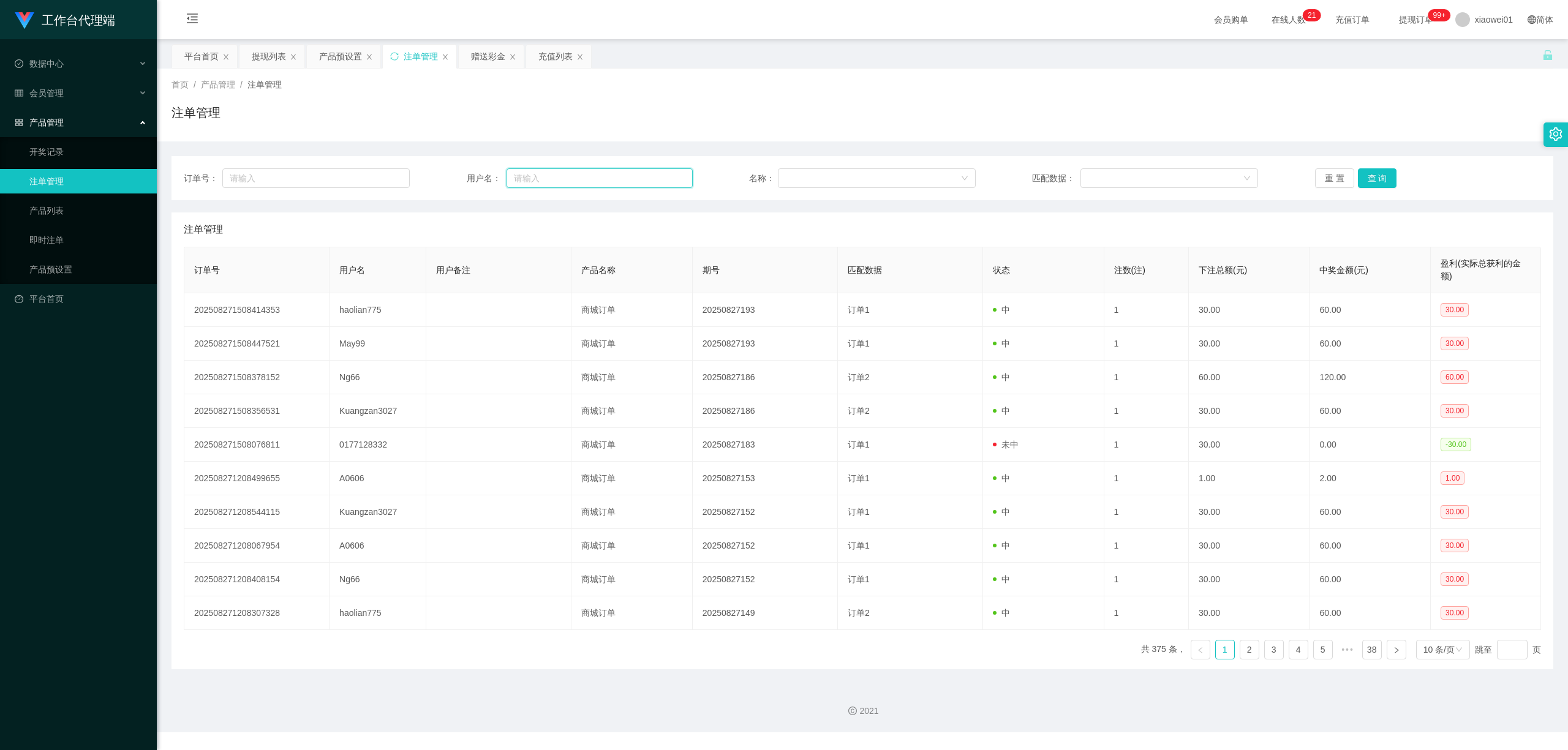
click at [553, 182] on input "text" at bounding box center [599, 178] width 187 height 19
paste input "ng66"
type input "ng66"
click at [1378, 196] on div "订单号： 用户名： ng66 名称： 匹配数据： 重 置 查 询" at bounding box center [862, 178] width 1381 height 44
click at [1382, 181] on button "查 询" at bounding box center [1377, 178] width 39 height 19
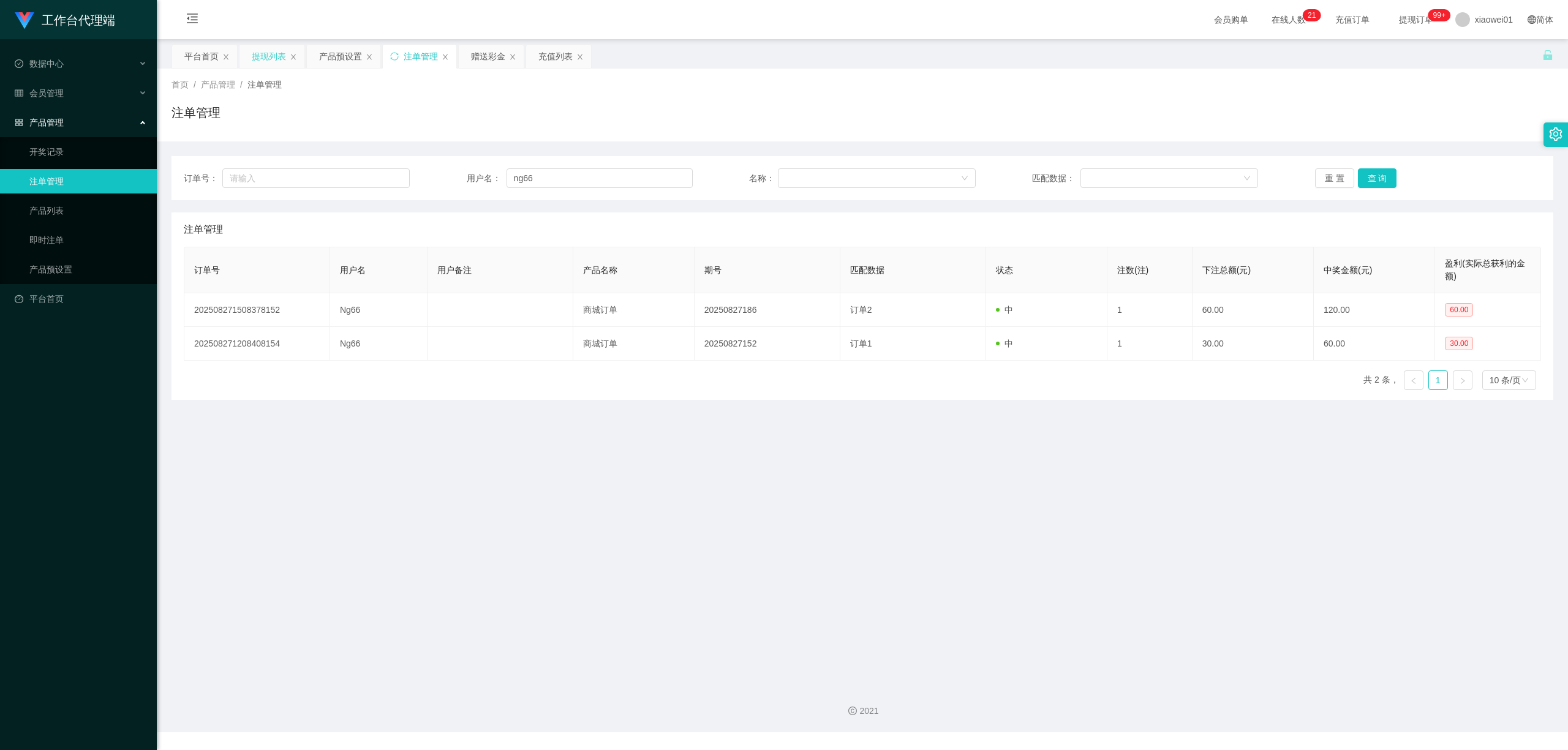
click at [265, 50] on div "提现列表" at bounding box center [269, 57] width 34 height 23
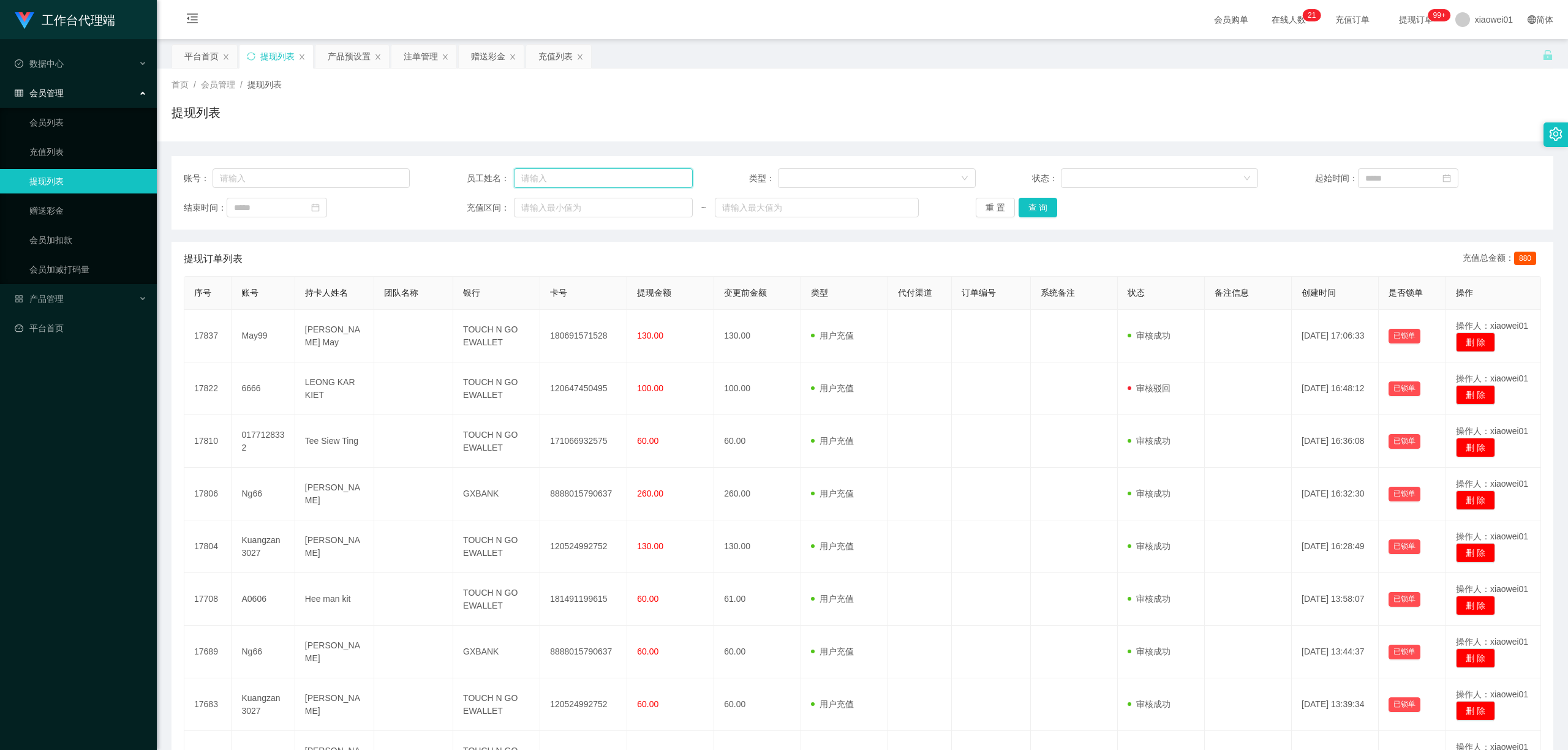
click at [584, 187] on input "text" at bounding box center [603, 178] width 179 height 19
paste input "ng66"
type input "ng66"
drag, startPoint x: 559, startPoint y: 177, endPoint x: 272, endPoint y: 148, distance: 288.5
click at [289, 152] on div "账号： 员工姓名： ng66 类型： 状态： 起始时间： 结束时间： 充值区间： ~ 重 置 查 询 提现订单列表 充值总金额： 880 序号 账号 持卡人姓…" at bounding box center [862, 509] width 1381 height 735
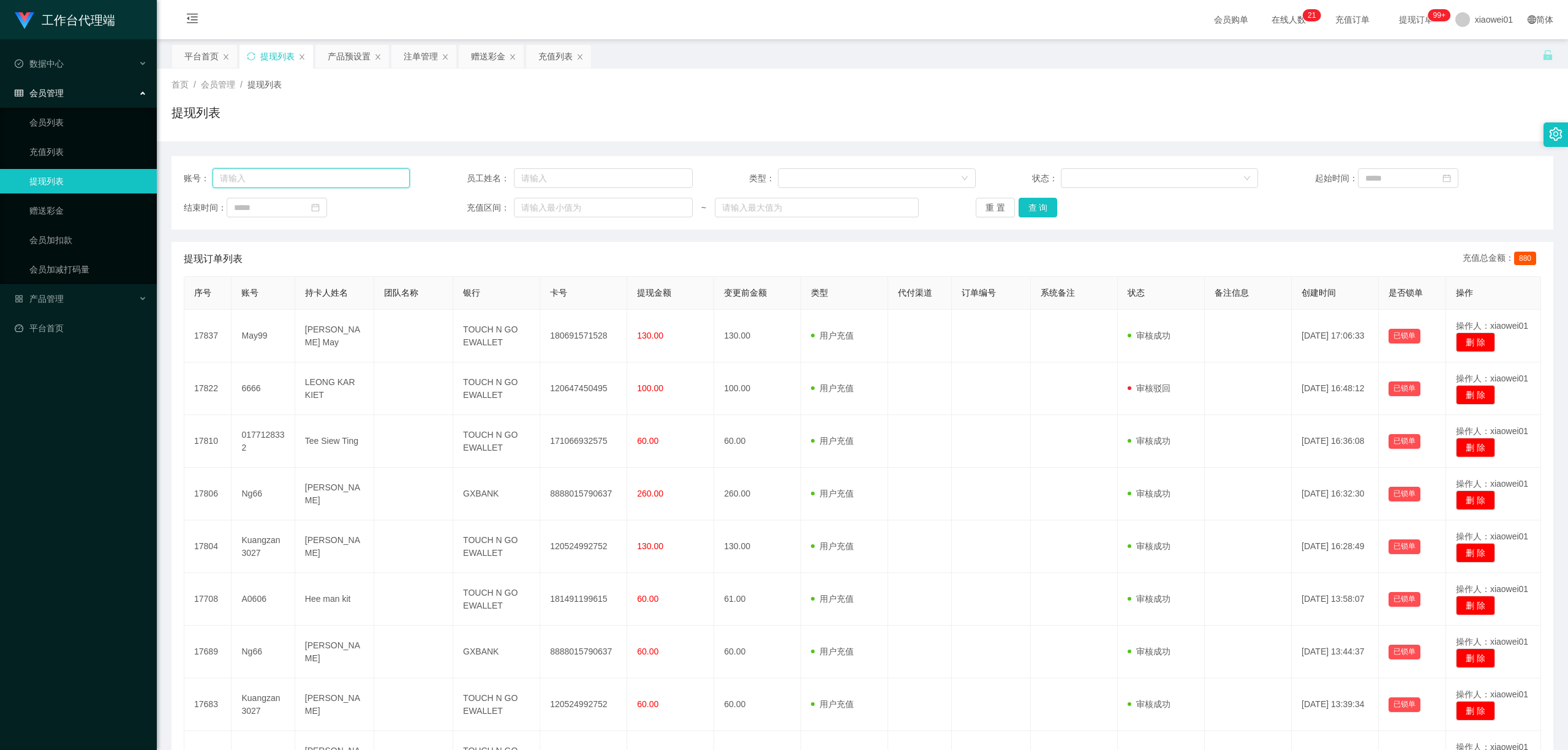
click at [307, 172] on input "text" at bounding box center [312, 178] width 198 height 19
paste input "ng66"
type input "ng66"
click at [1040, 209] on button "查 询" at bounding box center [1038, 207] width 39 height 19
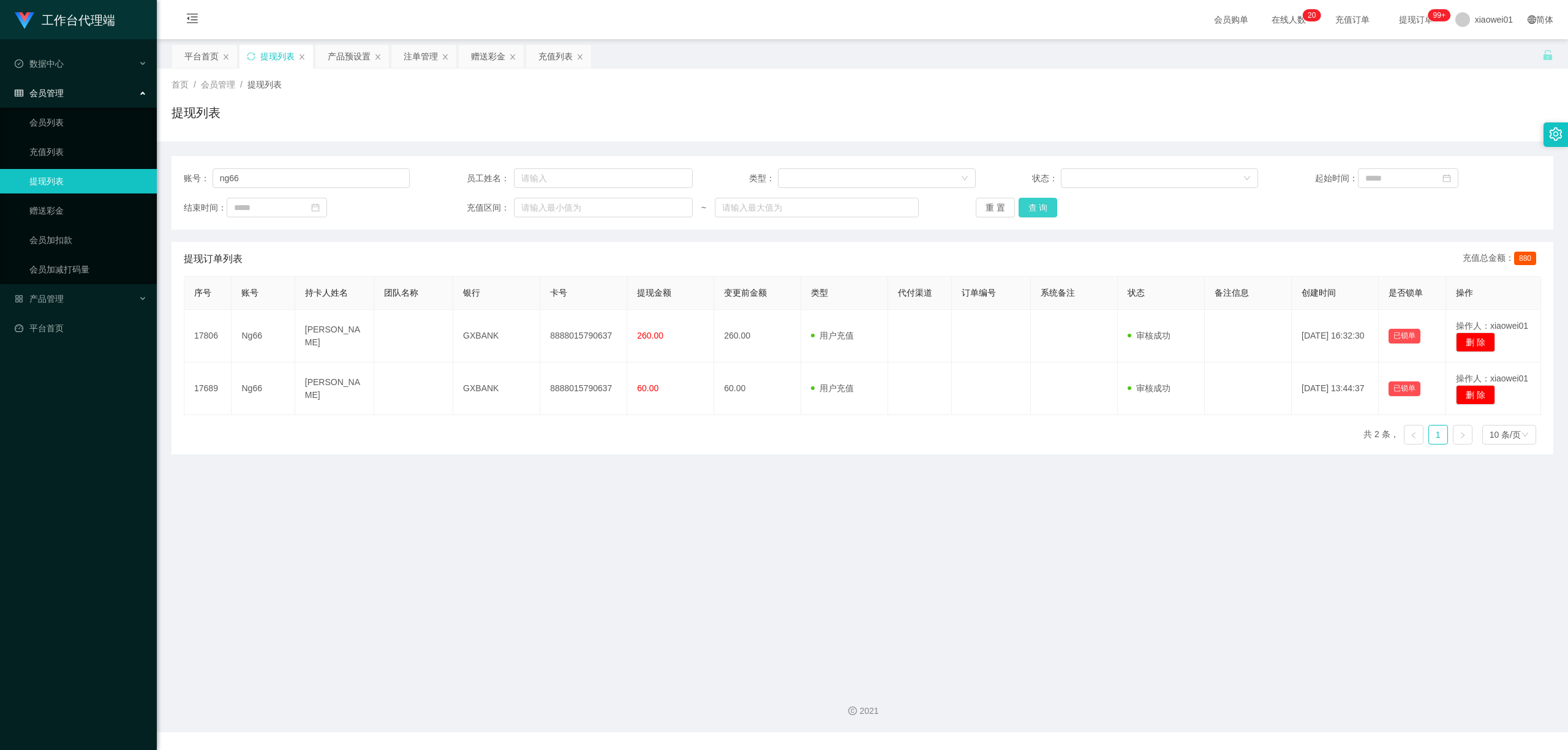
click at [1044, 199] on button "查 询" at bounding box center [1038, 207] width 39 height 19
drag, startPoint x: 332, startPoint y: 177, endPoint x: 31, endPoint y: 157, distance: 301.7
click at [46, 160] on section "工作台代理端 数据中心 会员管理 会员列表 充值列表 提现列表 赠送彩金 会员加扣款 会员加减打码量 产品管理 开奖记录 注单管理 产品列表 即时注单 产品预…" at bounding box center [784, 366] width 1568 height 732
click at [1046, 211] on button "查 询" at bounding box center [1038, 207] width 39 height 19
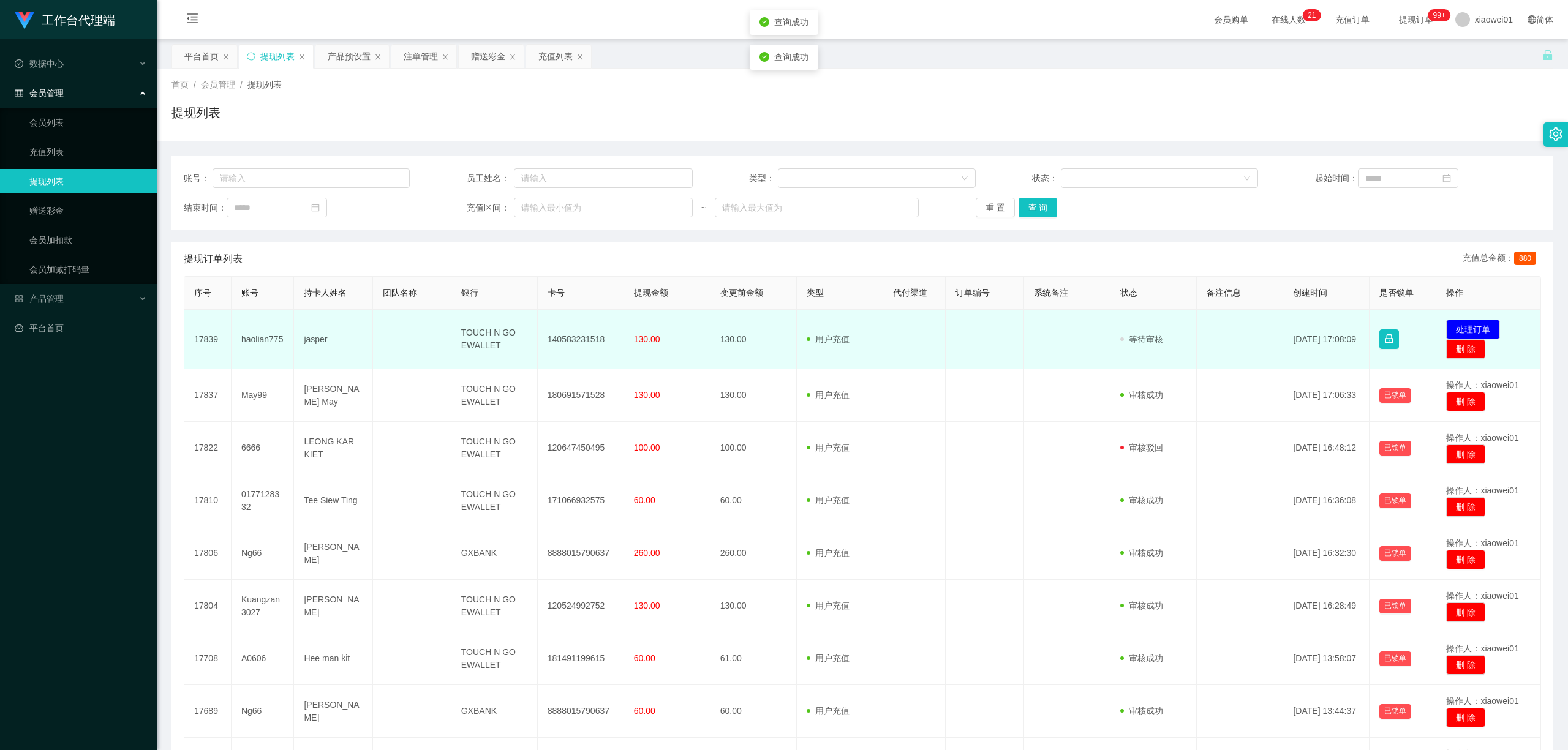
click at [589, 341] on td "140583231518" at bounding box center [581, 339] width 87 height 60
copy td "140583231518"
click at [1473, 321] on button "处理订单" at bounding box center [1473, 329] width 54 height 19
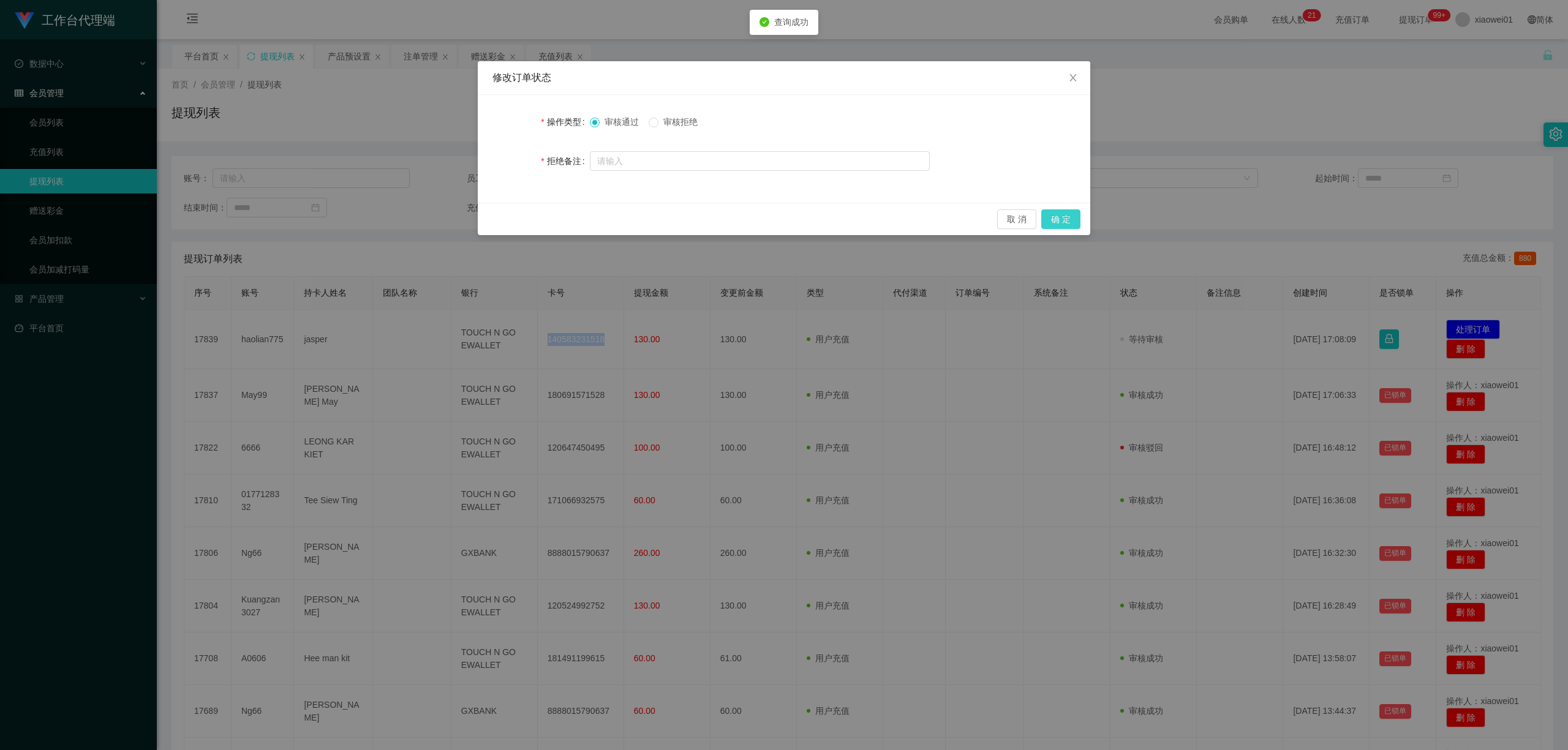
click at [1073, 214] on button "确 定" at bounding box center [1060, 219] width 39 height 19
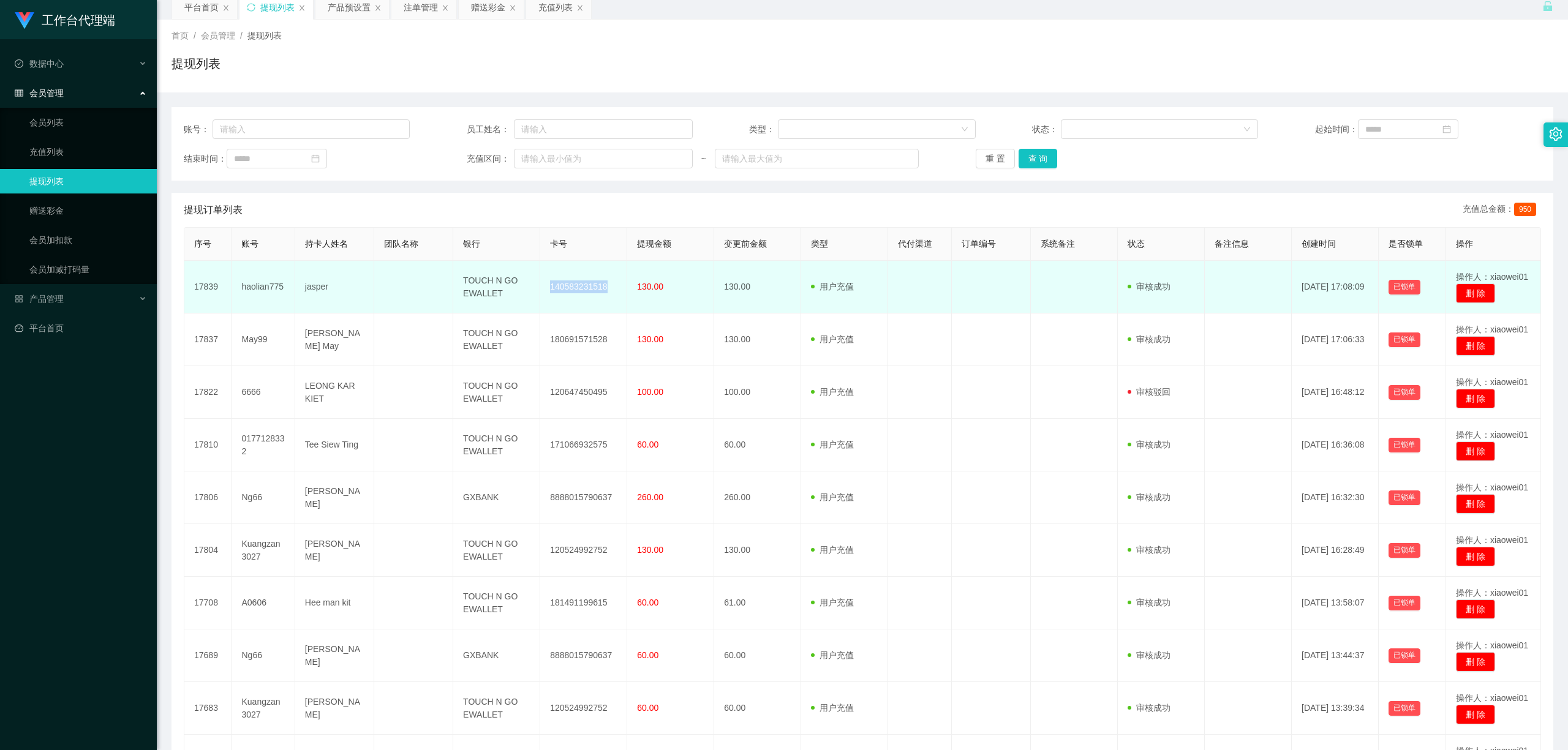
scroll to position [81, 0]
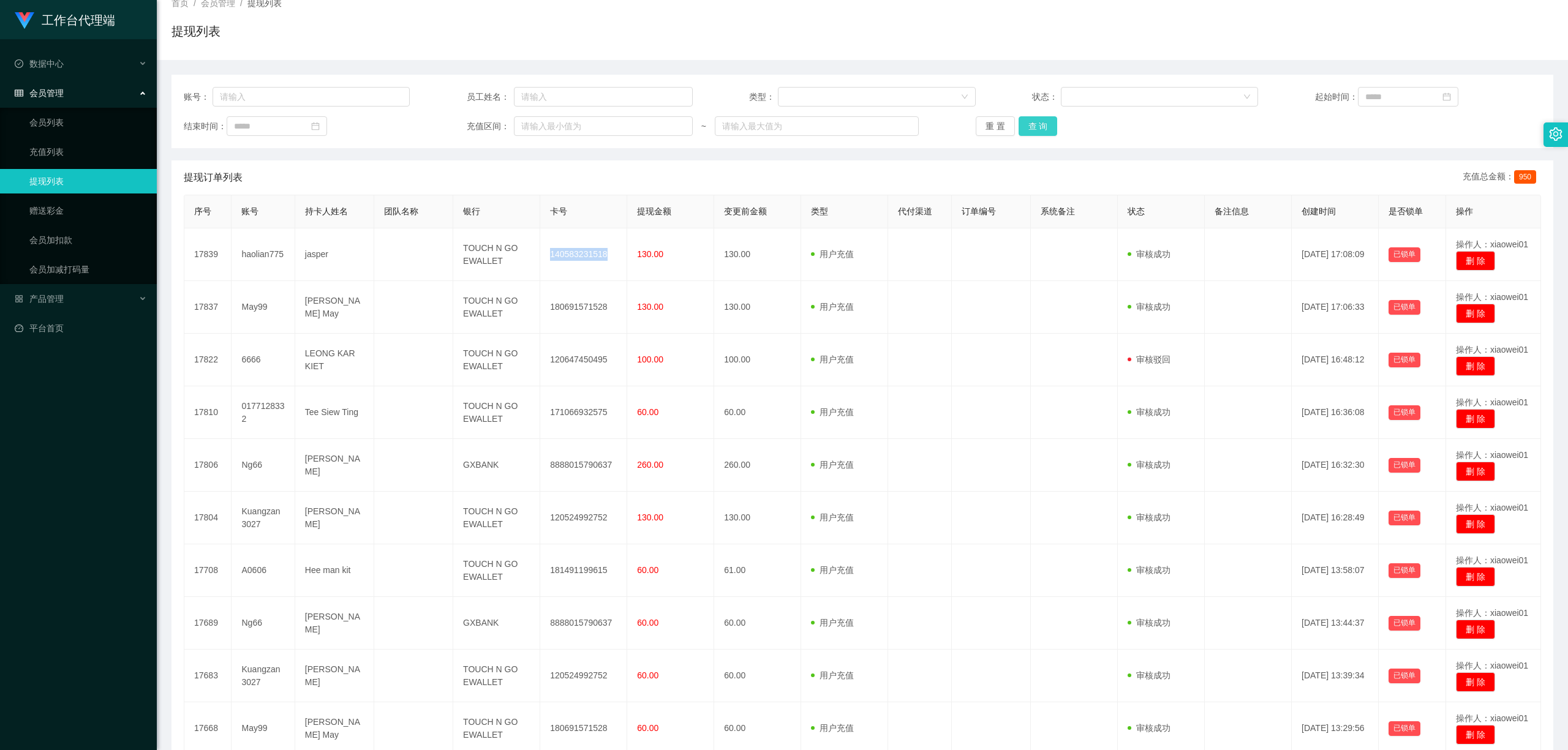
click at [1022, 131] on button "查 询" at bounding box center [1038, 125] width 39 height 19
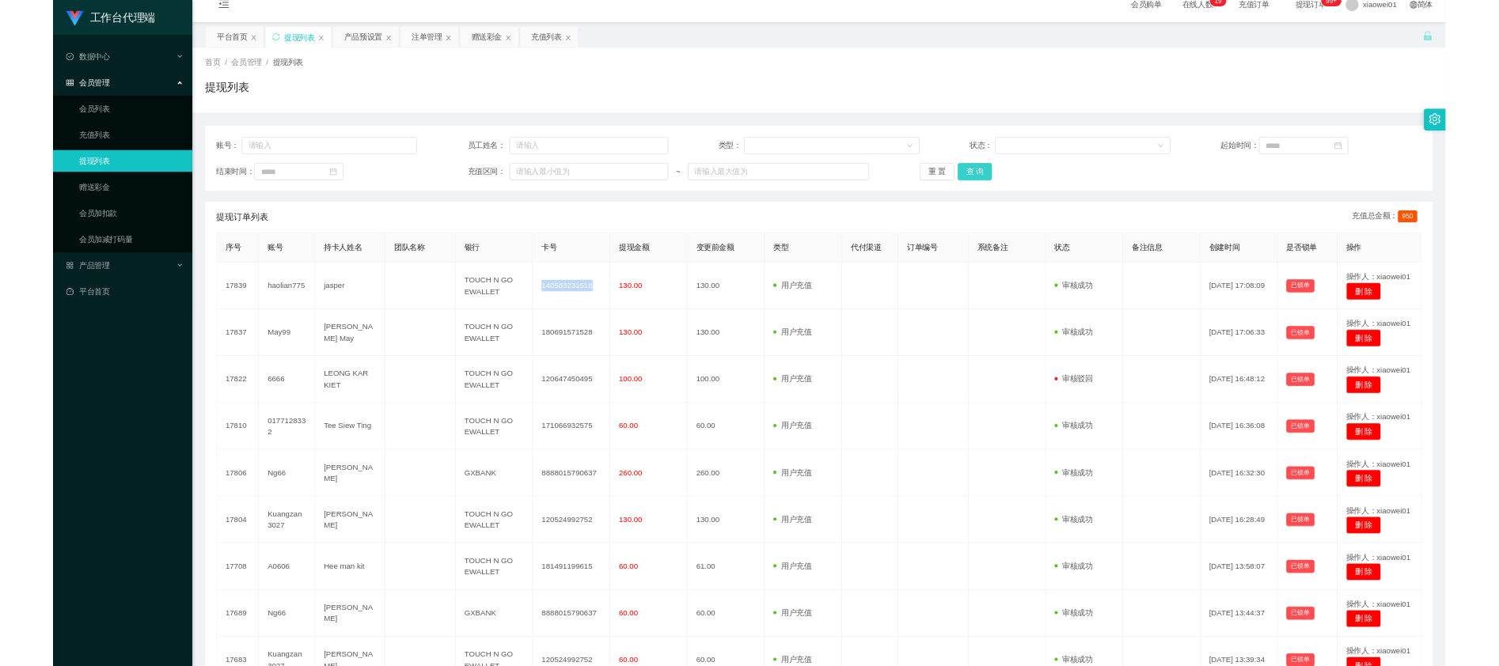
scroll to position [0, 0]
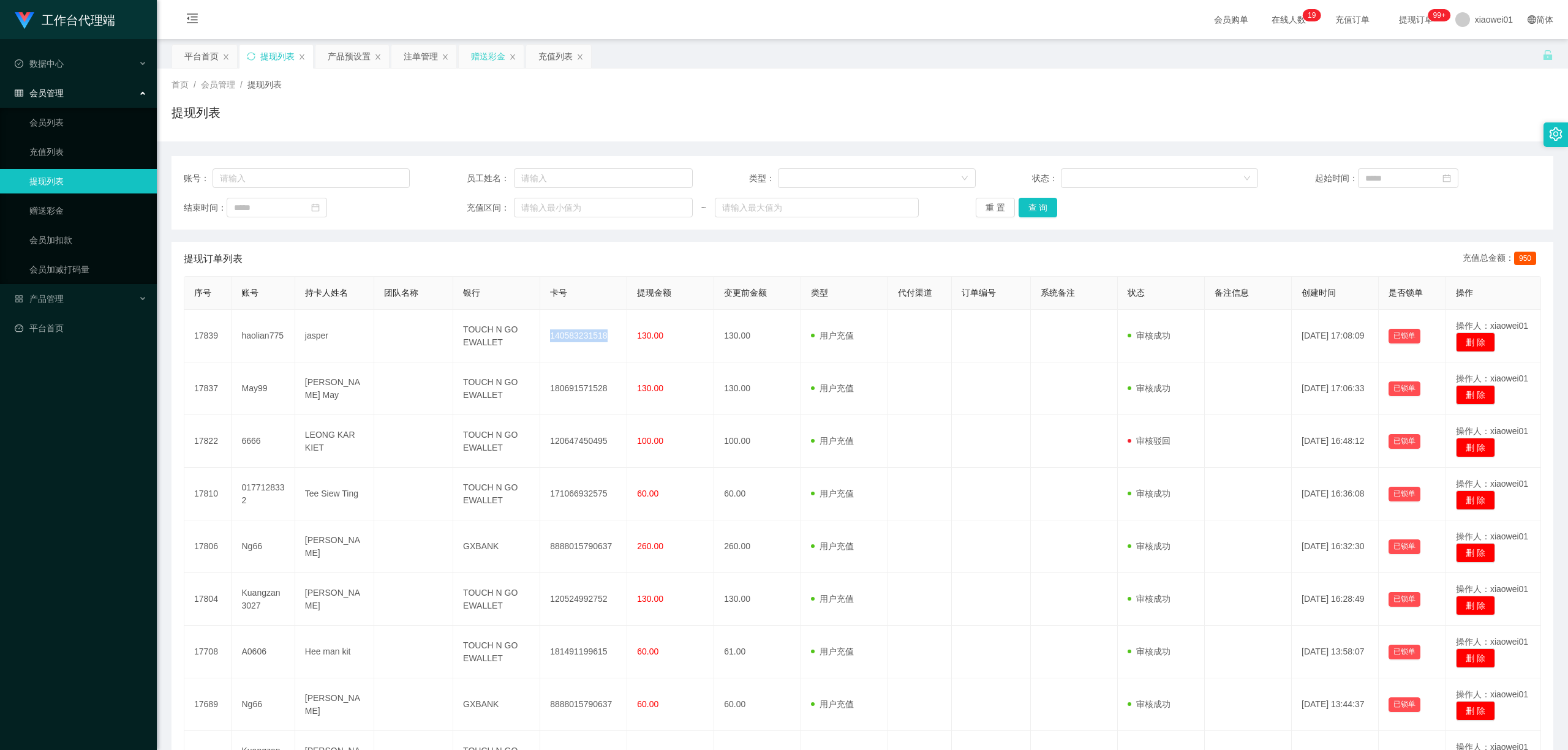
click at [490, 51] on div "赠送彩金" at bounding box center [488, 57] width 34 height 23
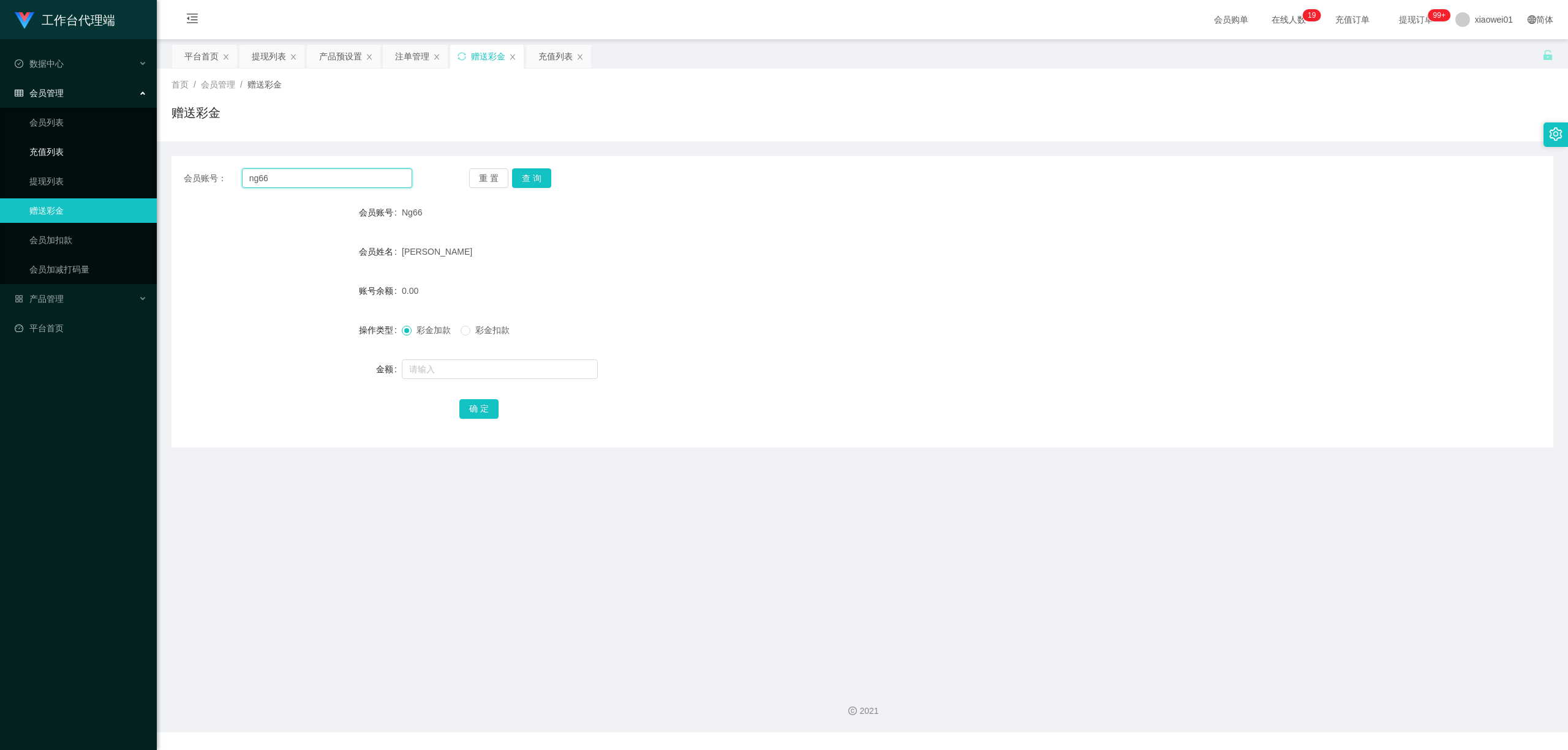
drag, startPoint x: 305, startPoint y: 180, endPoint x: 65, endPoint y: 152, distance: 241.6
click at [84, 155] on section "工作台代理端 数据中心 会员管理 会员列表 充值列表 提现列表 赠送彩金 会员加扣款 会员加减打码量 产品管理 开奖记录 注单管理 产品列表 即时注单 产品预…" at bounding box center [784, 366] width 1568 height 732
paste input "0177128332"
type input "0177128332"
click at [540, 175] on button "查 询" at bounding box center [531, 178] width 39 height 19
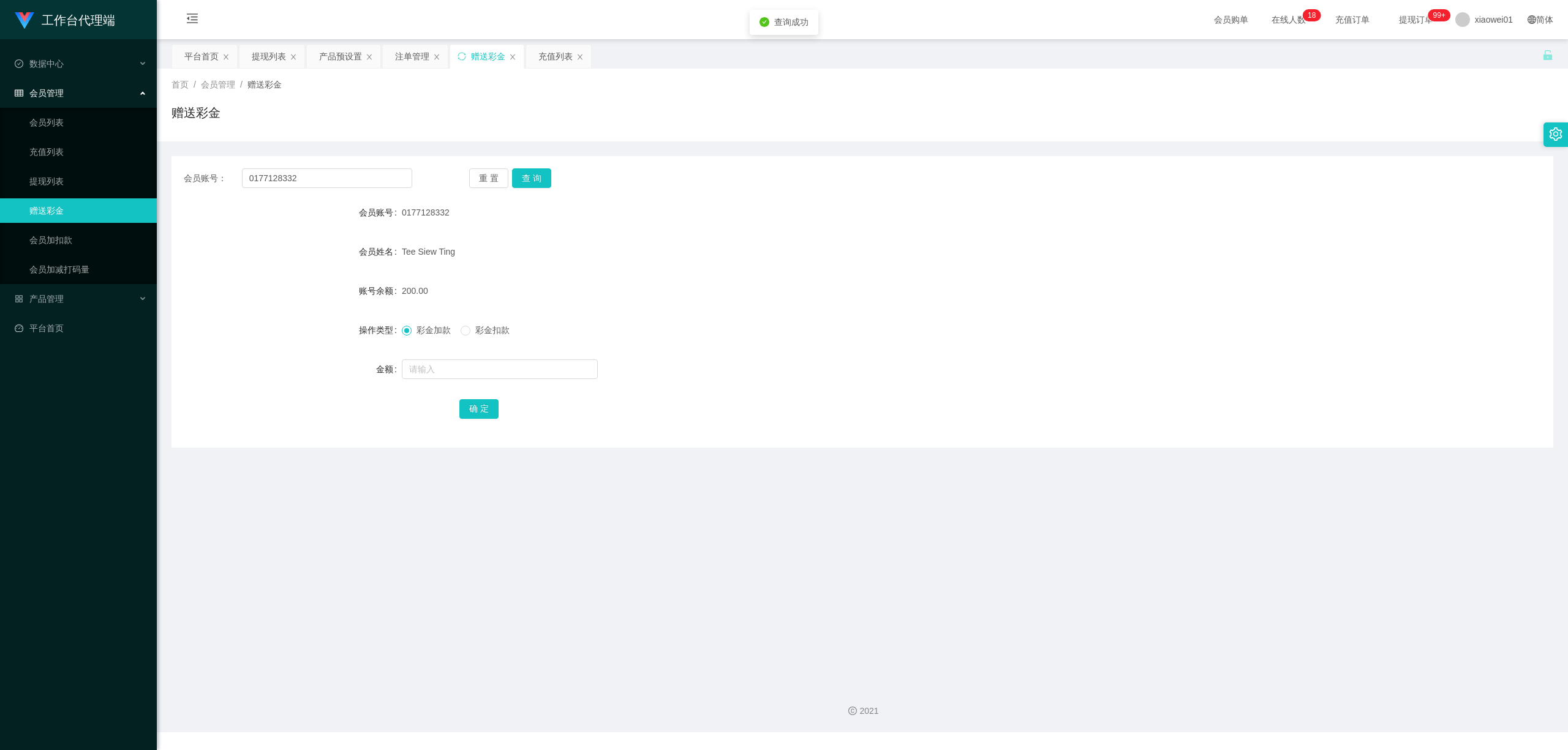
click at [755, 221] on div "0177128332" at bounding box center [804, 213] width 806 height 25
click at [540, 60] on div "充值列表" at bounding box center [559, 57] width 65 height 23
click at [540, 60] on div "充值列表" at bounding box center [556, 57] width 34 height 23
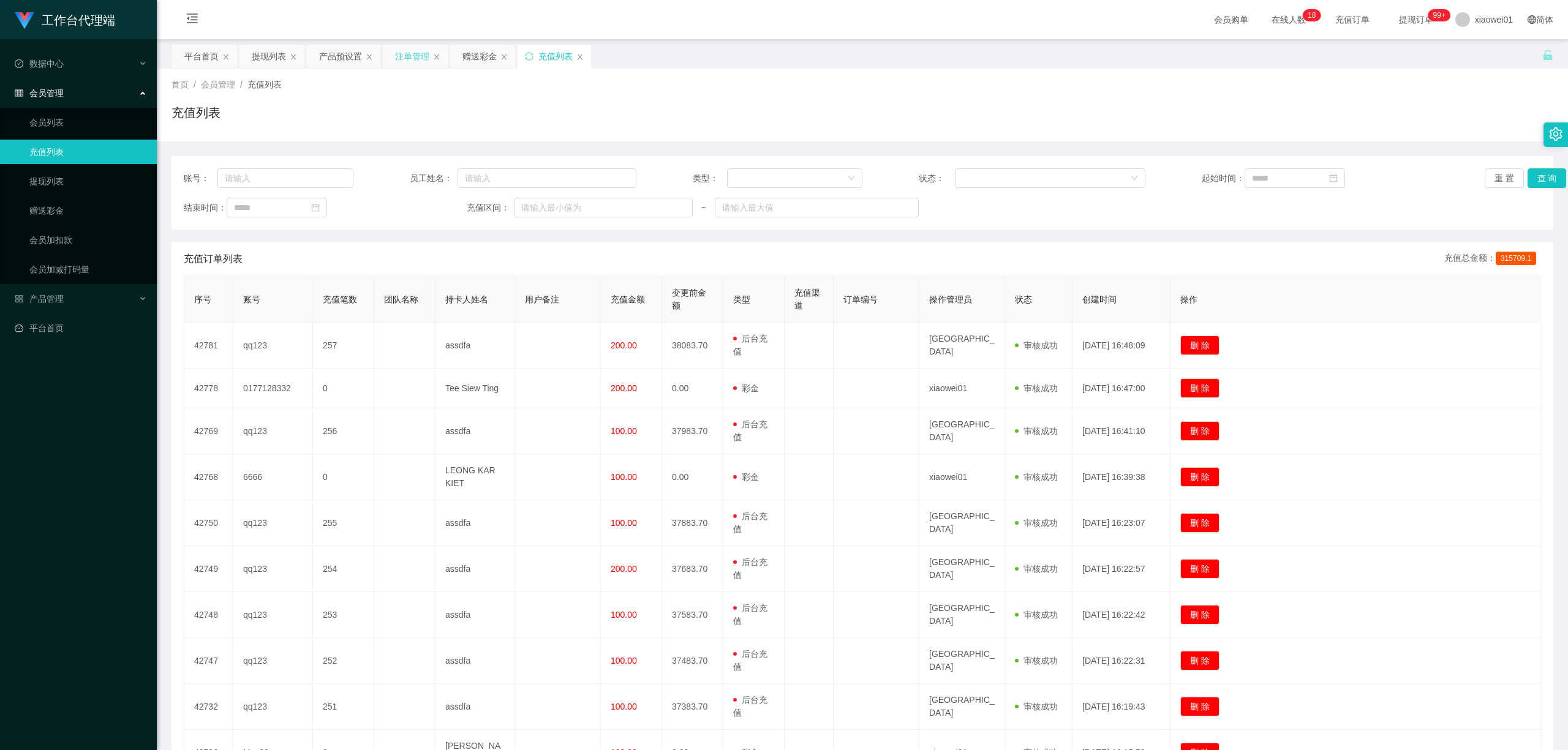
click at [408, 59] on div "注单管理" at bounding box center [412, 57] width 34 height 23
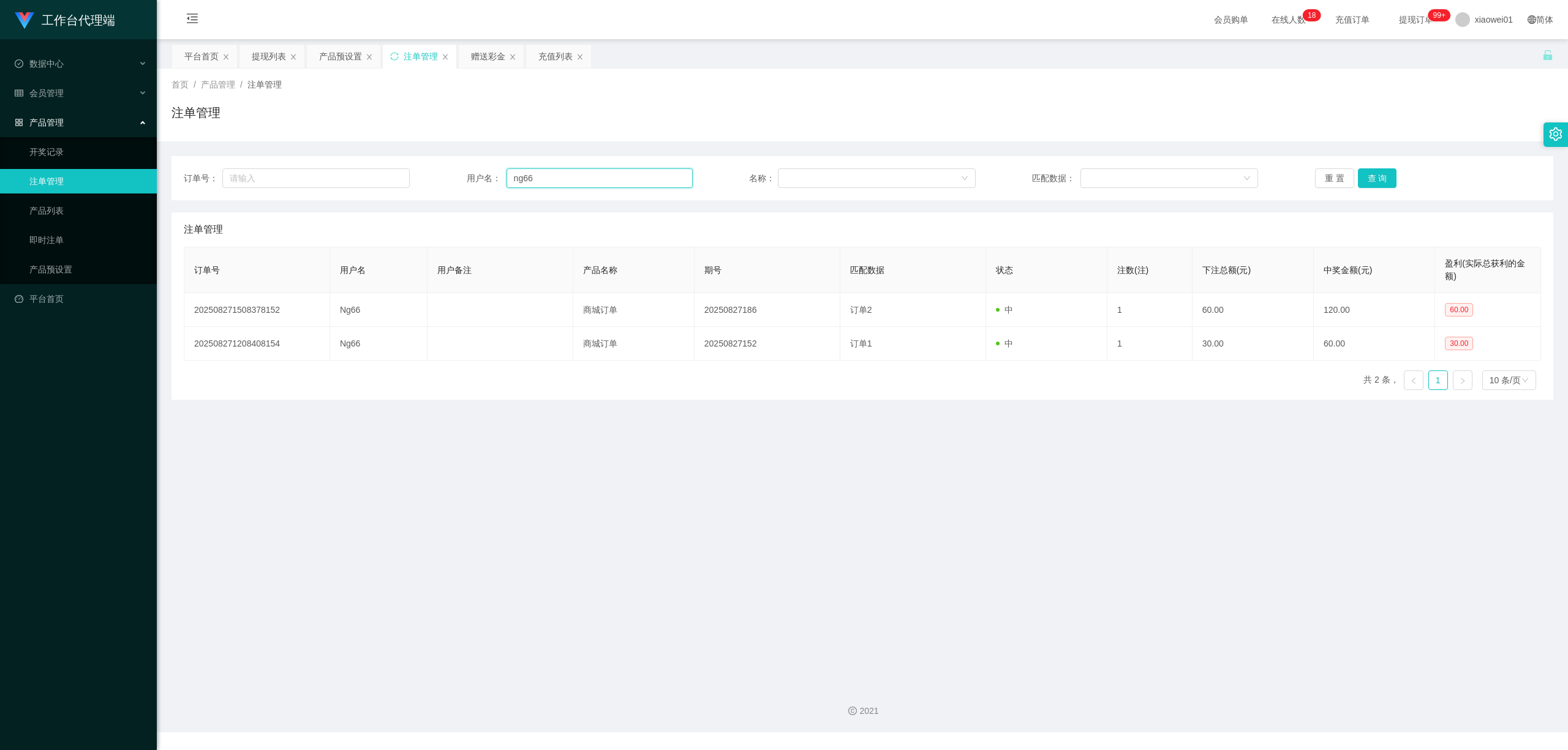
drag, startPoint x: 526, startPoint y: 172, endPoint x: 433, endPoint y: 155, distance: 94.5
click at [385, 156] on div "订单号： 用户名： ng66 名称： 匹配数据： 重 置 查 询" at bounding box center [862, 178] width 1381 height 44
paste input "0177128332"
type input "0177128332"
click at [1378, 182] on button "查 询" at bounding box center [1377, 178] width 39 height 19
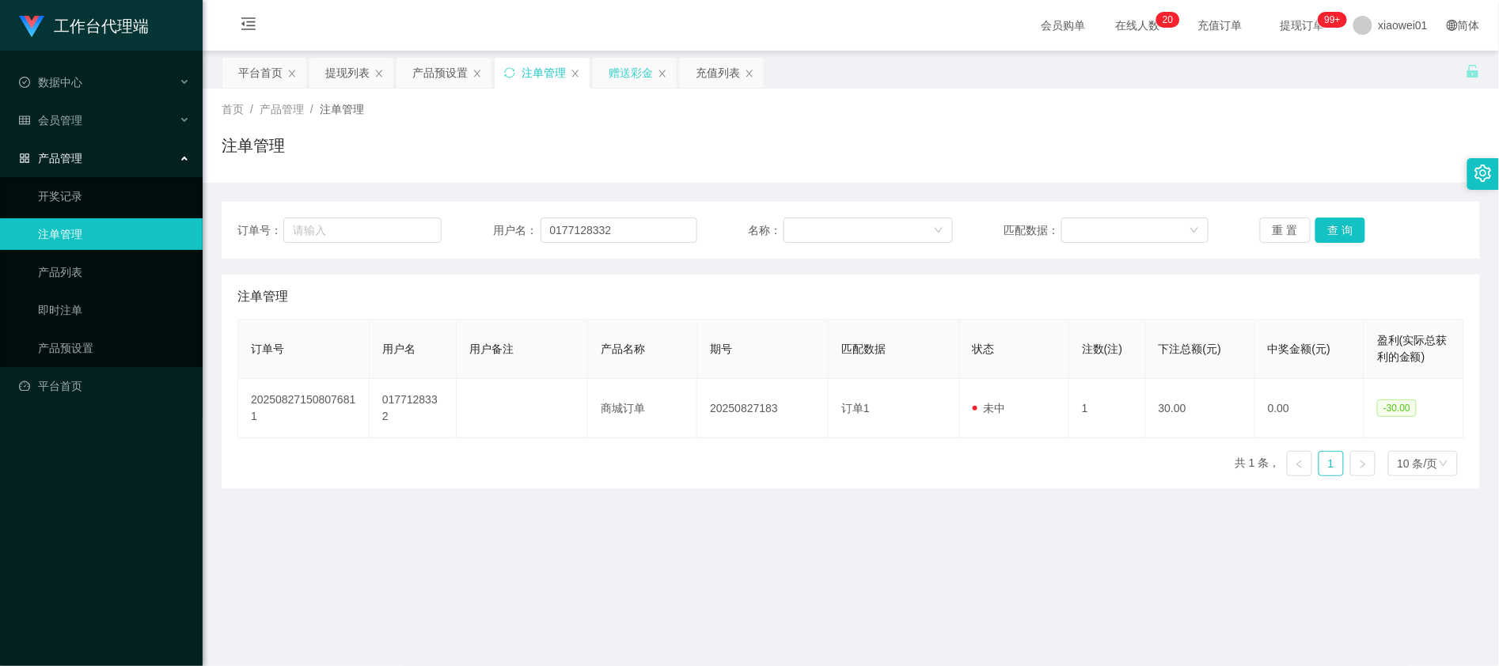
click at [631, 68] on div "赠送彩金" at bounding box center [630, 73] width 44 height 30
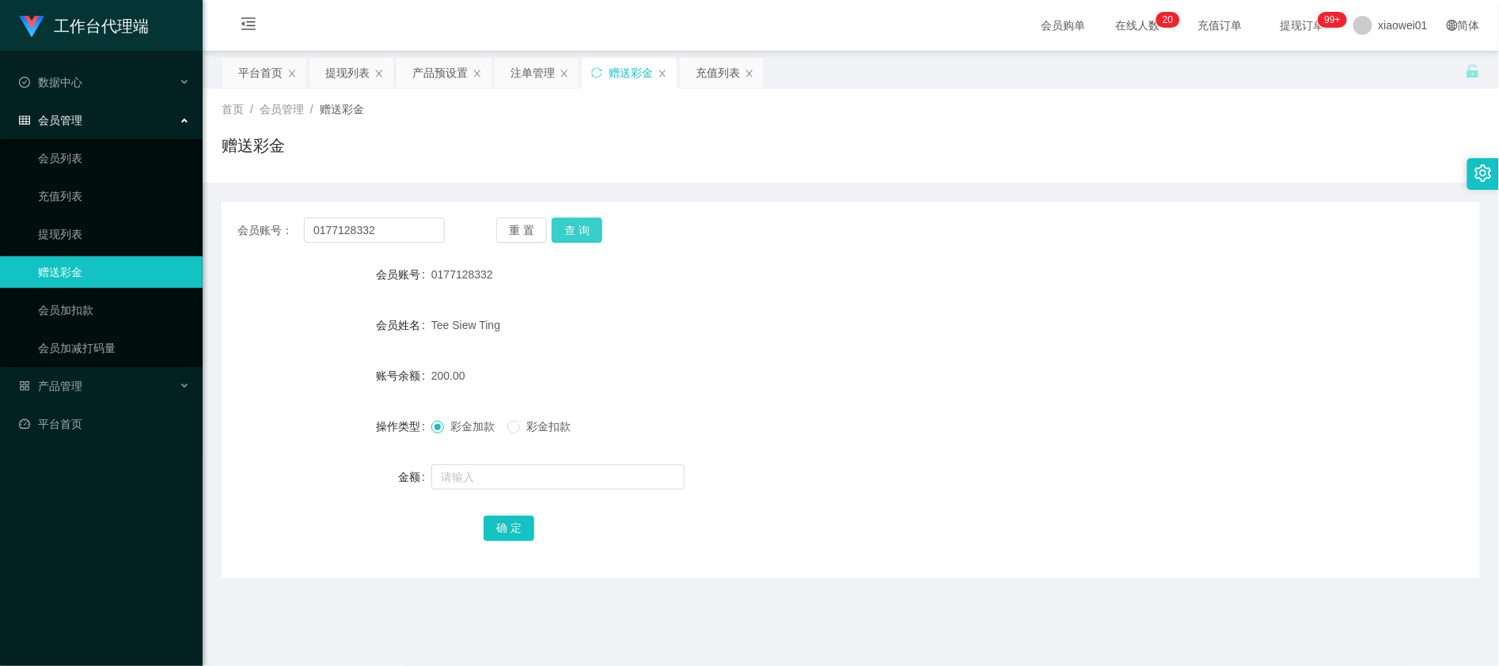
click at [587, 231] on button "查 询" at bounding box center [577, 230] width 51 height 25
click at [421, 76] on div "产品预设置" at bounding box center [439, 73] width 55 height 30
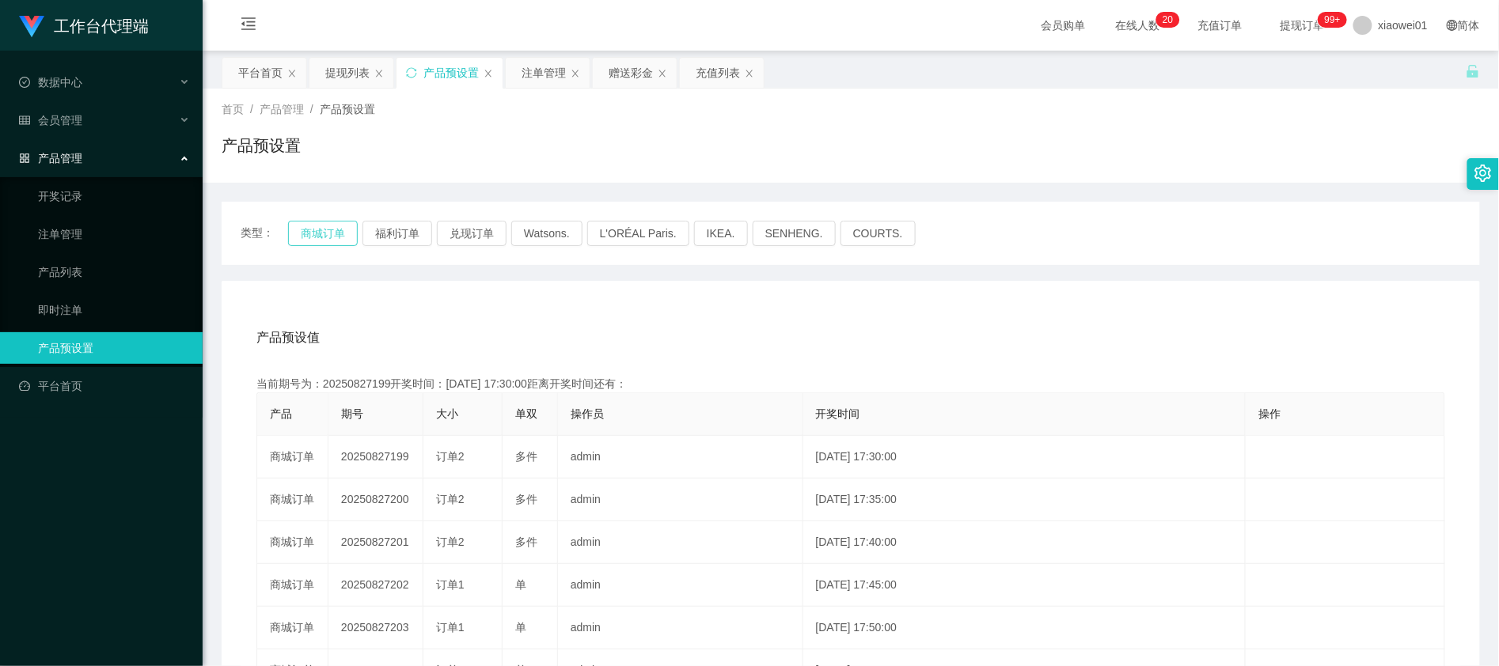
click at [305, 245] on button "商城订单" at bounding box center [323, 233] width 70 height 25
click at [323, 228] on button "商城订单" at bounding box center [323, 233] width 70 height 25
click at [625, 82] on div "赠送彩金" at bounding box center [630, 73] width 44 height 30
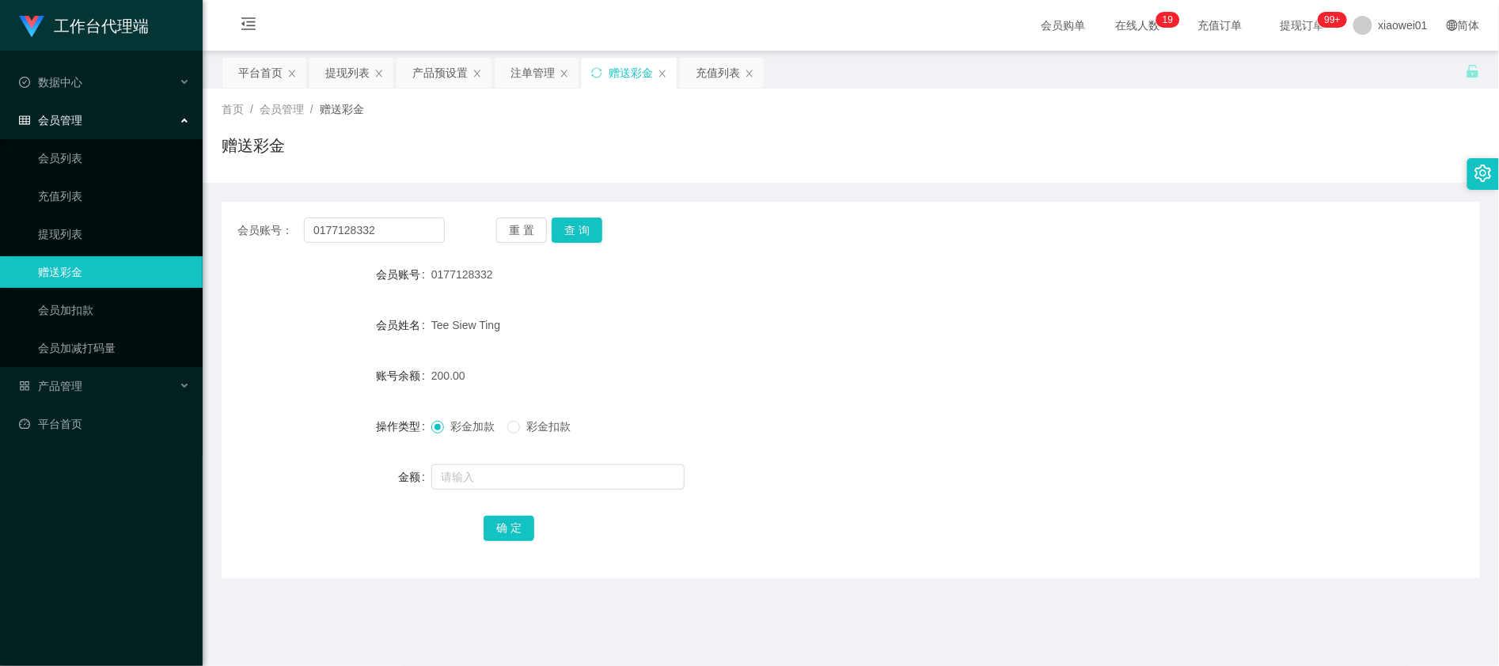
click at [828, 184] on div "会员账号： 0177128332 重 置 查 询 会员账号 0177128332 会员姓名 Tee Siew Ting 账号余额 200.00 操作类型 彩金…" at bounding box center [851, 381] width 1258 height 396
click at [373, 235] on input "0177128332" at bounding box center [374, 230] width 141 height 25
drag, startPoint x: 380, startPoint y: 232, endPoint x: 114, endPoint y: 180, distance: 270.8
click at [85, 185] on section "工作台代理端 数据中心 会员管理 会员列表 充值列表 提现列表 赠送彩金 会员加扣款 会员加减打码量 产品管理 开奖记录 注单管理 产品列表 即时注单 产品预…" at bounding box center [749, 473] width 1499 height 946
paste input "A0606"
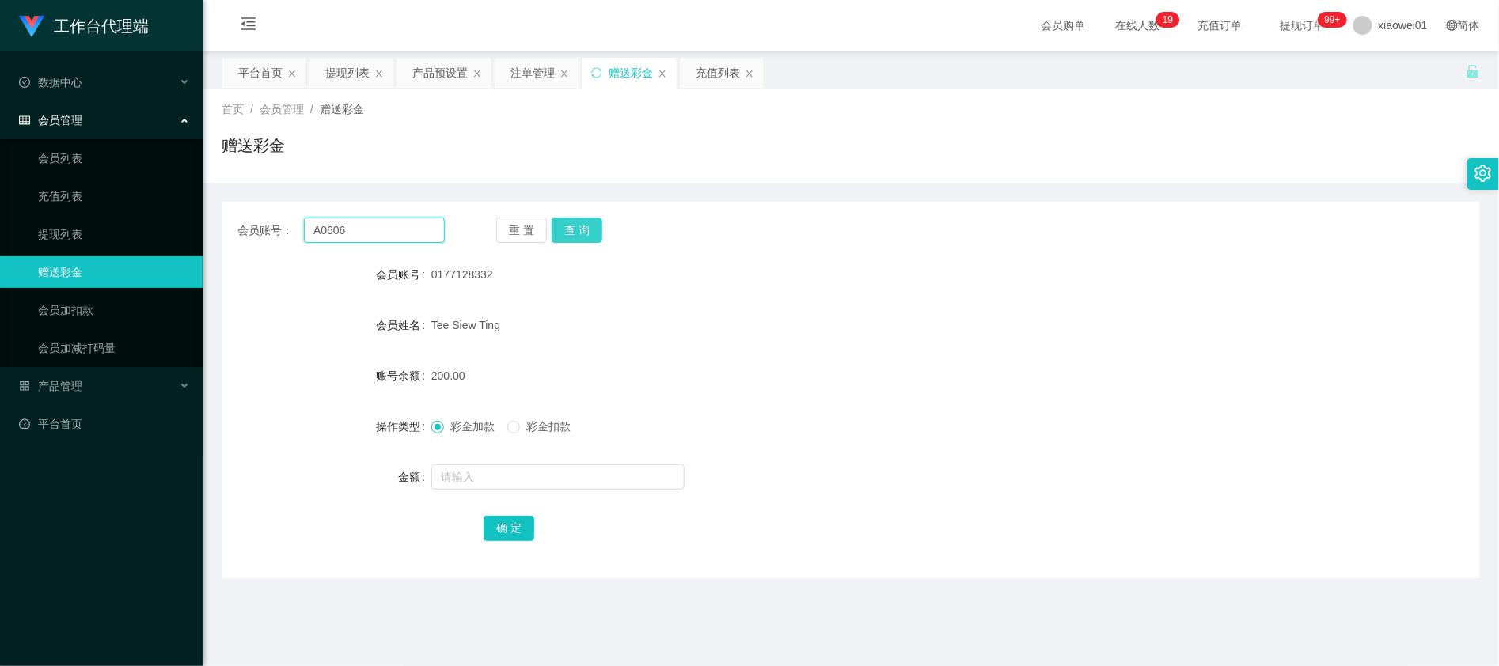
type input "A0606"
click at [568, 232] on button "查 询" at bounding box center [577, 230] width 51 height 25
click at [720, 79] on div "充值列表" at bounding box center [718, 73] width 44 height 30
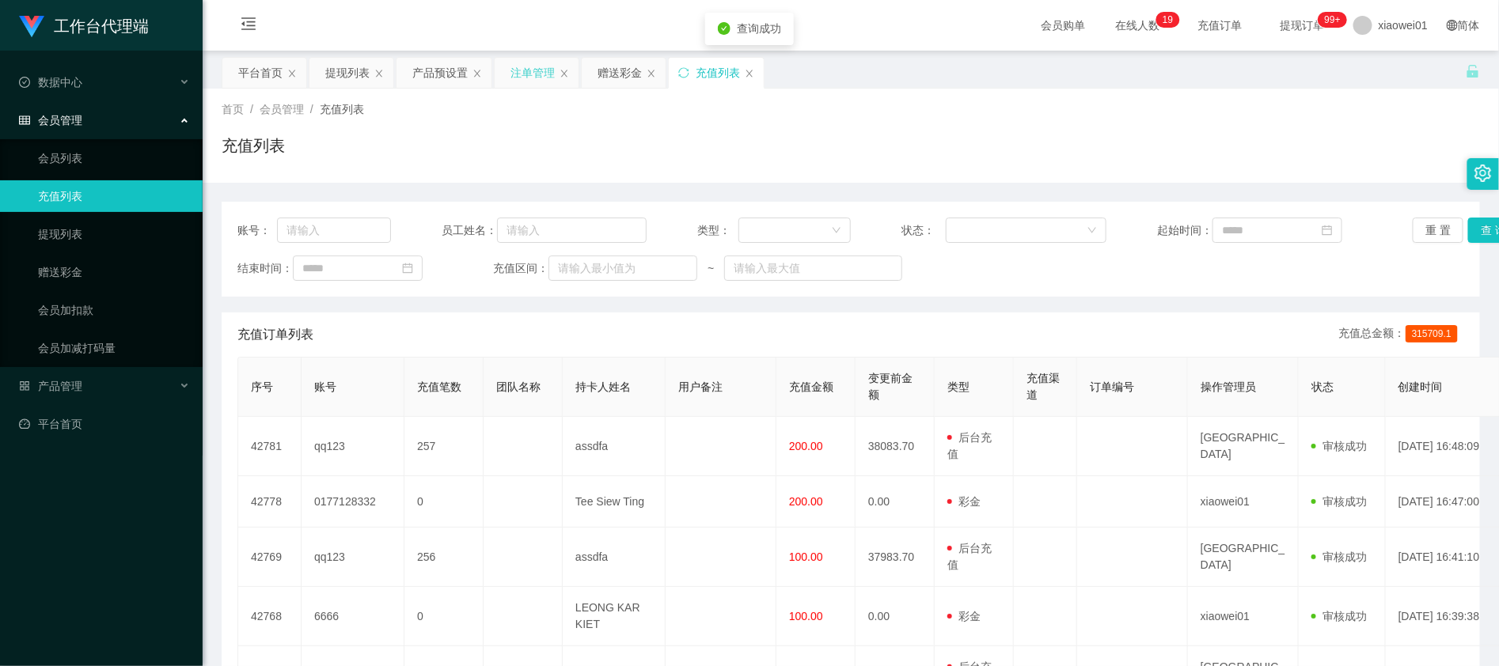
click at [545, 71] on div "注单管理" at bounding box center [532, 73] width 44 height 30
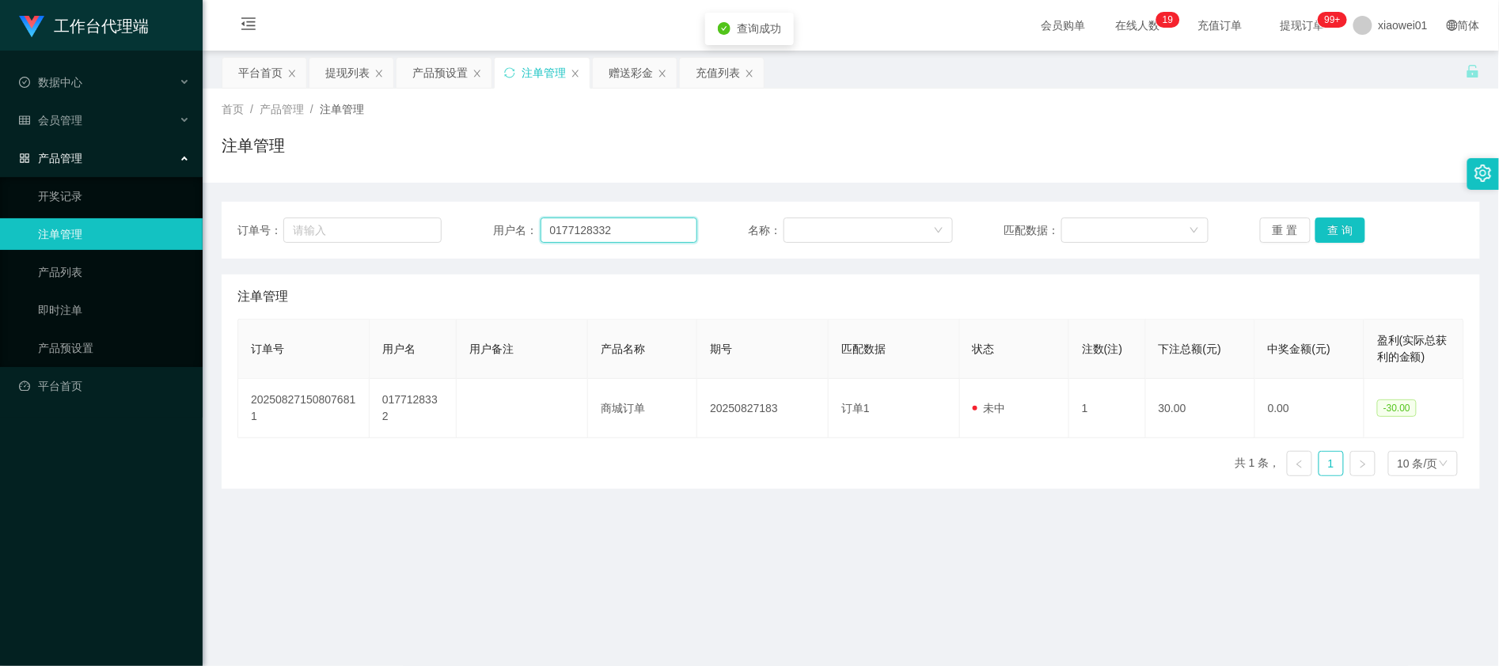
drag, startPoint x: 627, startPoint y: 239, endPoint x: 326, endPoint y: 194, distance: 304.0
click at [333, 195] on div "订单号： 用户名： 0177128332 名称： 匹配数据： 重 置 查 询 注单管理 订单号 用户名 用户备注 产品名称 期号 匹配数据 状态 注数(注) …" at bounding box center [851, 336] width 1258 height 306
paste input "A0606"
type input "A0606"
click at [1342, 229] on button "查 询" at bounding box center [1340, 230] width 51 height 25
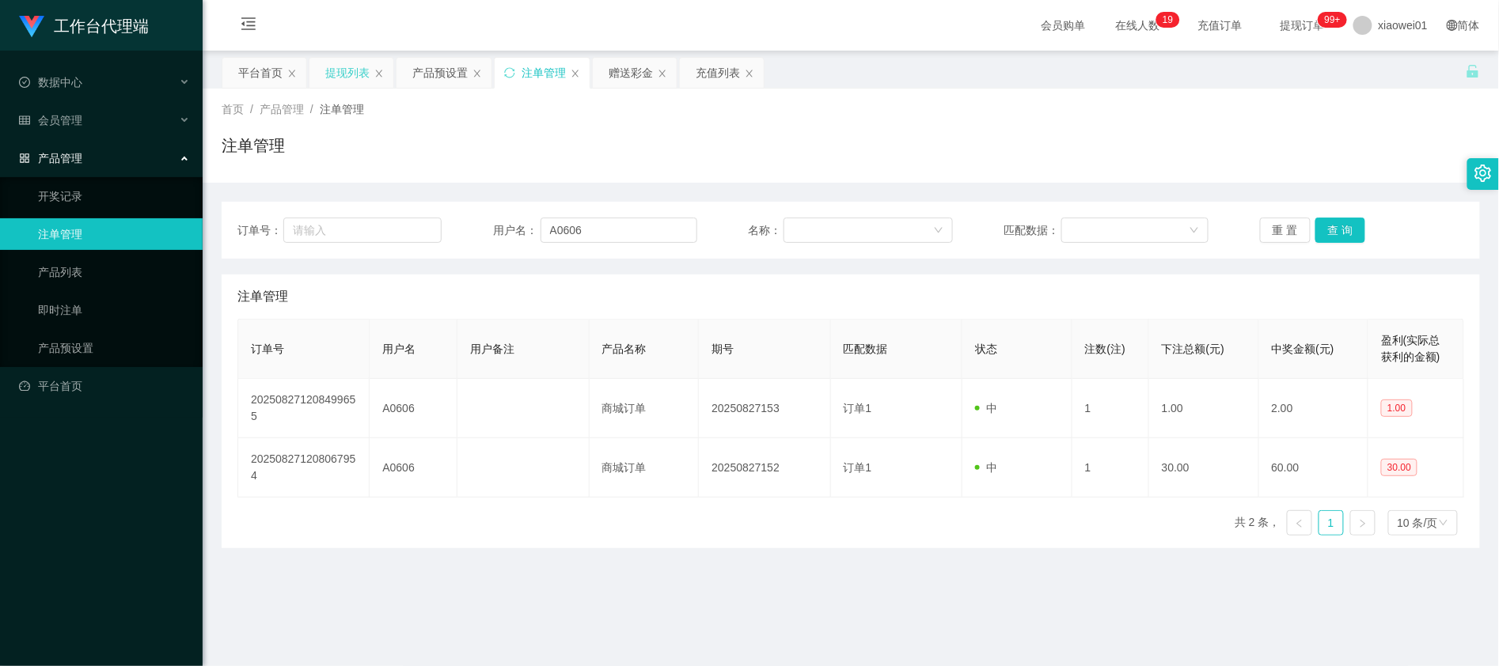
click at [351, 68] on div "提现列表" at bounding box center [347, 73] width 44 height 30
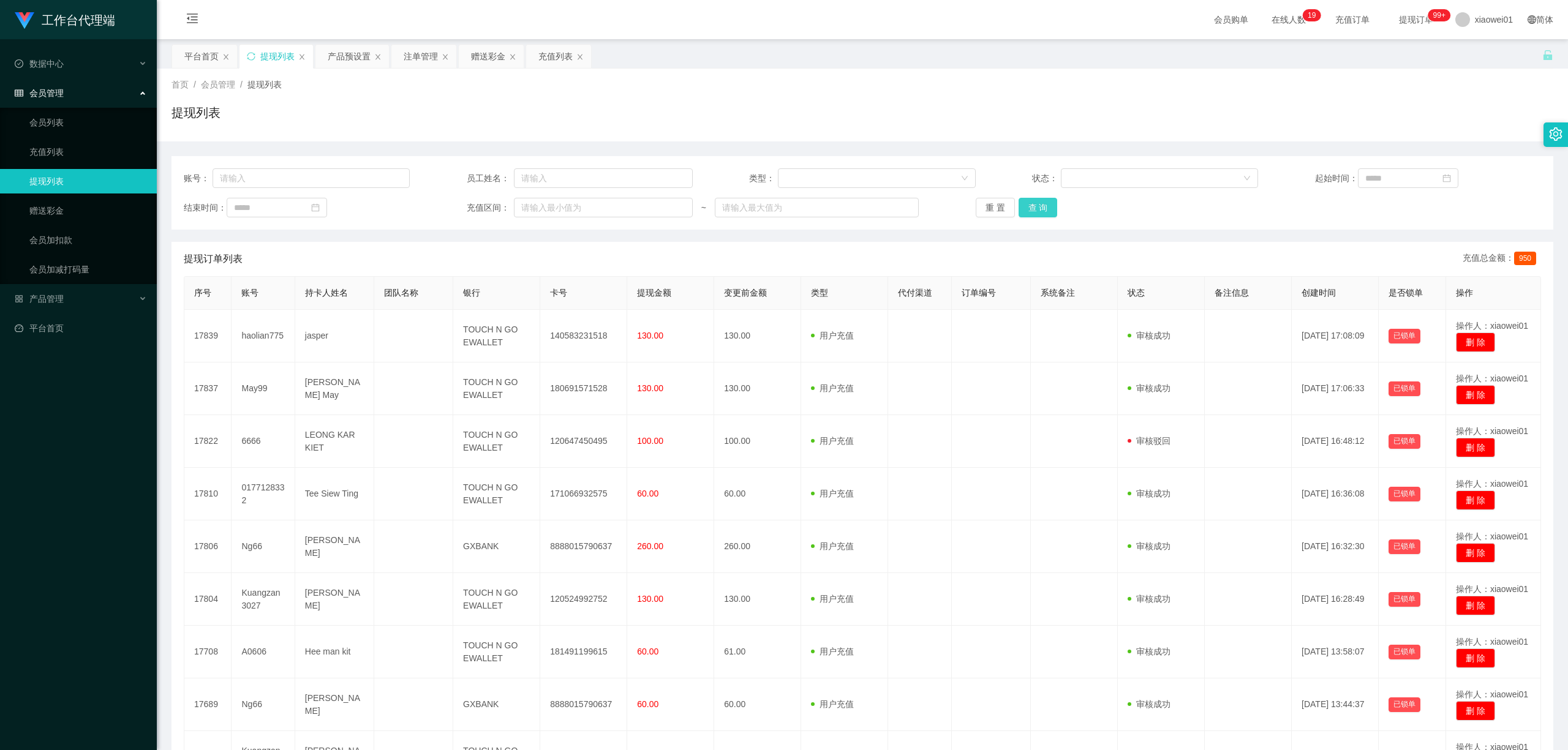
click at [1025, 204] on button "查 询" at bounding box center [1038, 207] width 39 height 19
click at [1025, 204] on button "查 询" at bounding box center [1045, 207] width 53 height 19
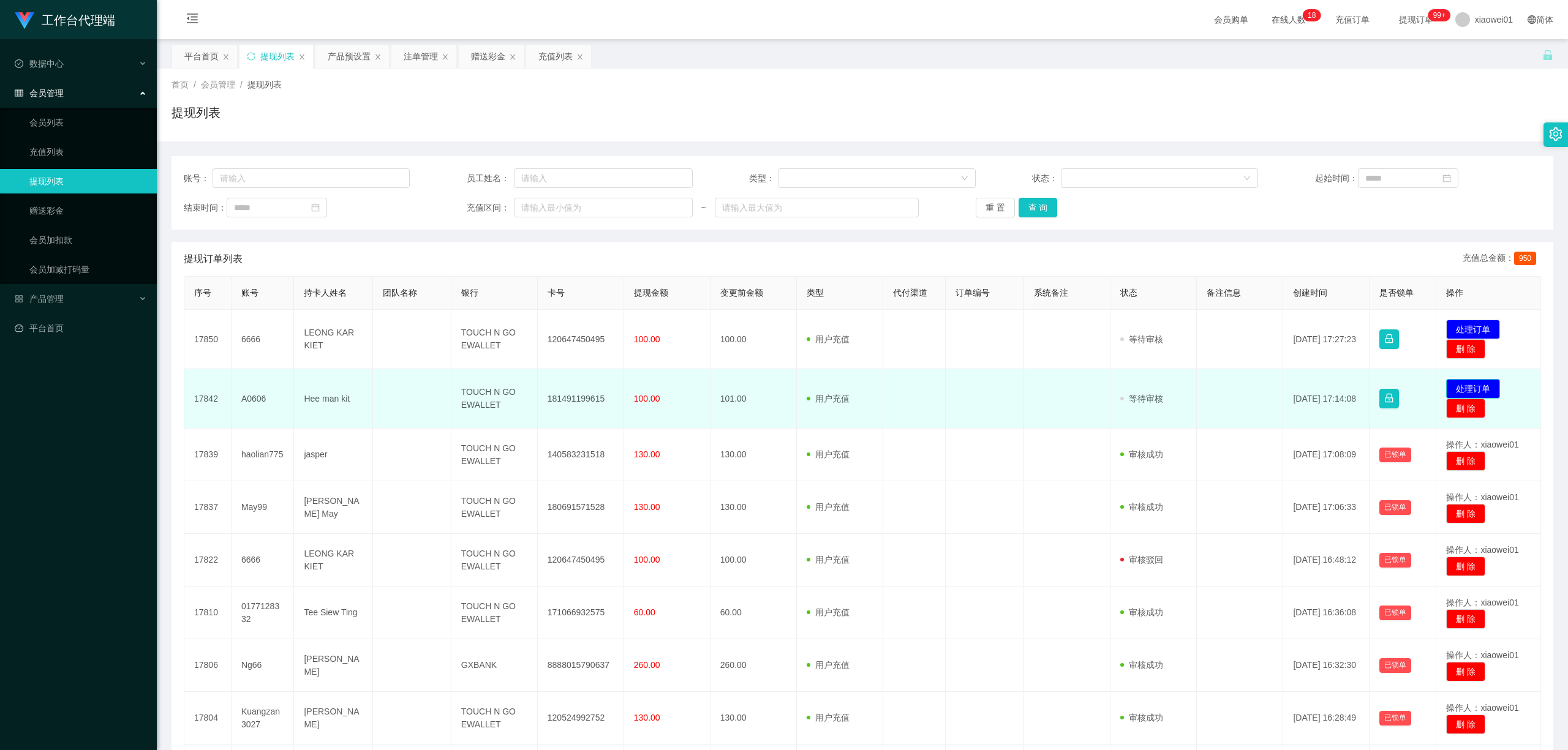
click at [1470, 385] on button "处理订单" at bounding box center [1473, 389] width 54 height 19
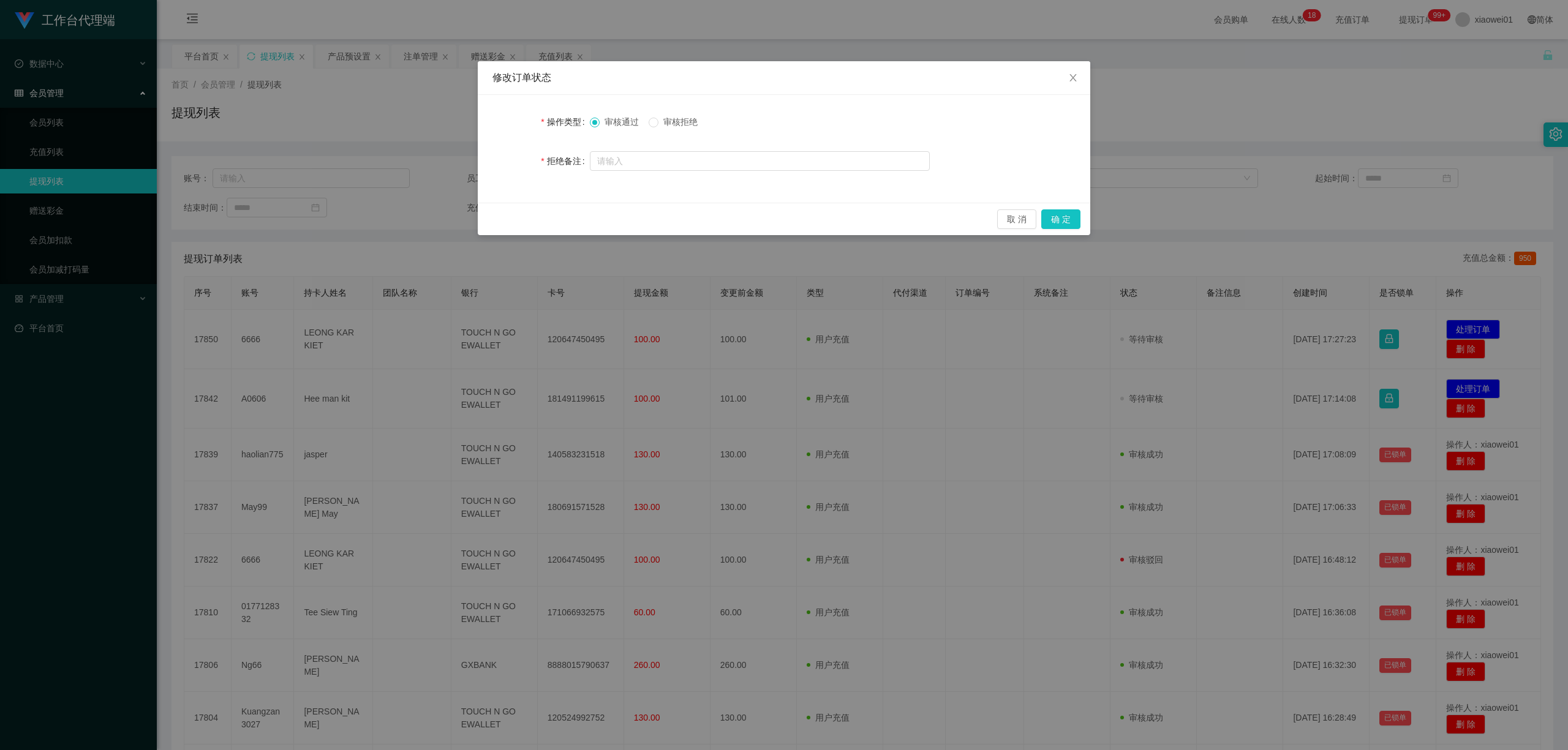
click at [699, 125] on span "审核拒绝" at bounding box center [680, 122] width 44 height 10
click at [1072, 217] on button "确 定" at bounding box center [1060, 219] width 39 height 19
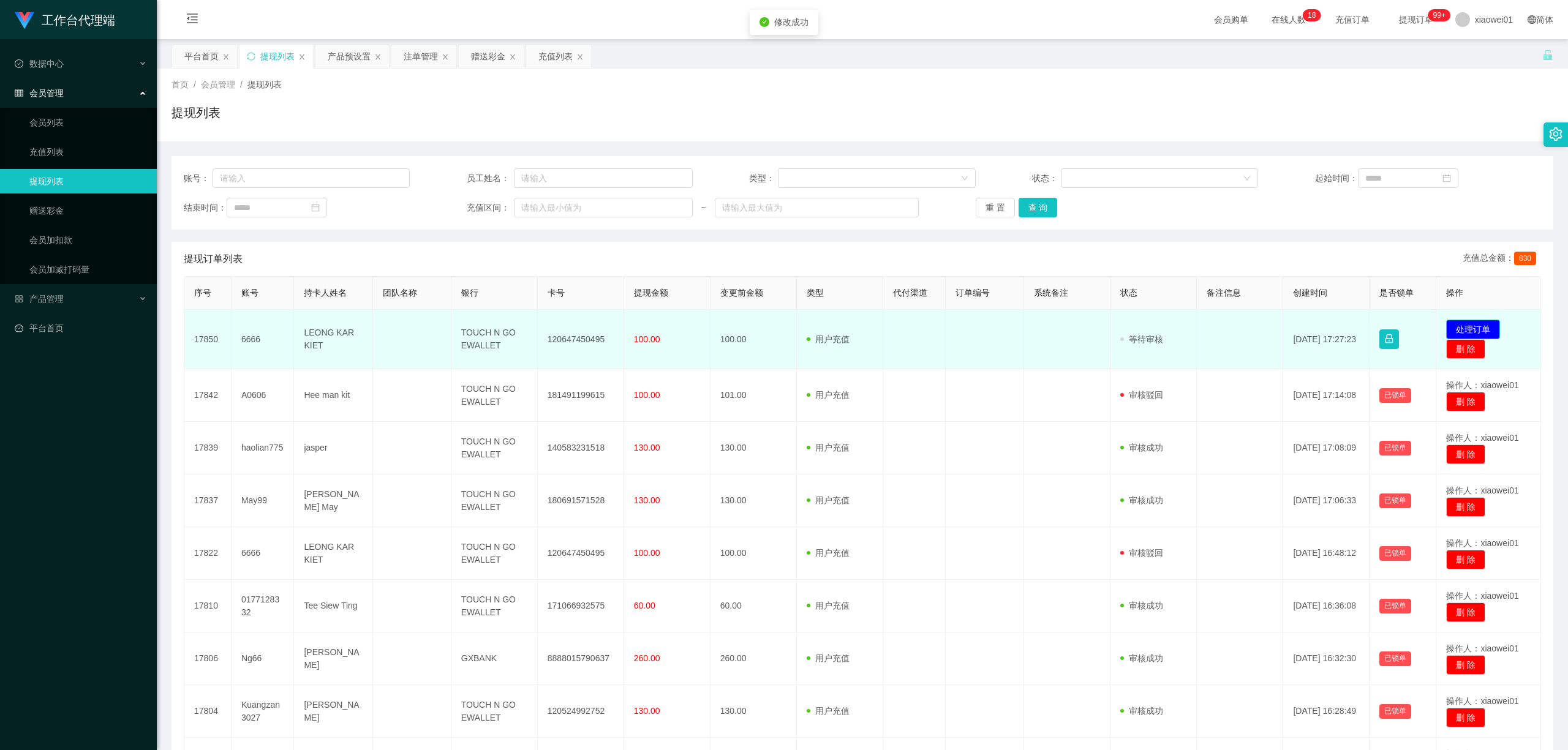
click at [1477, 324] on button "处理订单" at bounding box center [1473, 329] width 54 height 19
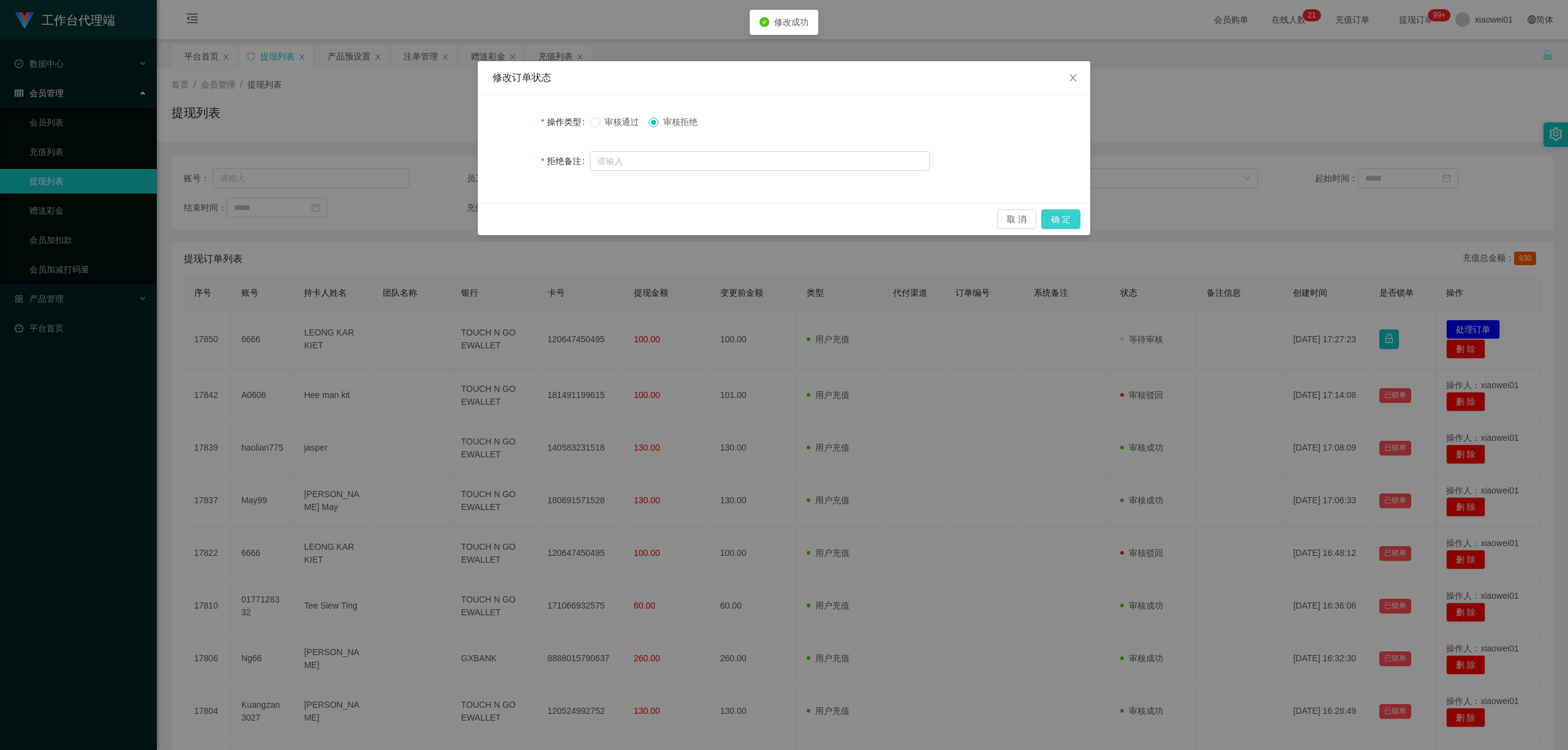
click at [1063, 217] on button "确 定" at bounding box center [1060, 219] width 39 height 19
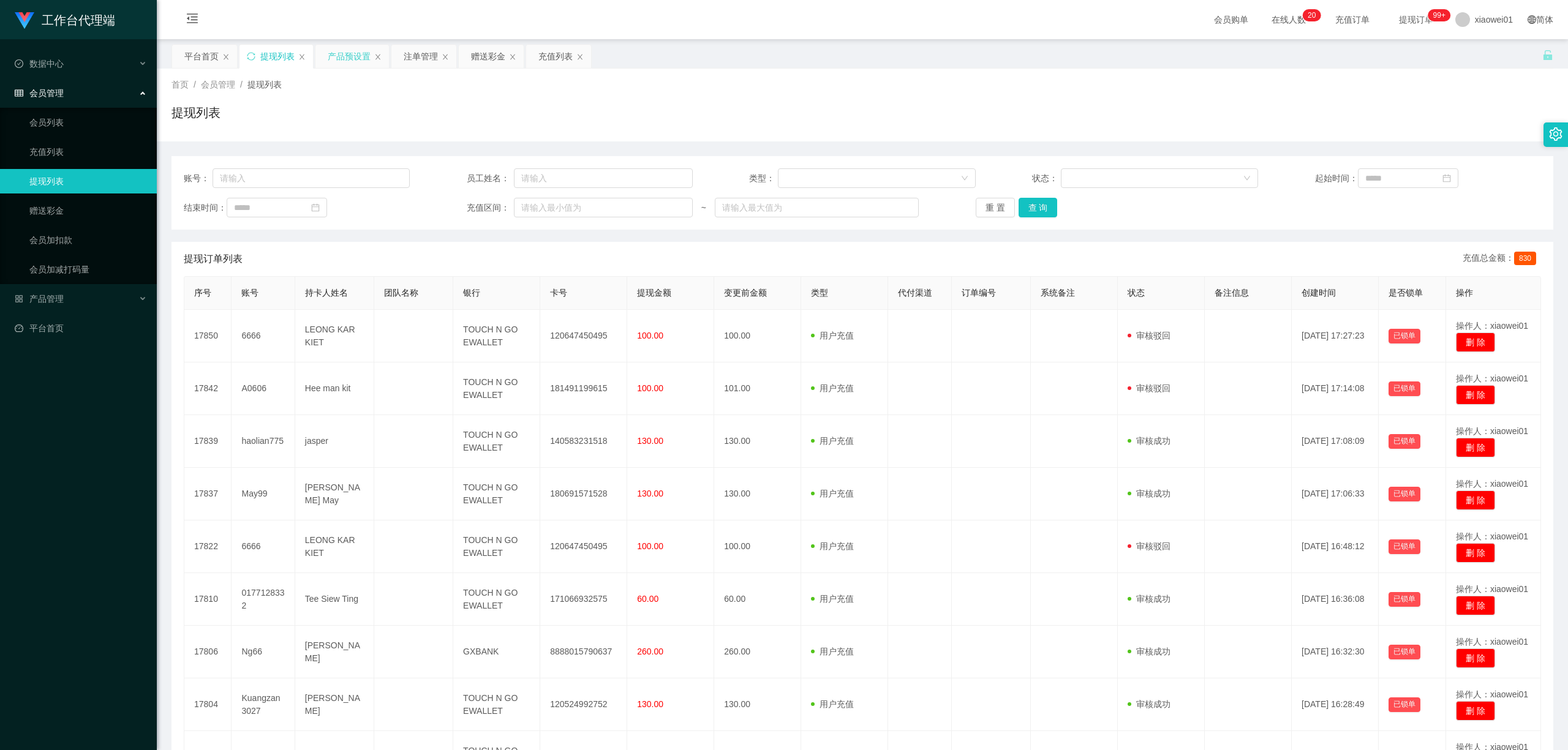
click at [355, 50] on div "产品预设置" at bounding box center [348, 57] width 43 height 23
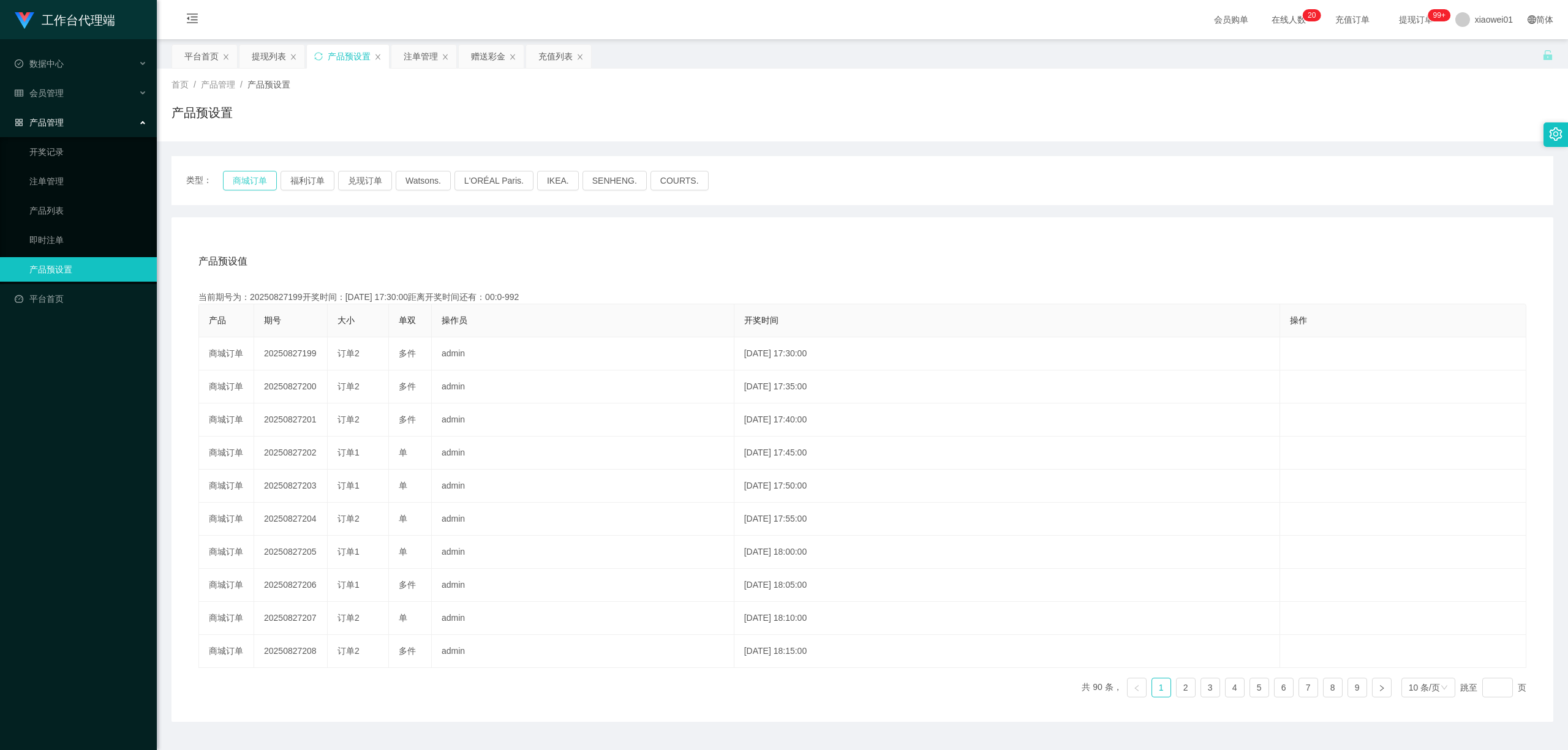
click at [251, 180] on button "商城订单" at bounding box center [250, 180] width 54 height 19
click at [432, 53] on div "注单管理" at bounding box center [420, 57] width 34 height 23
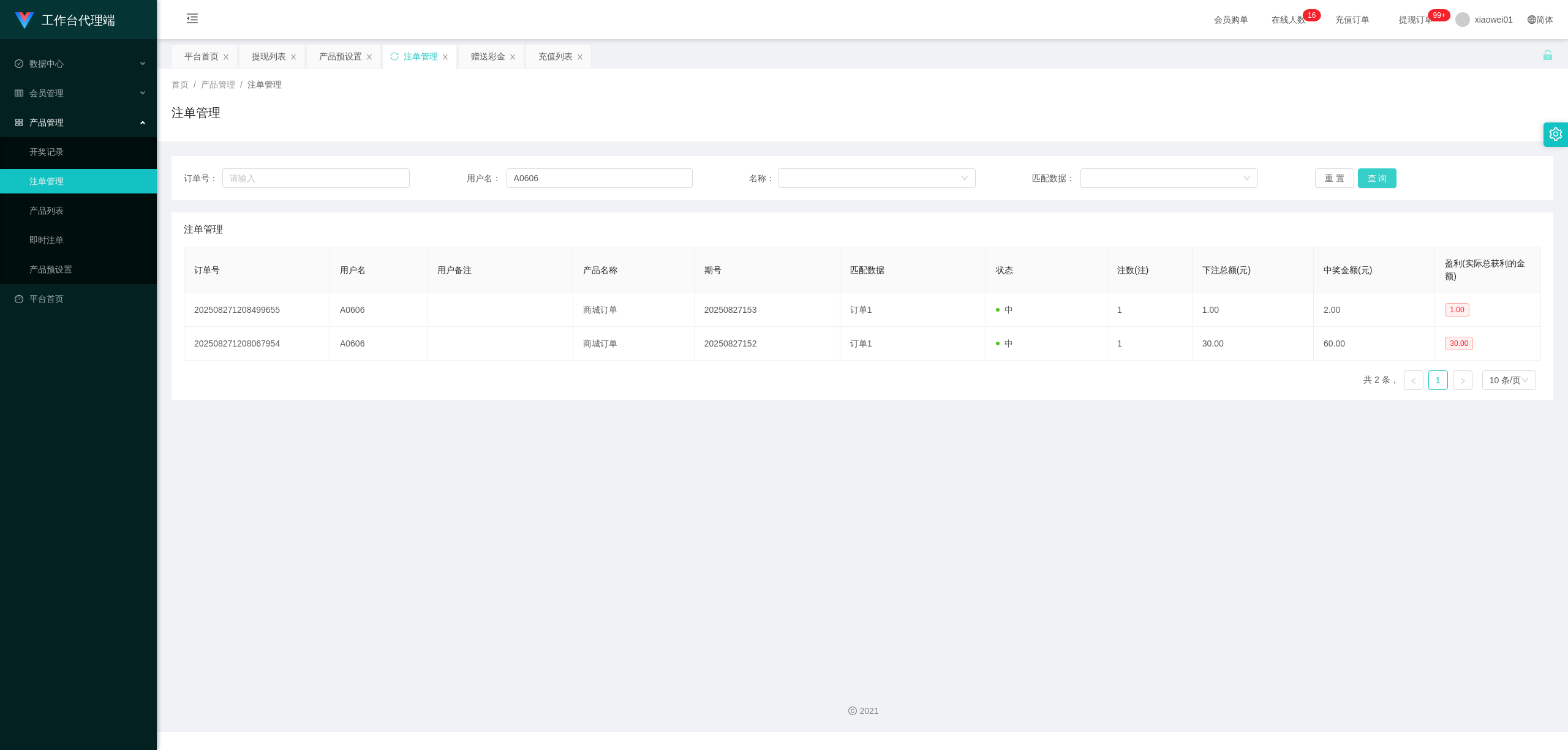
click at [1373, 175] on button "查 询" at bounding box center [1377, 178] width 39 height 19
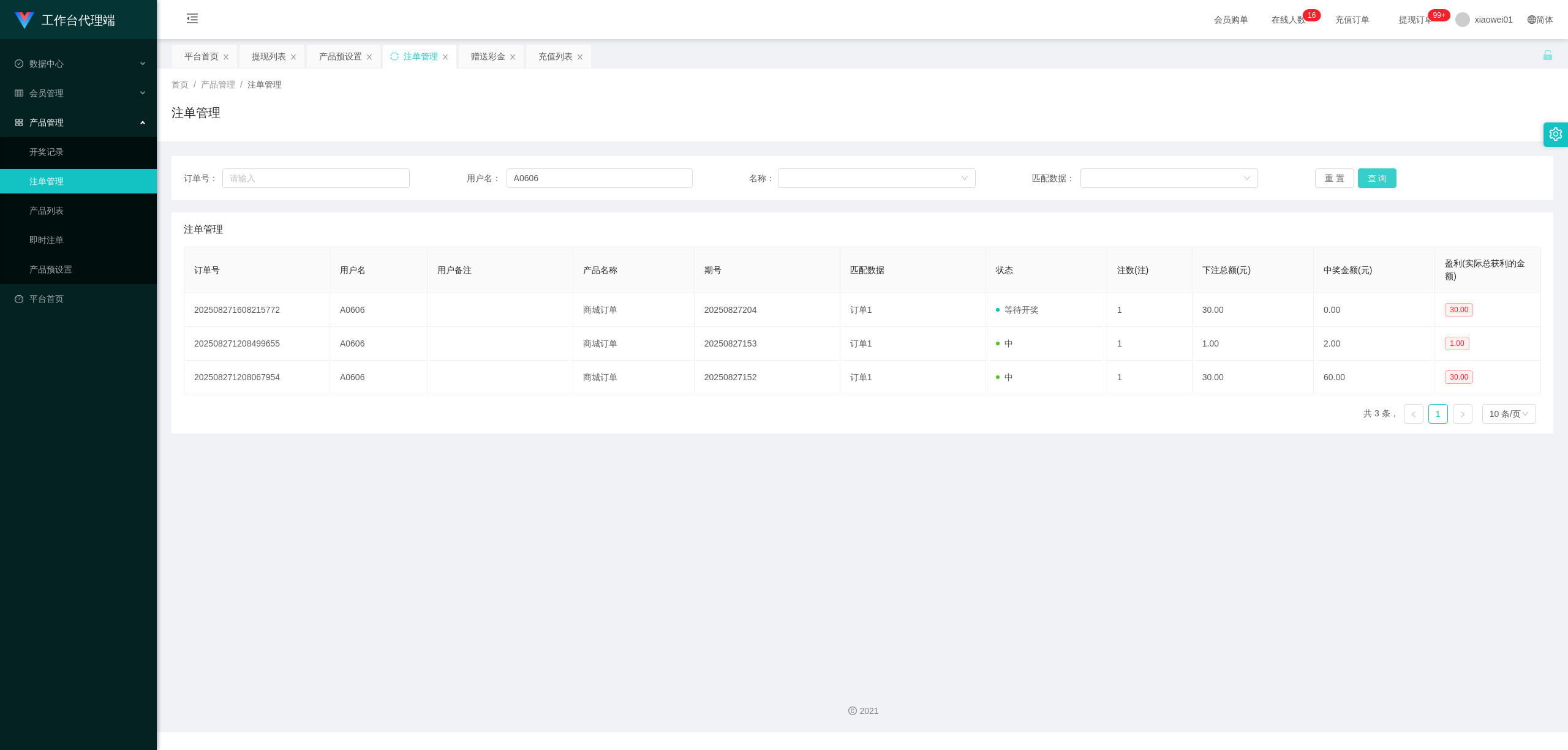
click at [1373, 175] on button "查 询" at bounding box center [1377, 178] width 39 height 19
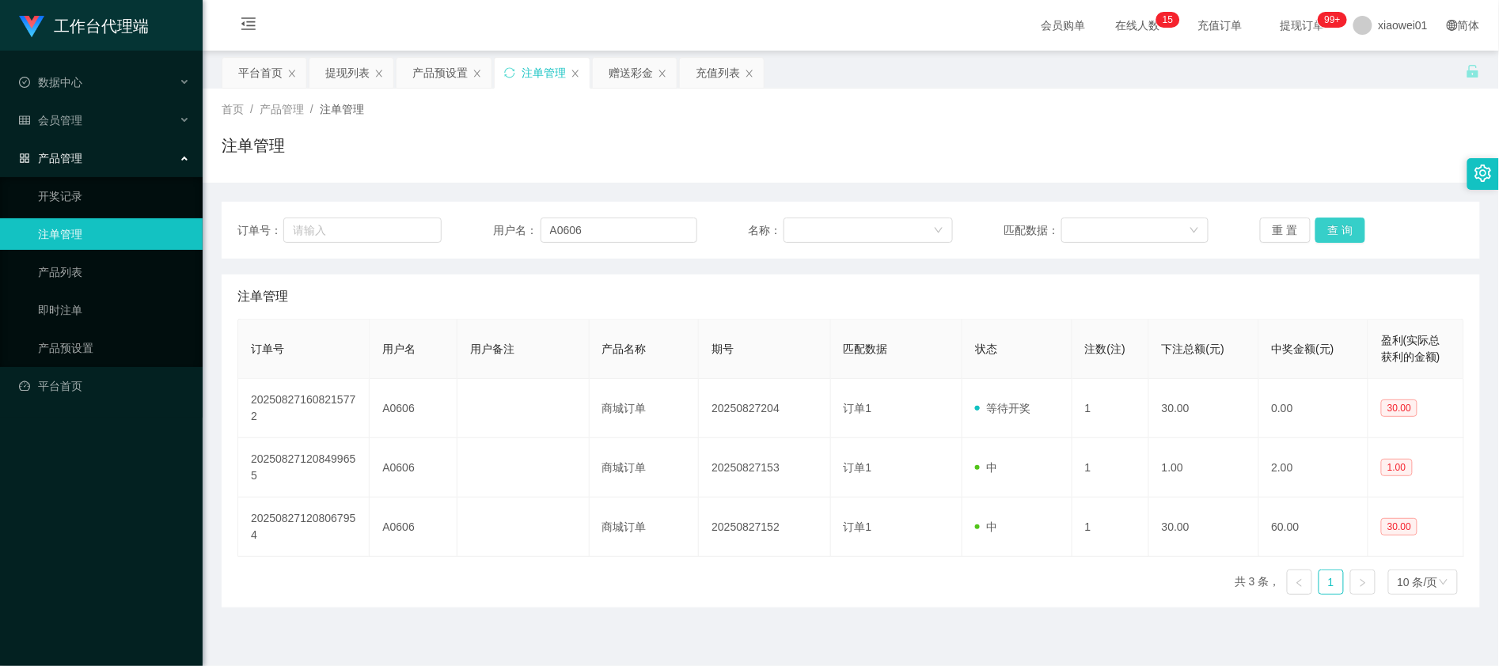
click at [1327, 222] on button "查 询" at bounding box center [1340, 230] width 51 height 25
click at [343, 74] on div "提现列表" at bounding box center [347, 73] width 44 height 30
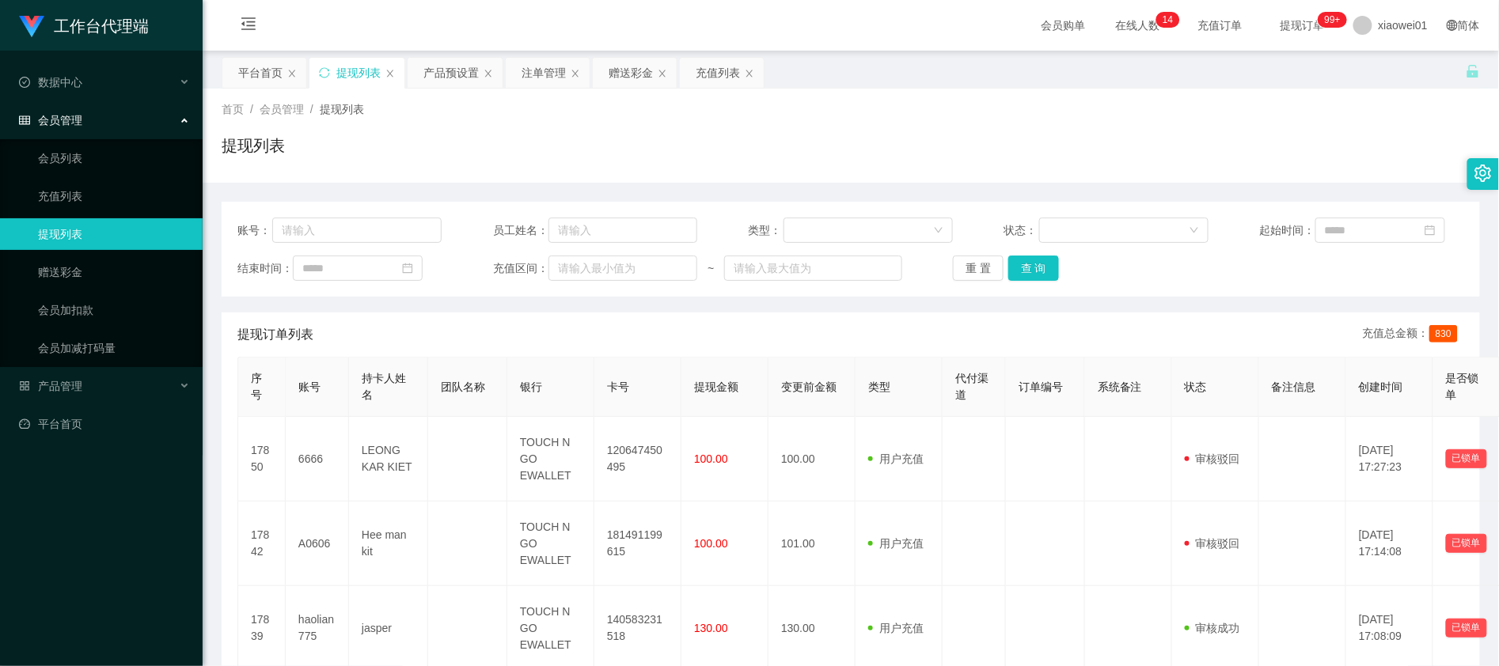
click at [1064, 279] on div "重 置 查 询" at bounding box center [1055, 268] width 204 height 25
click at [1038, 279] on button "查 询" at bounding box center [1033, 268] width 51 height 25
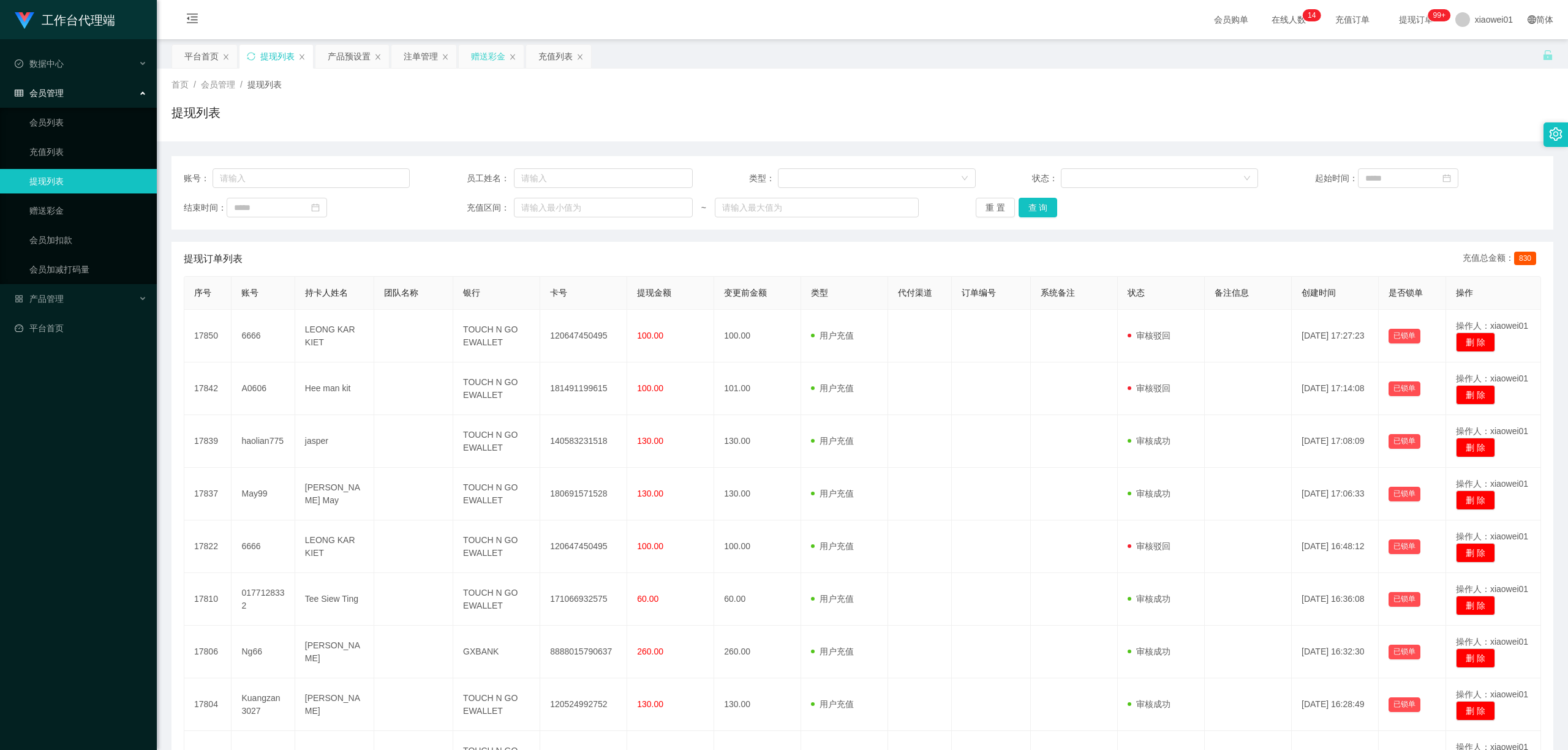
click at [488, 47] on div "赠送彩金" at bounding box center [488, 57] width 34 height 23
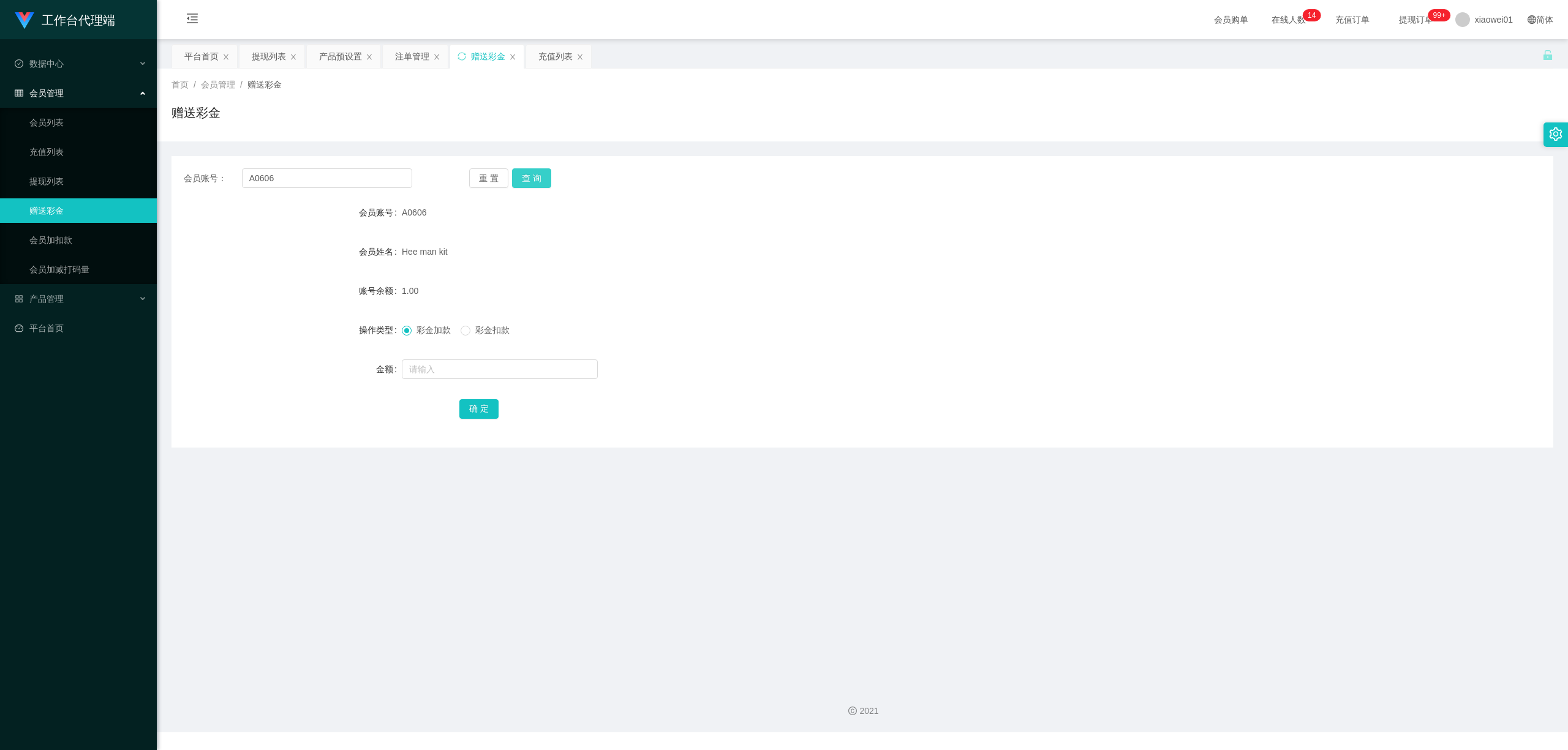
click at [532, 172] on button "查 询" at bounding box center [531, 178] width 39 height 19
click at [545, 177] on button "查 询" at bounding box center [531, 178] width 39 height 19
click at [409, 45] on div "注单管理" at bounding box center [412, 57] width 34 height 23
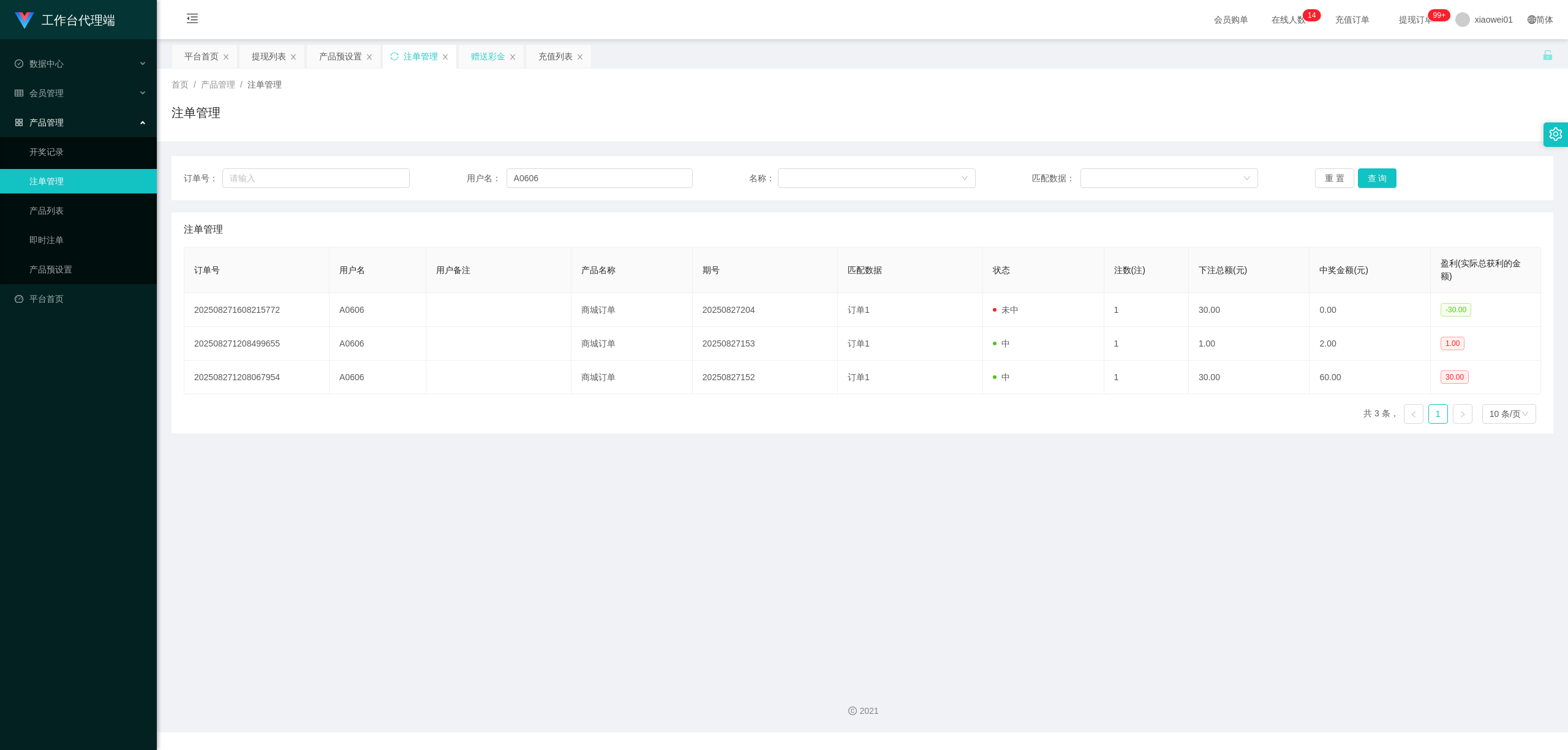
click at [500, 52] on div "赠送彩金" at bounding box center [488, 57] width 34 height 23
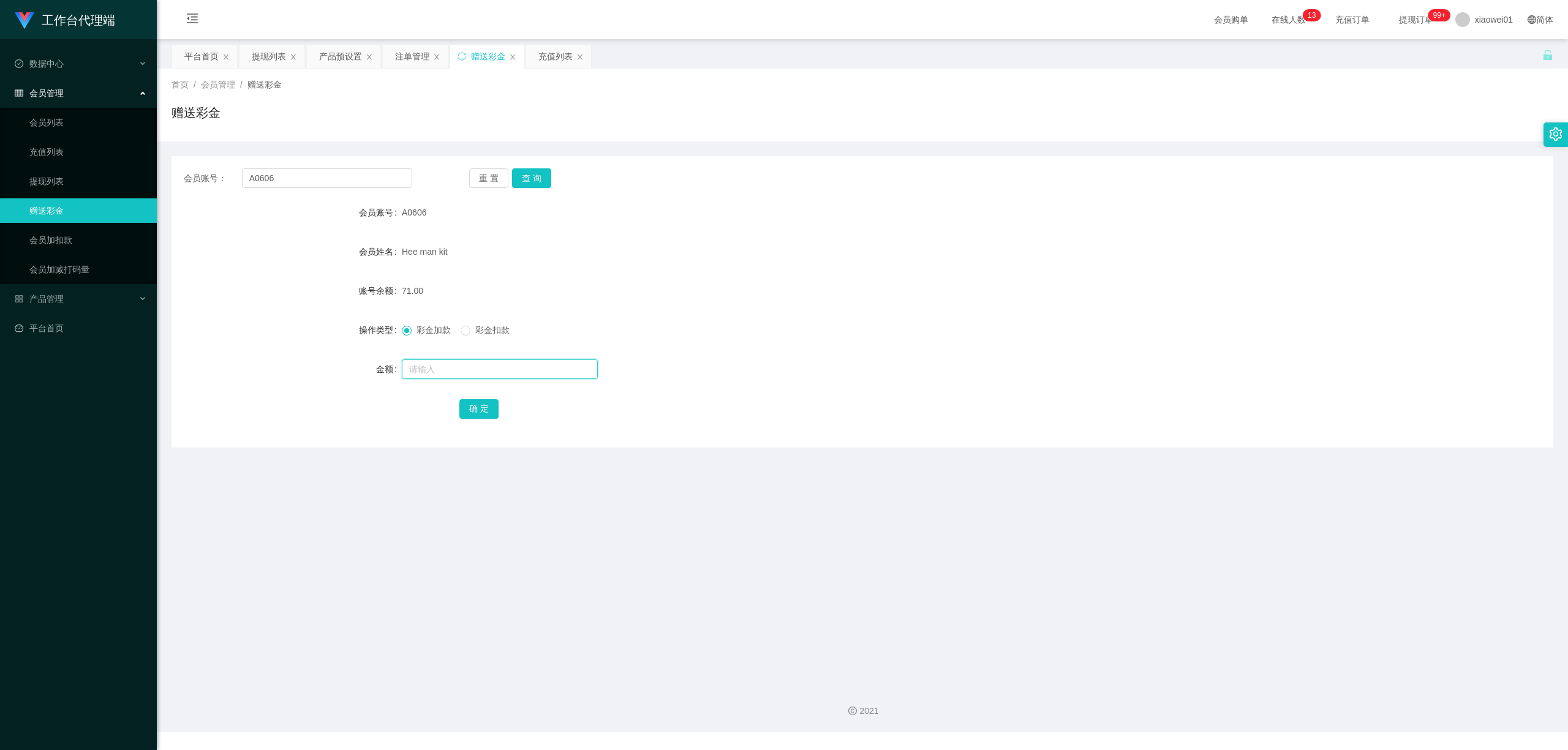
click at [493, 373] on input "text" at bounding box center [499, 368] width 196 height 19
type input "60"
click at [477, 424] on div "会员账号： A0606 重 置 查 询 会员账号 A0606 会员姓名 Hee man kit 账号余额 71.00 操作类型 彩金加款 彩金扣款 金额 60…" at bounding box center [862, 302] width 1381 height 292
click at [483, 410] on button "确 定" at bounding box center [478, 409] width 39 height 19
click at [875, 282] on div "131.00" at bounding box center [804, 291] width 806 height 25
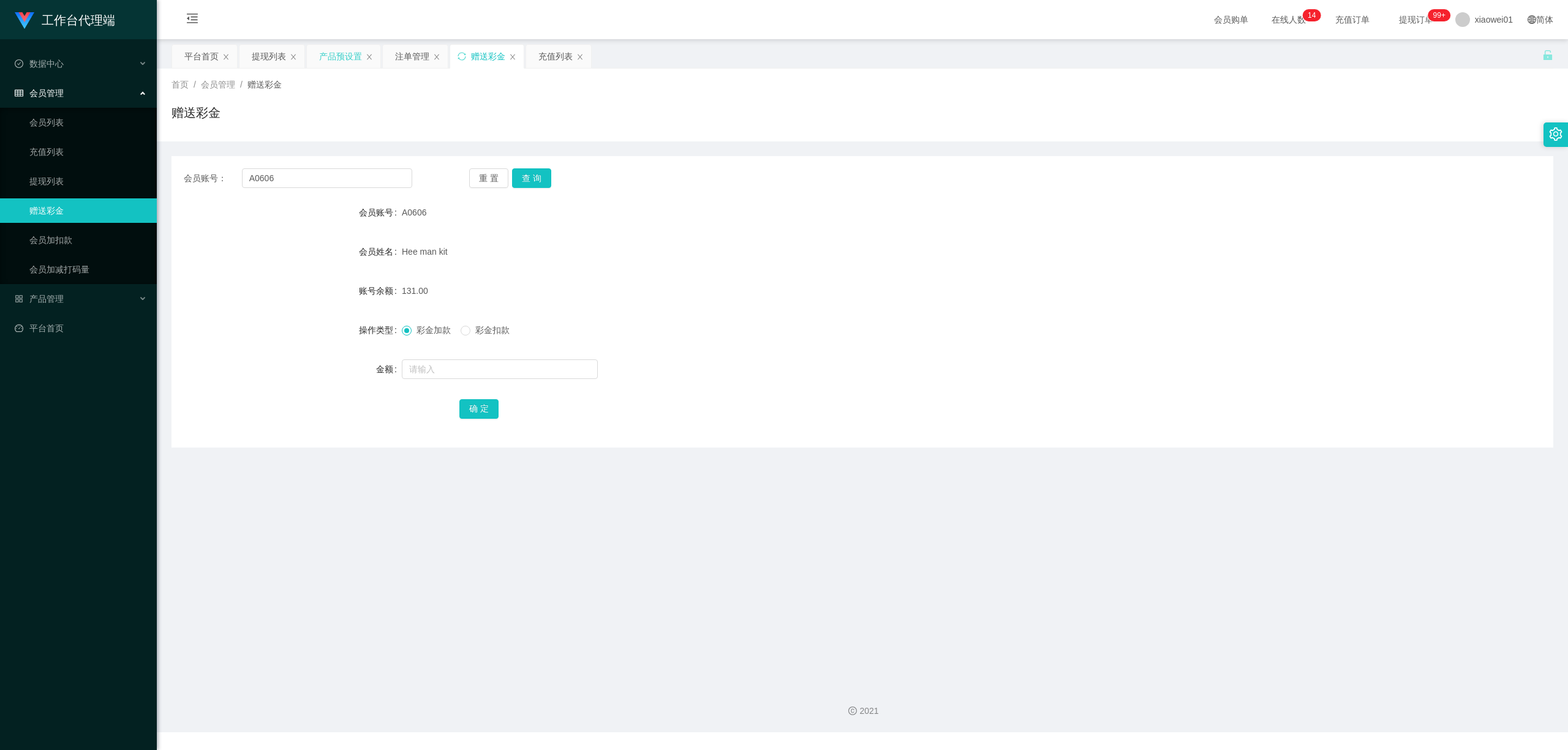
click at [341, 57] on div "产品预设置" at bounding box center [340, 57] width 43 height 23
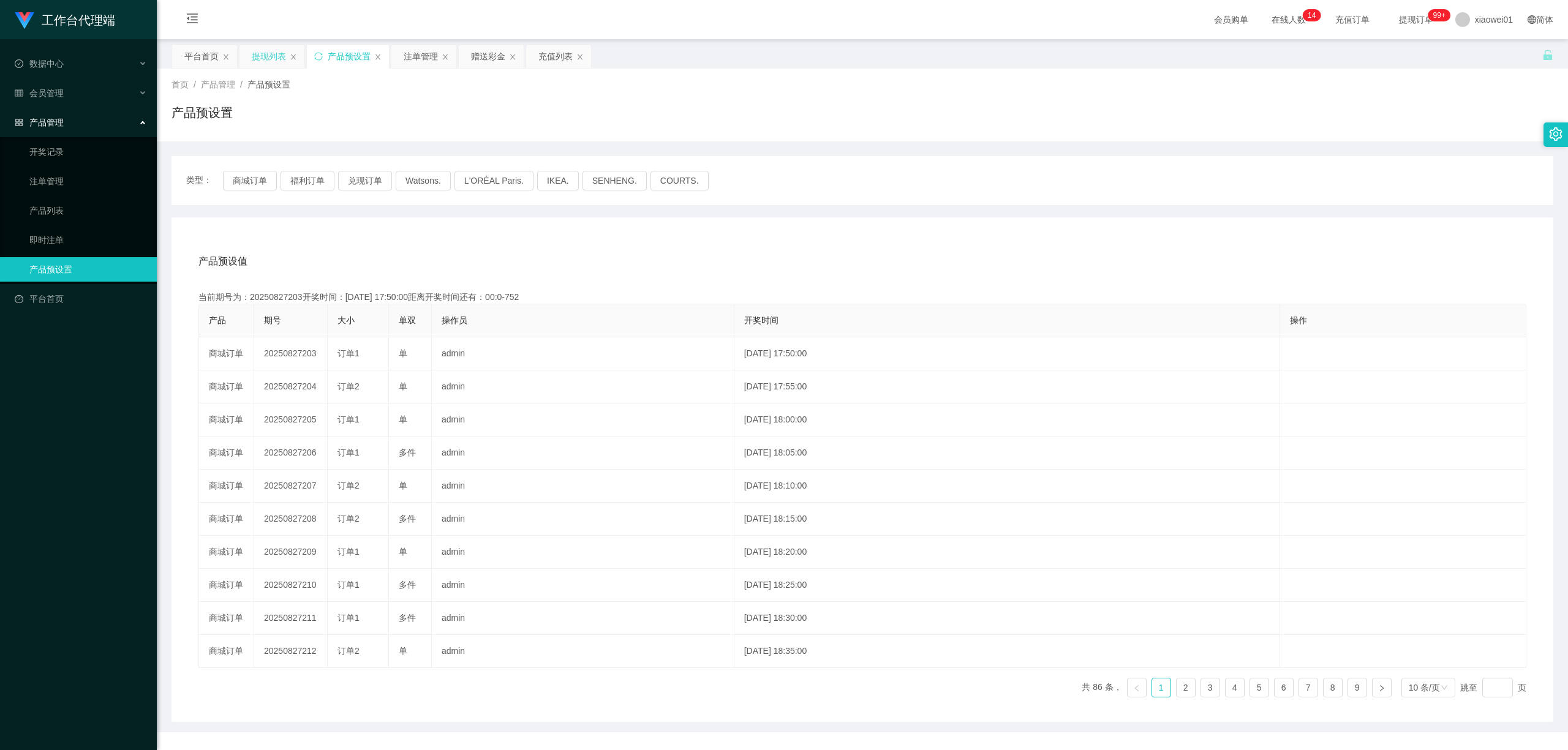
click at [257, 51] on div "提现列表" at bounding box center [269, 57] width 34 height 23
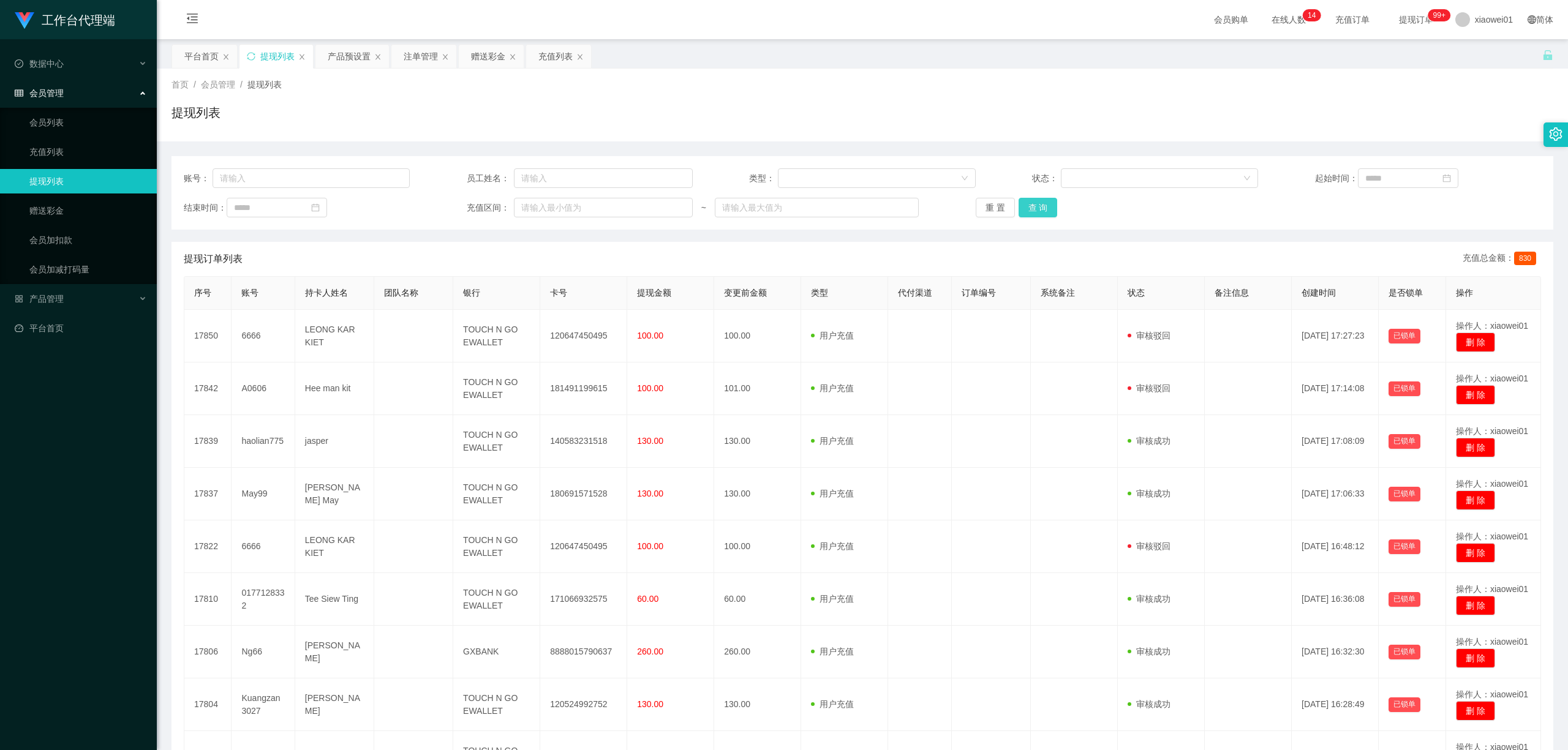
click at [1045, 211] on button "查 询" at bounding box center [1038, 207] width 39 height 19
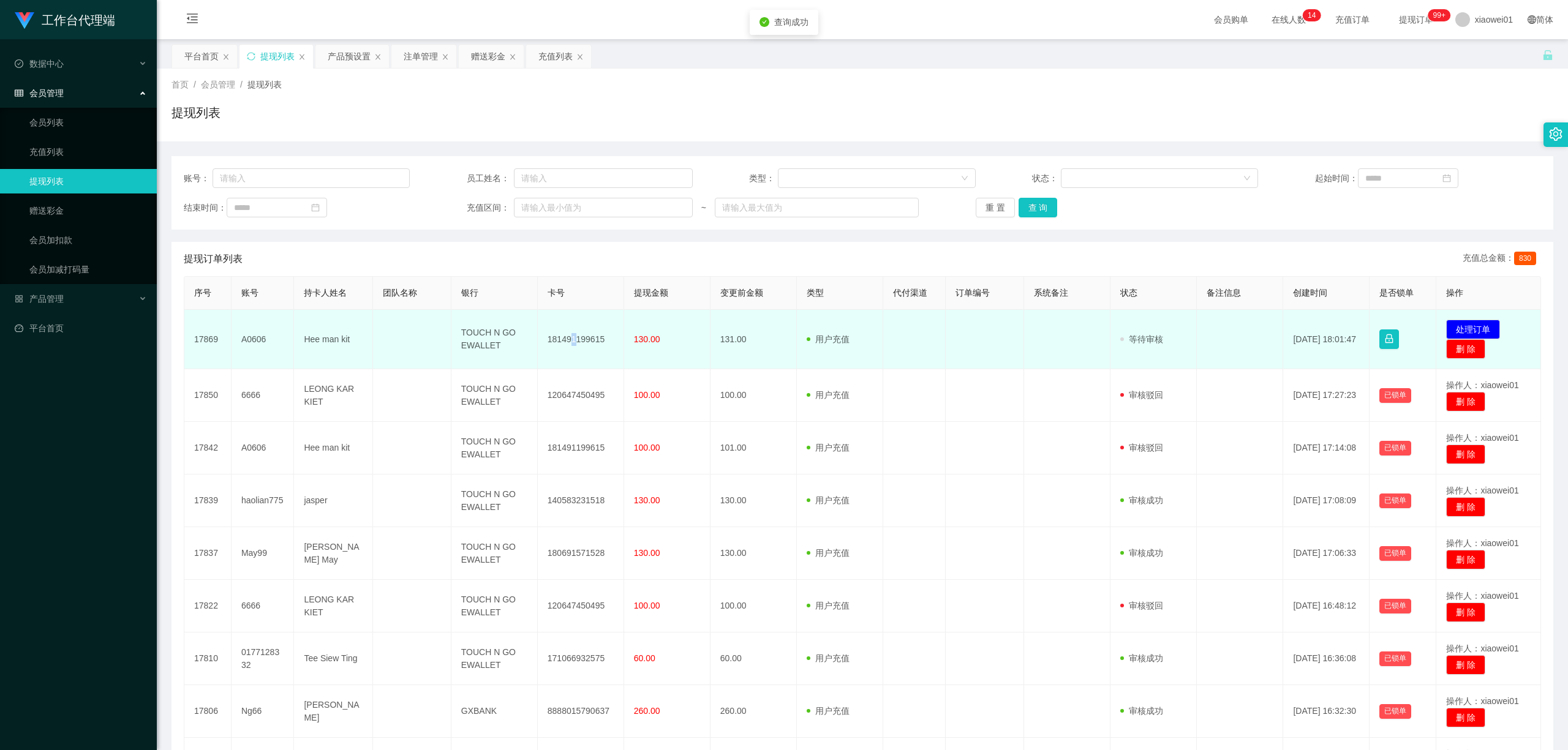
click at [570, 339] on td "181491199615" at bounding box center [581, 339] width 87 height 60
click at [587, 327] on td "181491199615" at bounding box center [581, 339] width 87 height 60
click at [579, 333] on td "181491199615" at bounding box center [581, 339] width 87 height 60
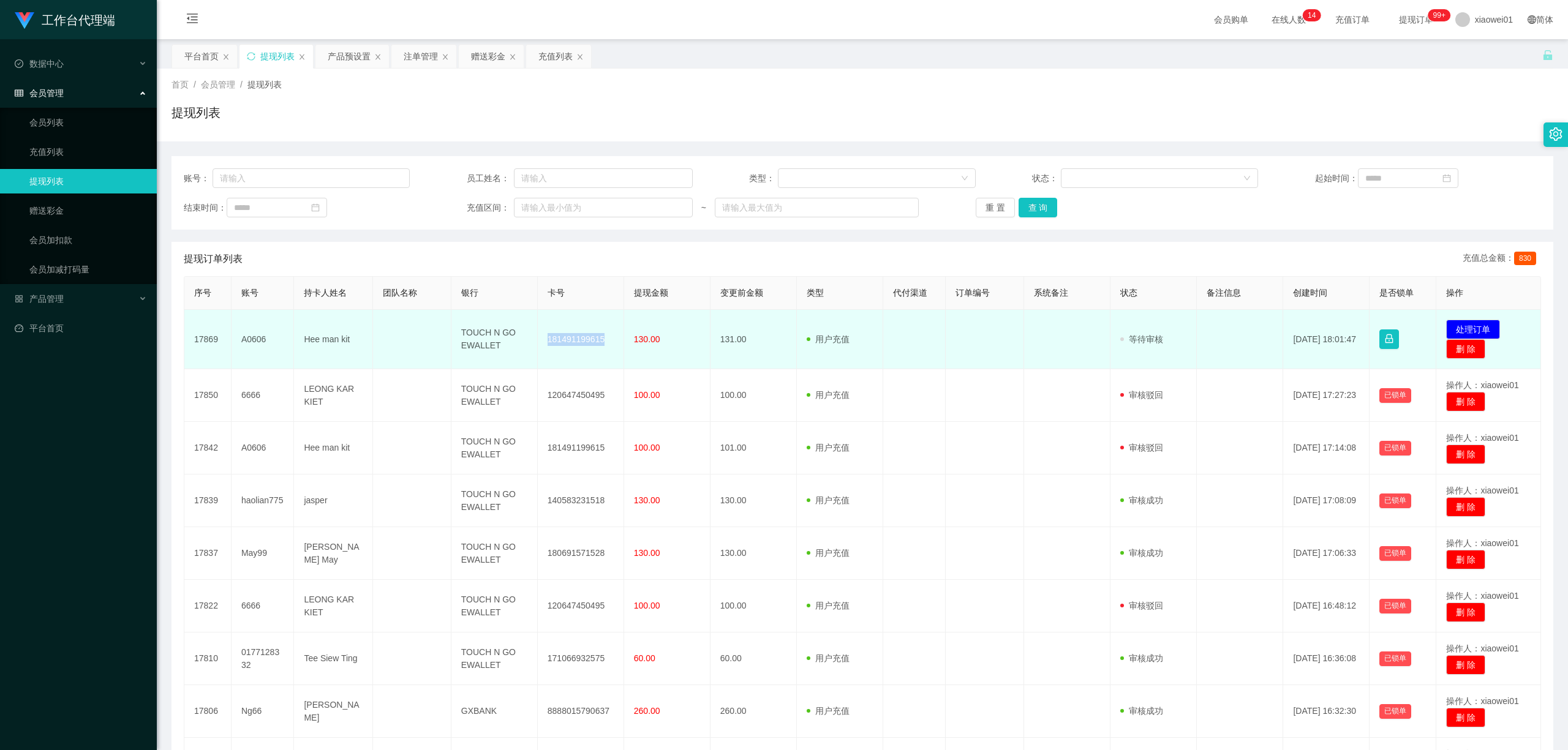
copy td "181491199615"
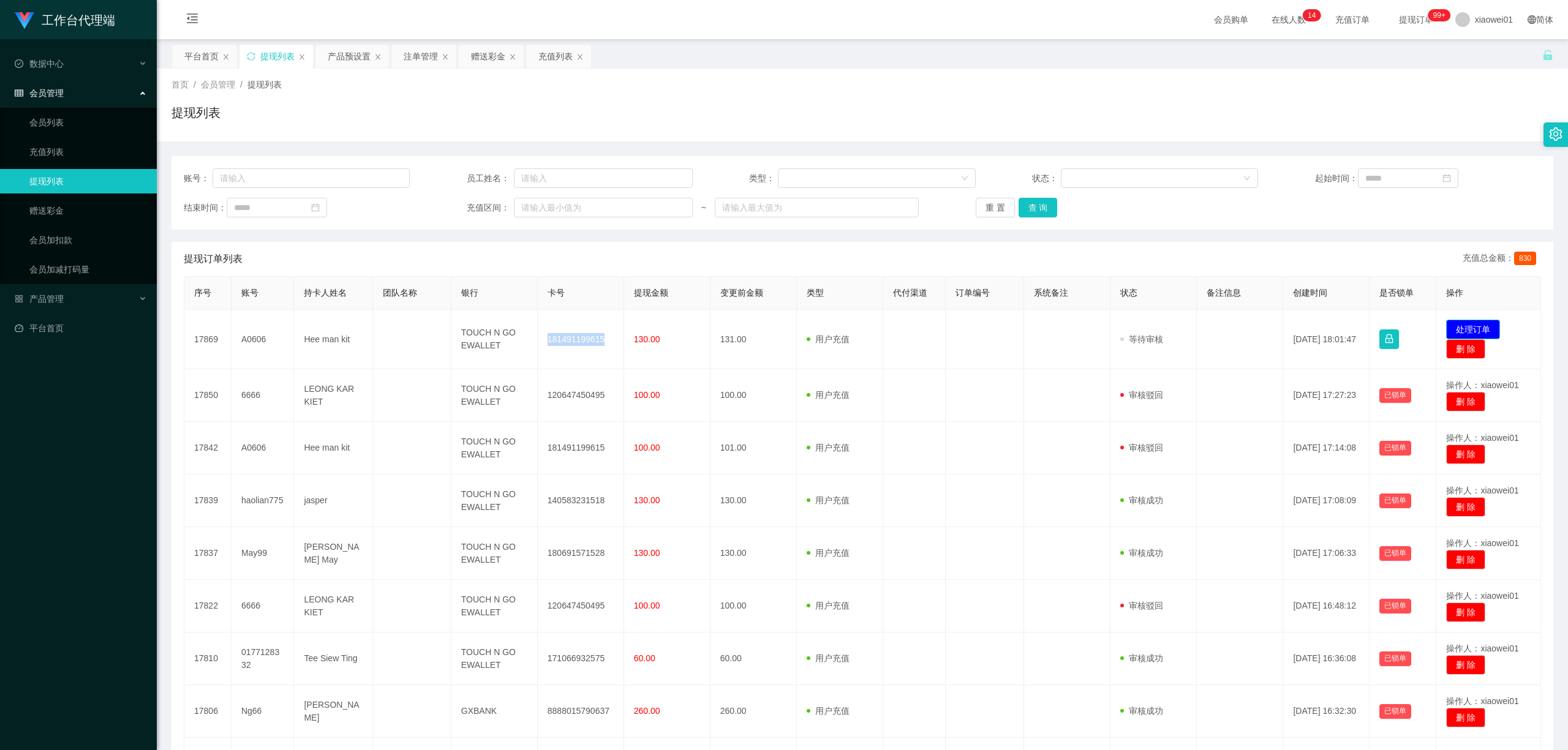
click at [1489, 321] on button "处理订单" at bounding box center [1473, 329] width 54 height 19
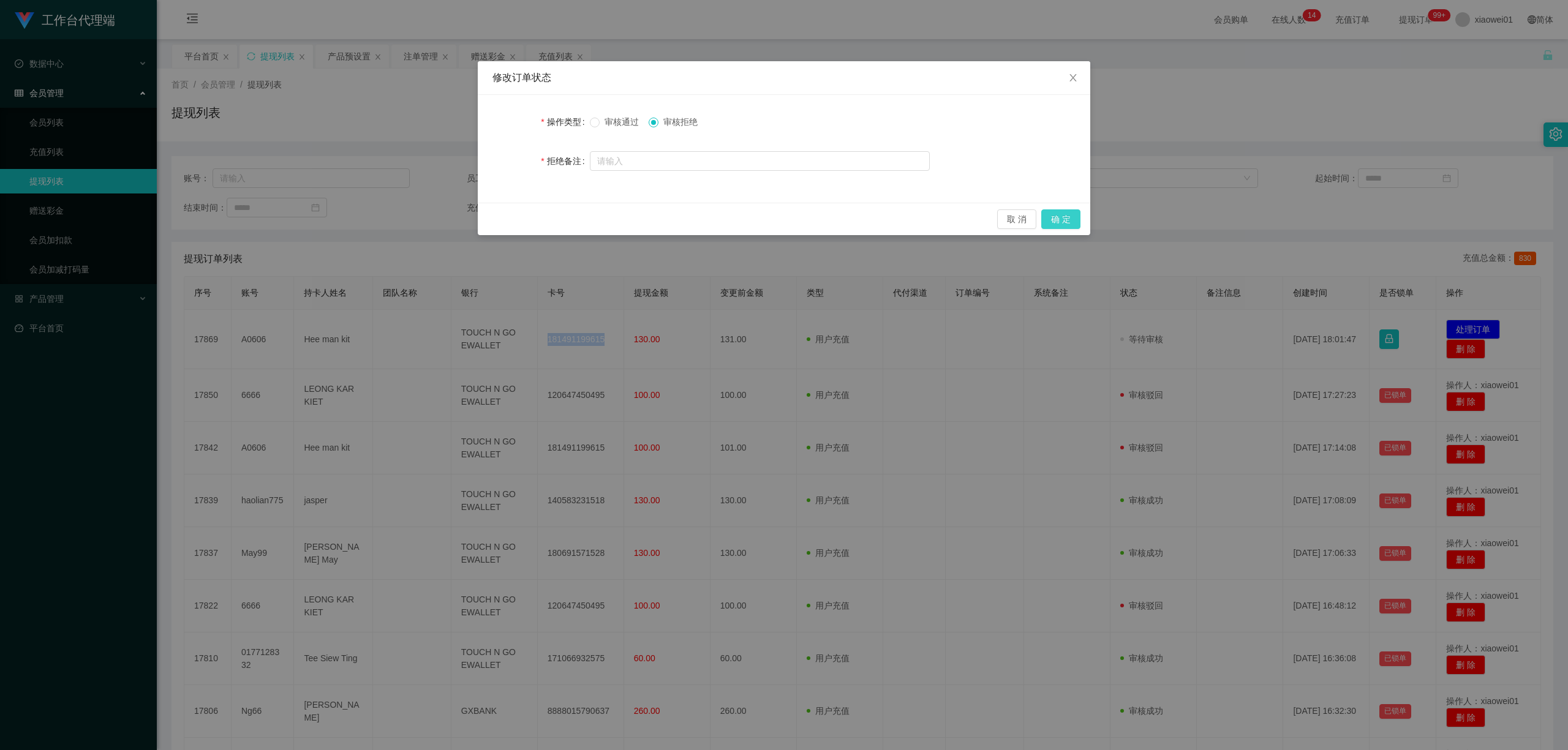
click at [1069, 221] on button "确 定" at bounding box center [1060, 219] width 39 height 19
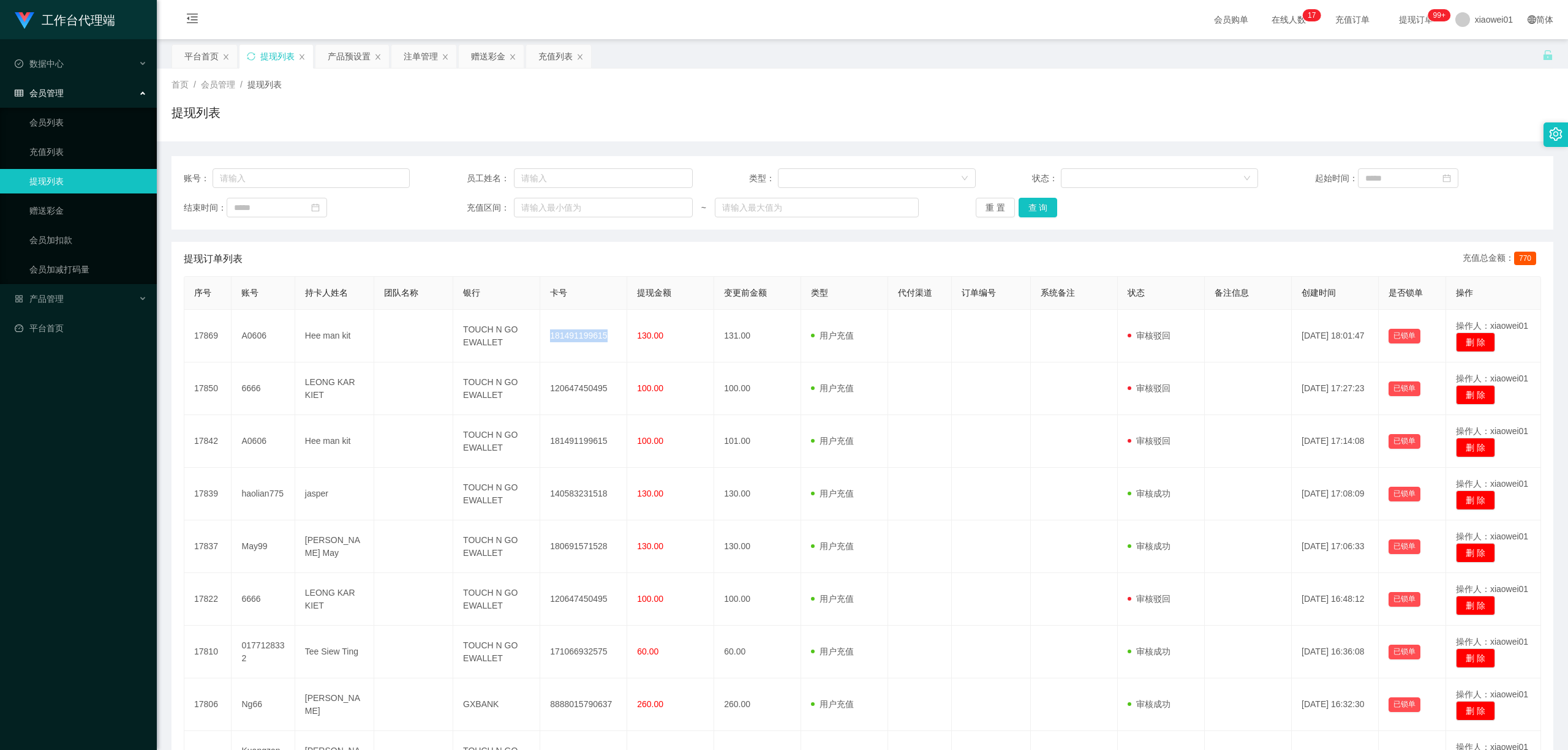
click at [1061, 224] on div "账号： 员工姓名： 类型： 状态： 起始时间： 结束时间： 充值区间： ~ 重 置 查 询" at bounding box center [862, 193] width 1381 height 74
click at [1051, 218] on div "账号： 员工姓名： 类型： 状态： 起始时间： 结束时间： 充值区间： ~ 重 置 查 询" at bounding box center [862, 193] width 1381 height 74
click at [1036, 214] on button "查 询" at bounding box center [1038, 207] width 39 height 19
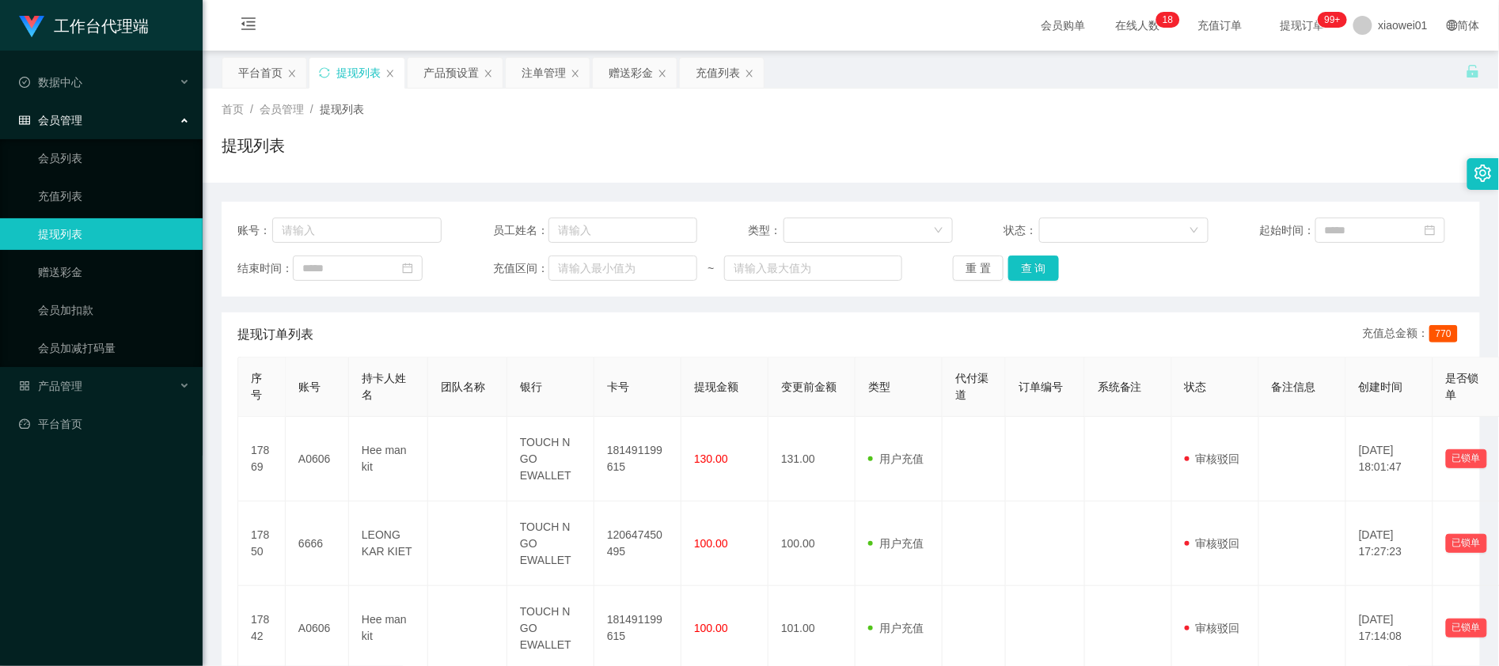
click at [840, 84] on div "平台首页 提现列表 产品预设置 注单管理 赠送彩金 充值列表" at bounding box center [844, 84] width 1244 height 55
click at [611, 81] on div "赠送彩金" at bounding box center [630, 73] width 44 height 30
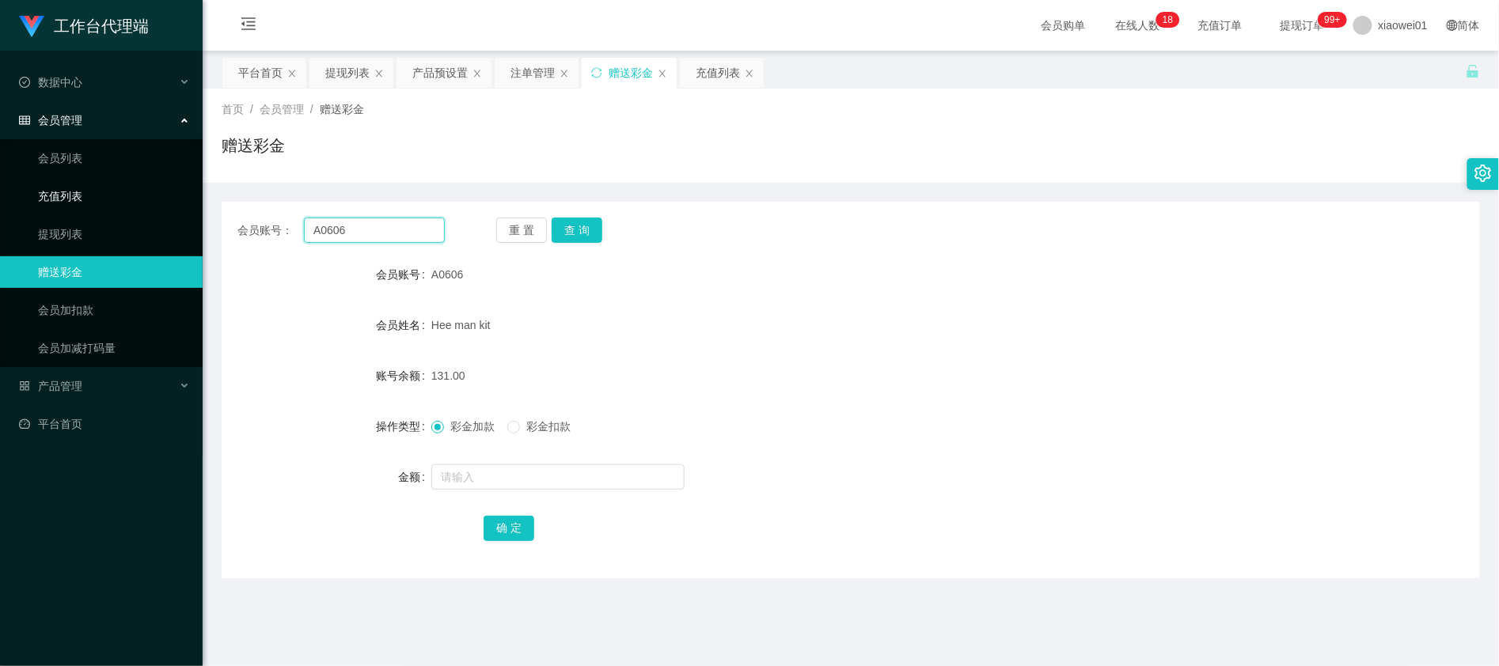
drag, startPoint x: 397, startPoint y: 226, endPoint x: 111, endPoint y: 195, distance: 288.2
click at [108, 195] on section "工作台代理端 数据中心 会员管理 会员列表 充值列表 提现列表 赠送彩金 会员加扣款 会员加减打码量 产品管理 开奖记录 注单管理 产品列表 即时注单 产品预…" at bounding box center [749, 473] width 1499 height 946
paste input "0177128332"
type input "0177128332"
click at [583, 232] on button "查 询" at bounding box center [577, 230] width 51 height 25
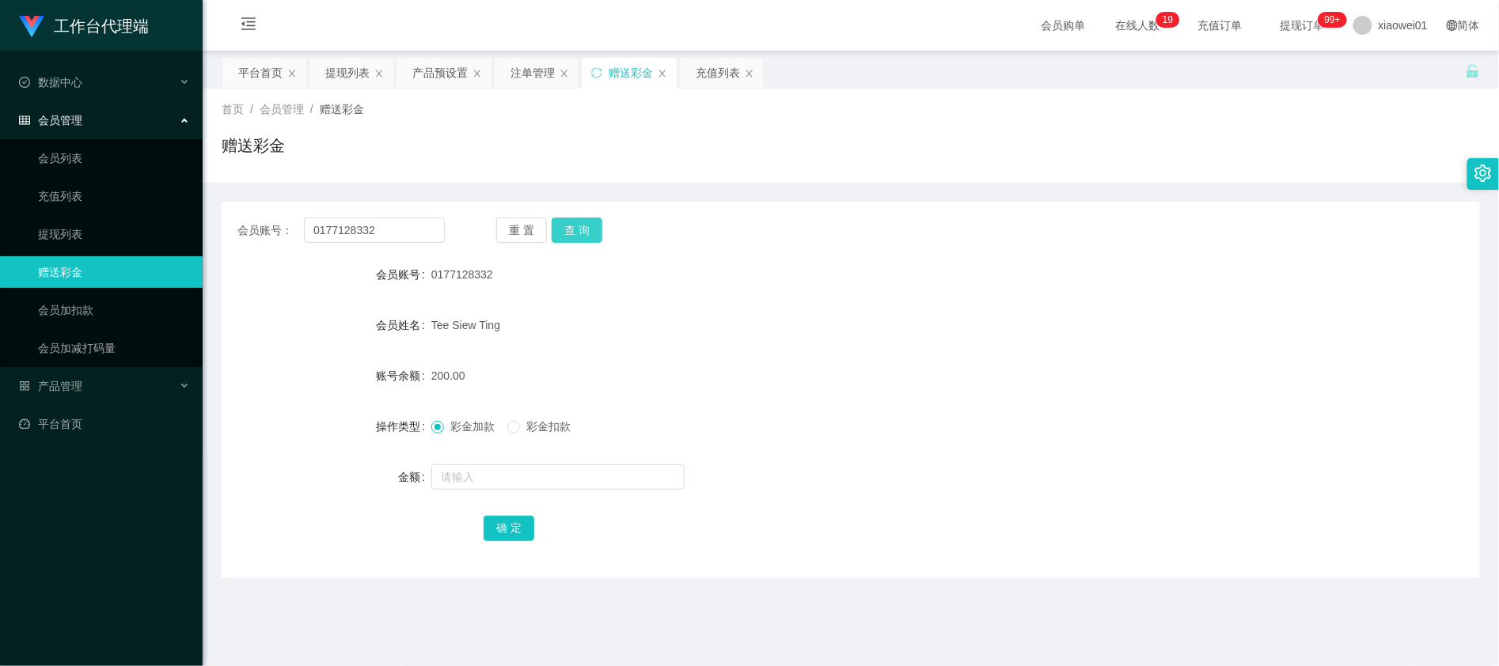
click at [592, 235] on button "查 询" at bounding box center [577, 230] width 51 height 25
click at [356, 70] on div "提现列表" at bounding box center [347, 73] width 44 height 30
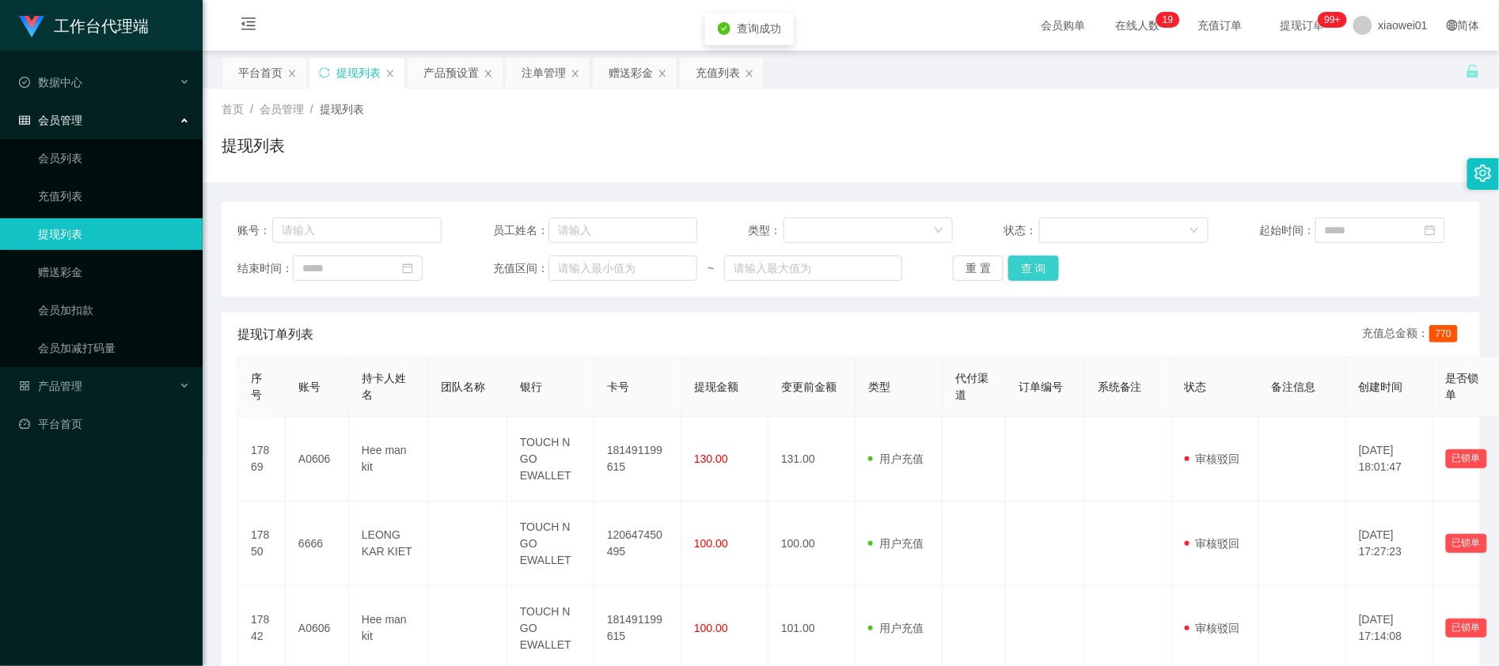
click at [1036, 270] on button "查 询" at bounding box center [1033, 268] width 51 height 25
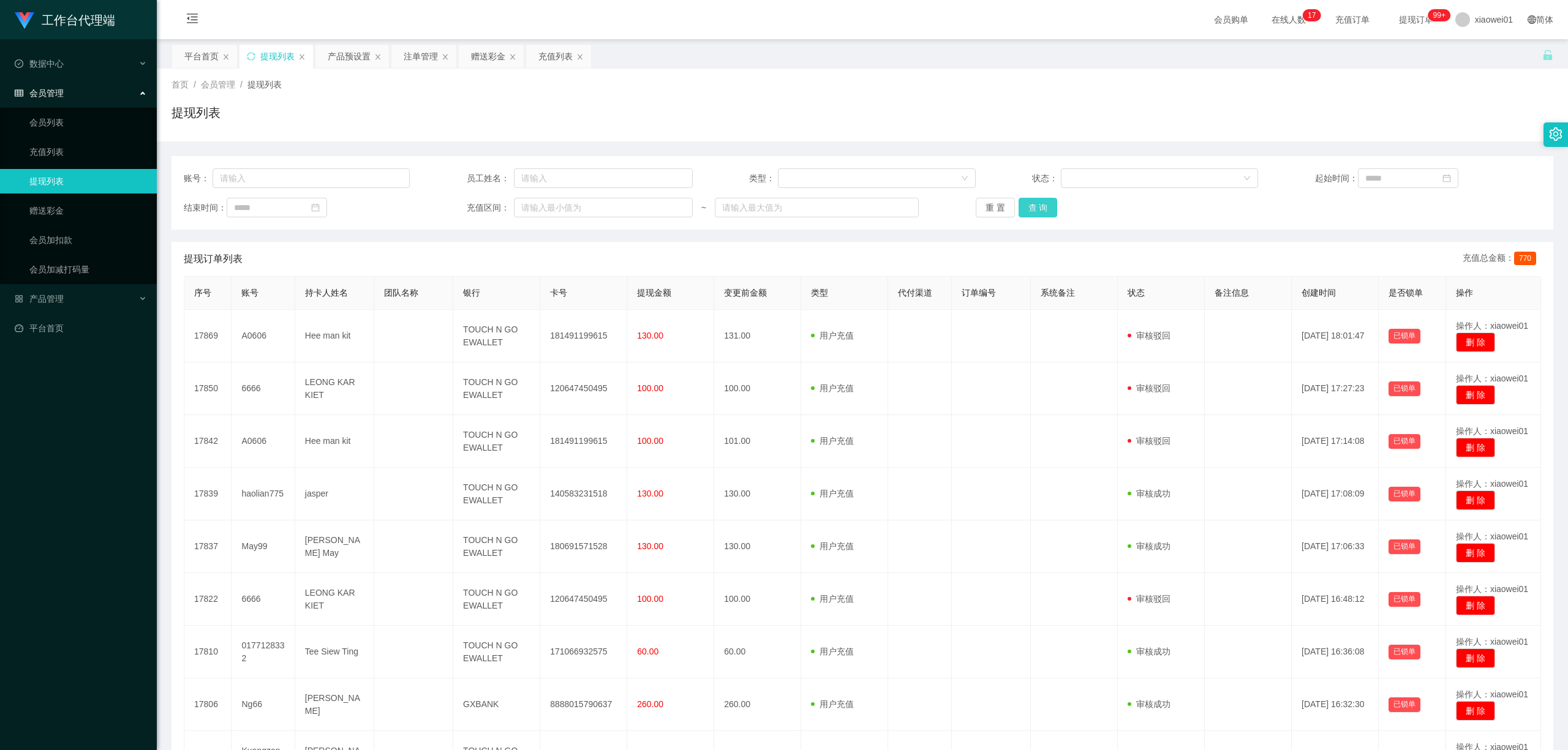
click at [1043, 216] on button "查 询" at bounding box center [1038, 207] width 39 height 19
click at [1042, 211] on button "查 询" at bounding box center [1038, 207] width 39 height 19
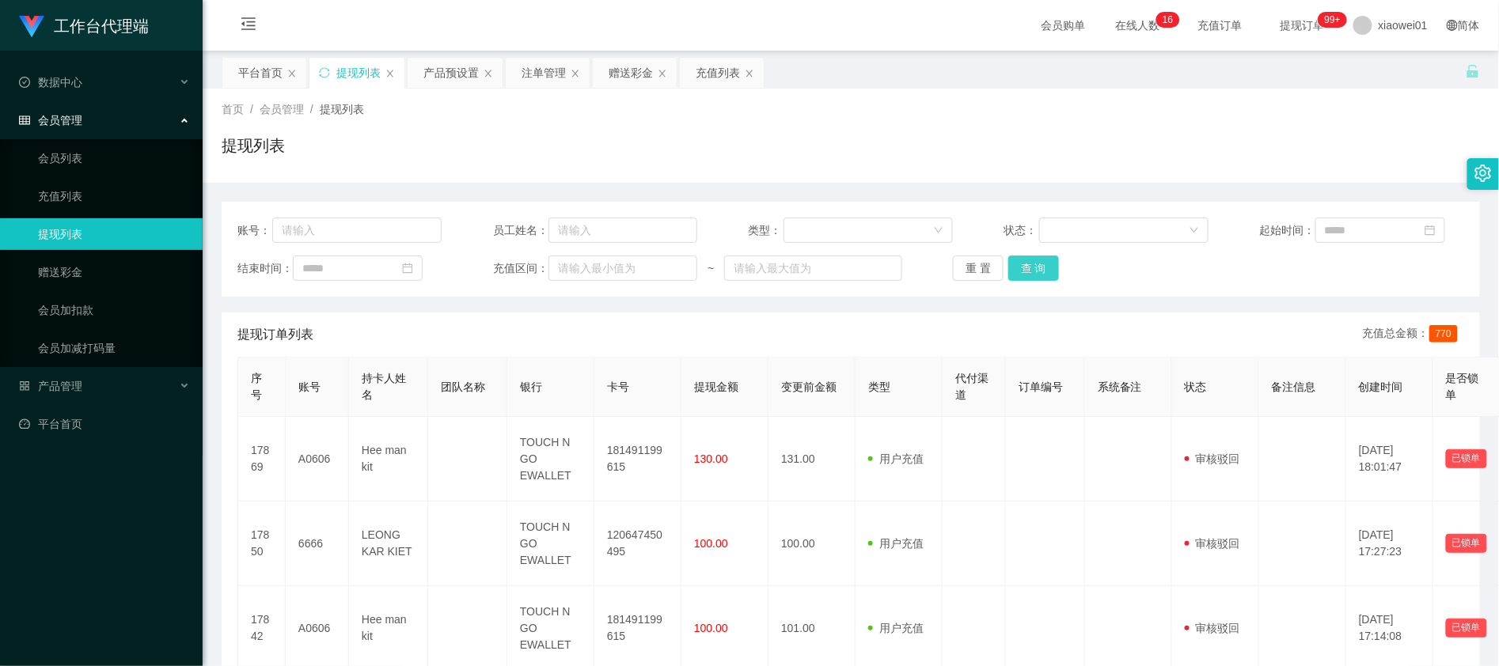
click at [1035, 279] on button "查 询" at bounding box center [1033, 268] width 51 height 25
click at [1052, 274] on button "查 询" at bounding box center [1033, 268] width 51 height 25
click at [1052, 274] on div "重 置 查 询" at bounding box center [1055, 268] width 204 height 25
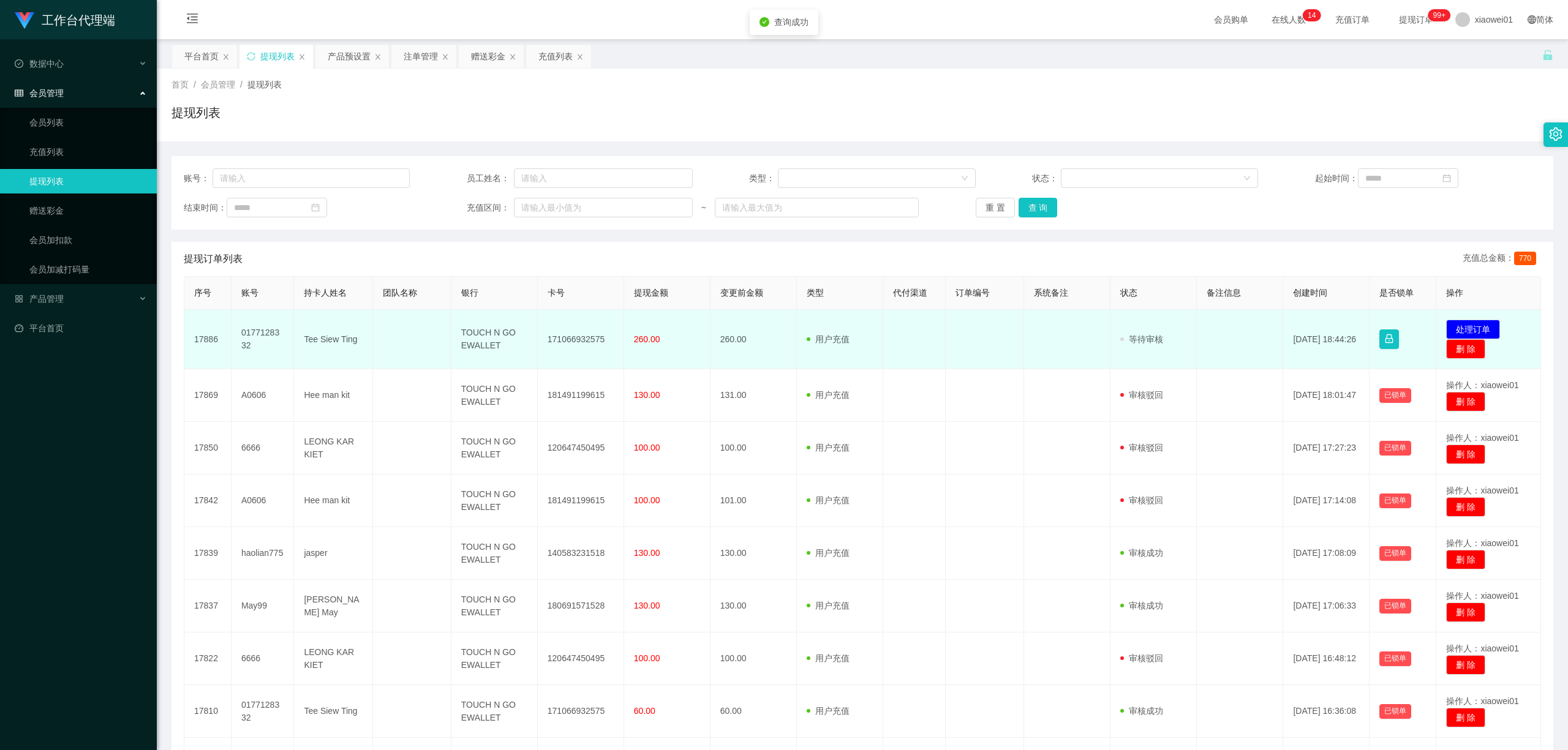
click at [572, 339] on td "171066932575" at bounding box center [581, 339] width 87 height 60
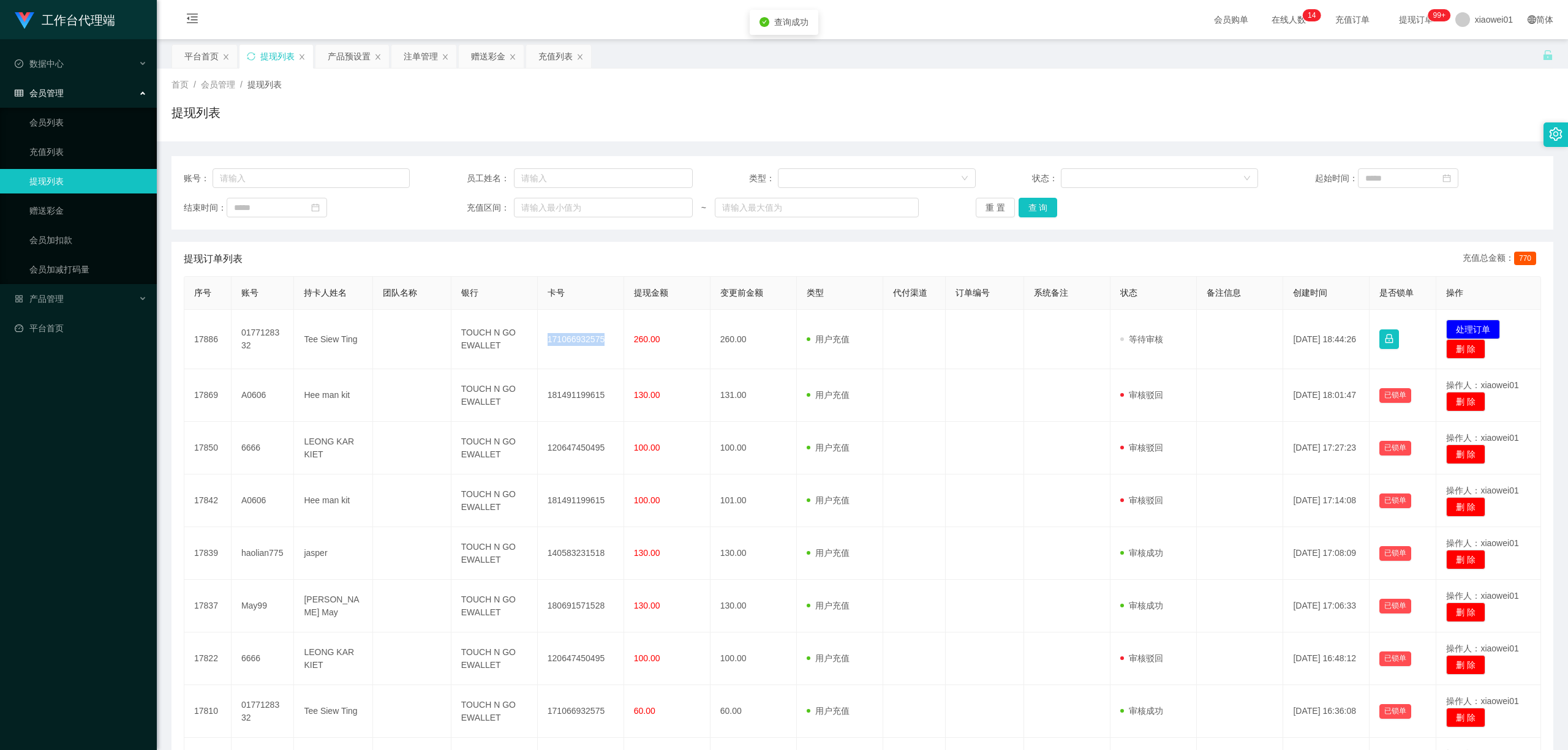
copy td "171066932575"
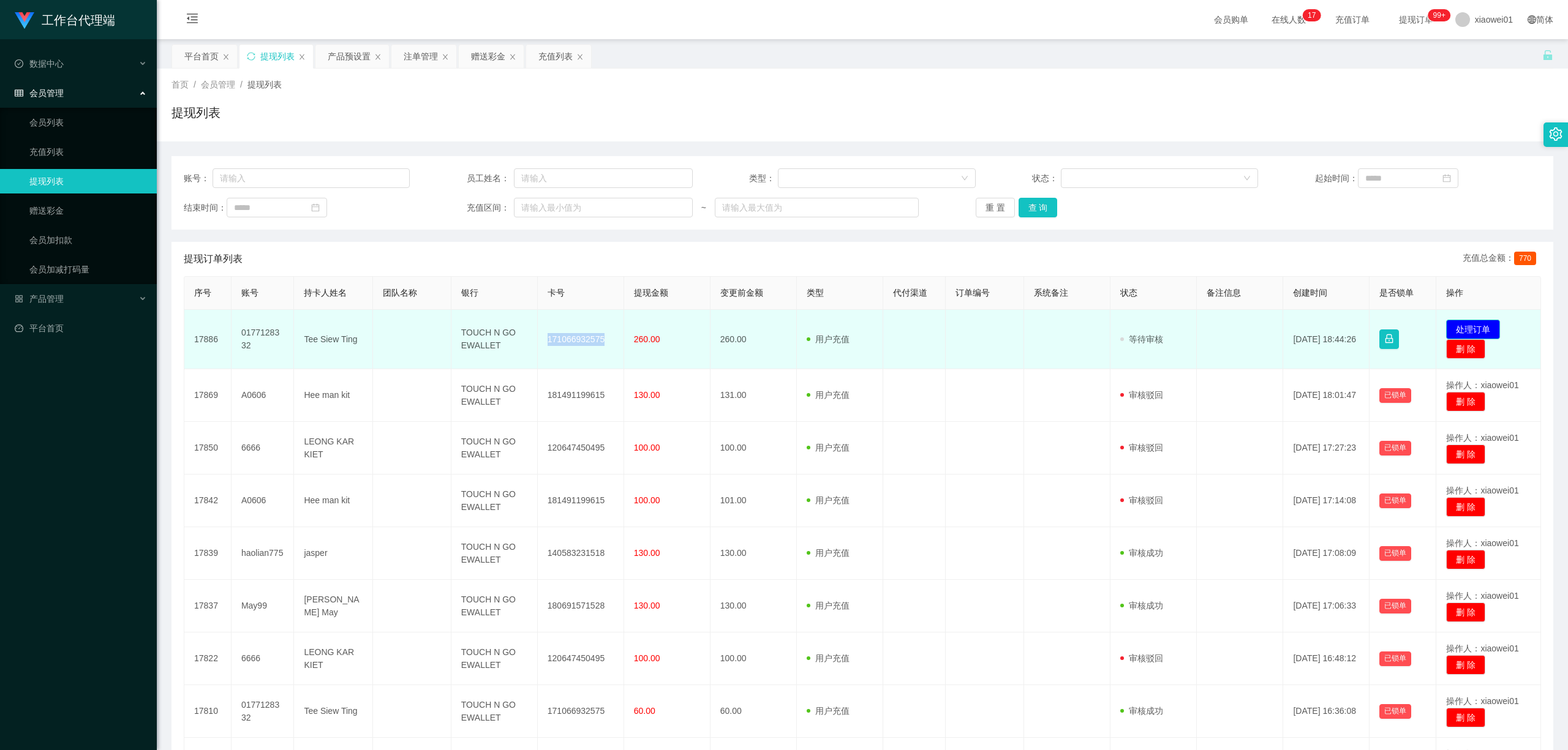
click at [1474, 327] on button "处理订单" at bounding box center [1473, 329] width 54 height 19
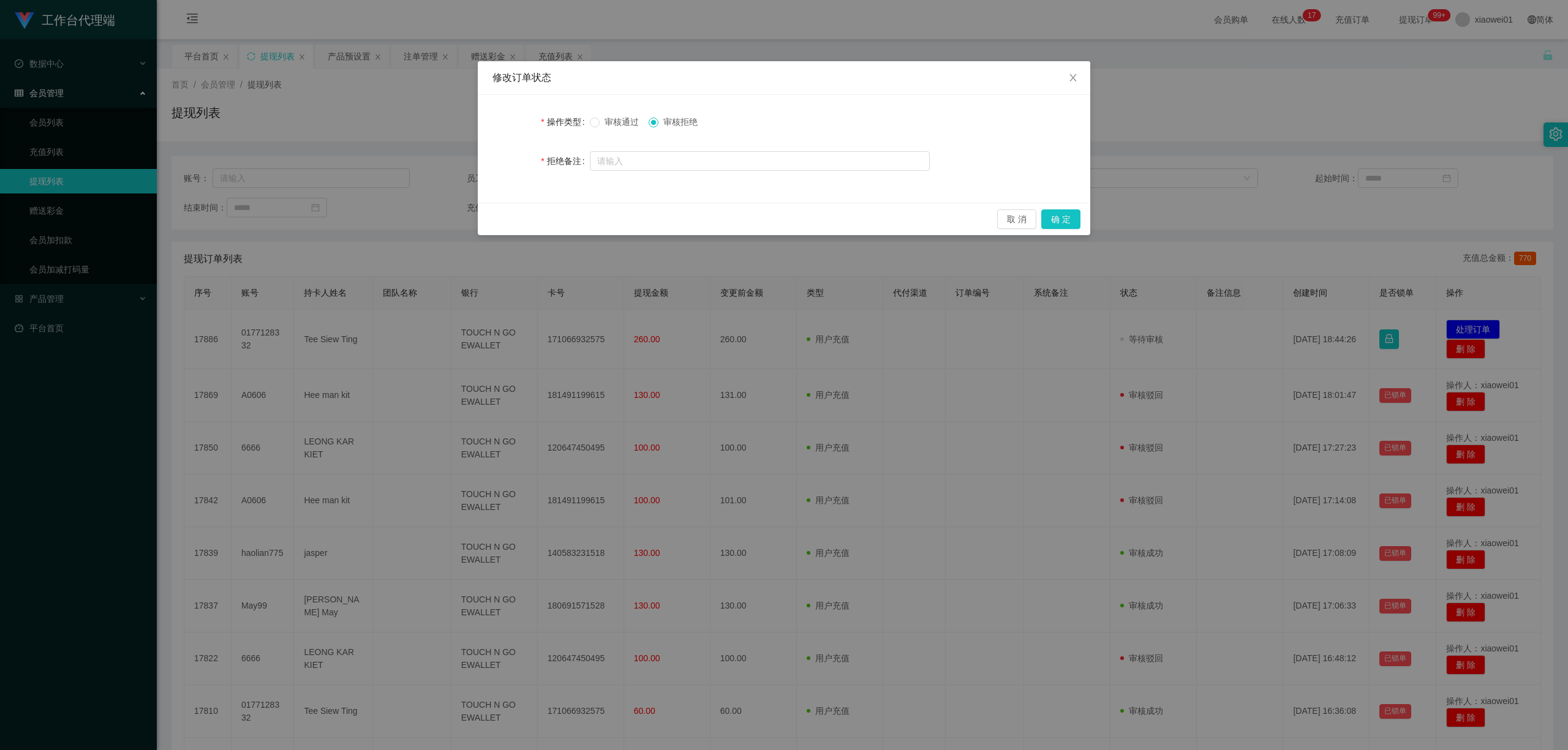
click at [622, 135] on form "操作类型 审核通过 审核拒绝 拒绝备注" at bounding box center [783, 142] width 583 height 63
click at [622, 119] on span "审核通过" at bounding box center [621, 122] width 44 height 10
click at [1071, 216] on button "确 定" at bounding box center [1060, 219] width 39 height 19
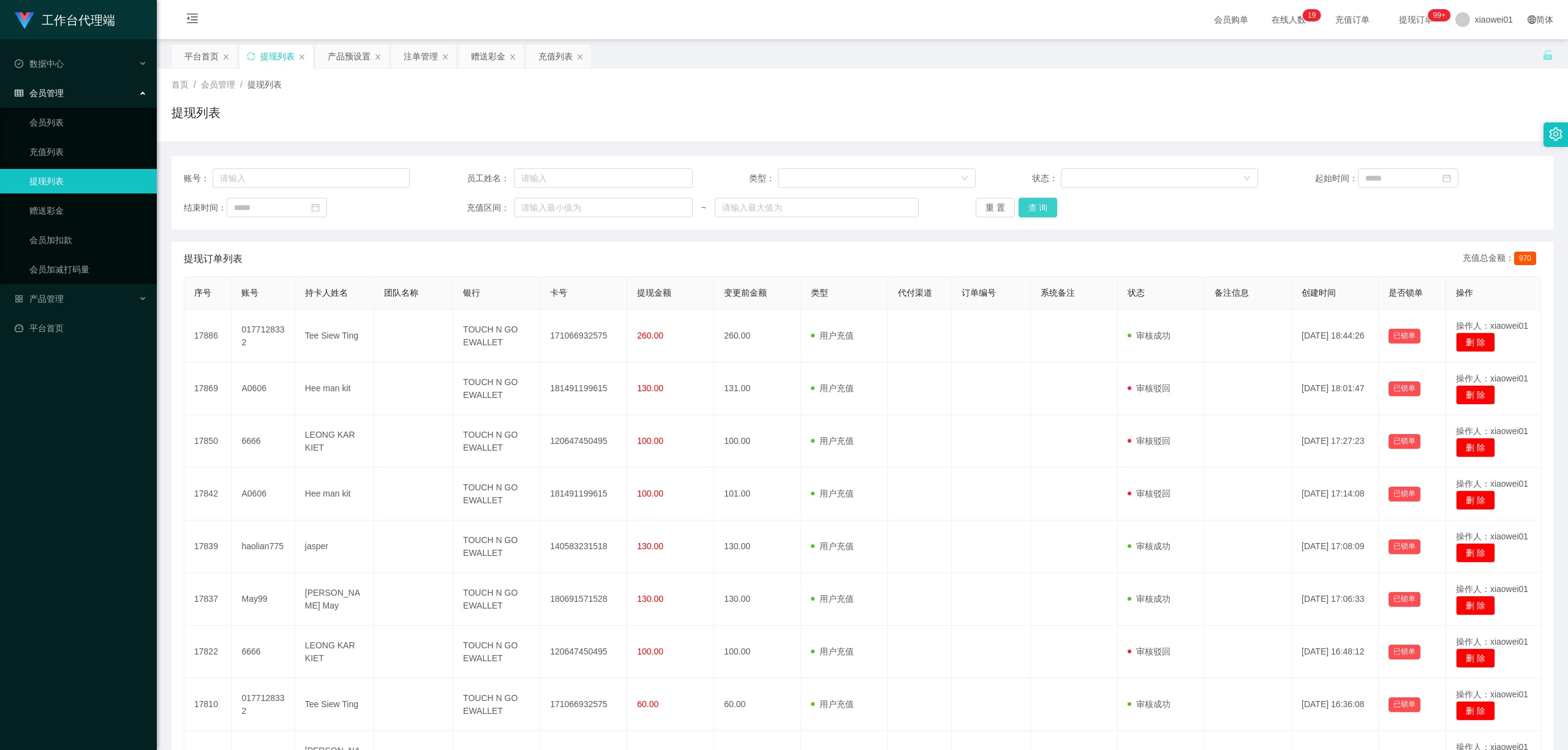
click at [1019, 207] on button "查 询" at bounding box center [1038, 207] width 39 height 19
click at [1026, 208] on button "查 询" at bounding box center [1038, 207] width 39 height 19
